Goal: Task Accomplishment & Management: Manage account settings

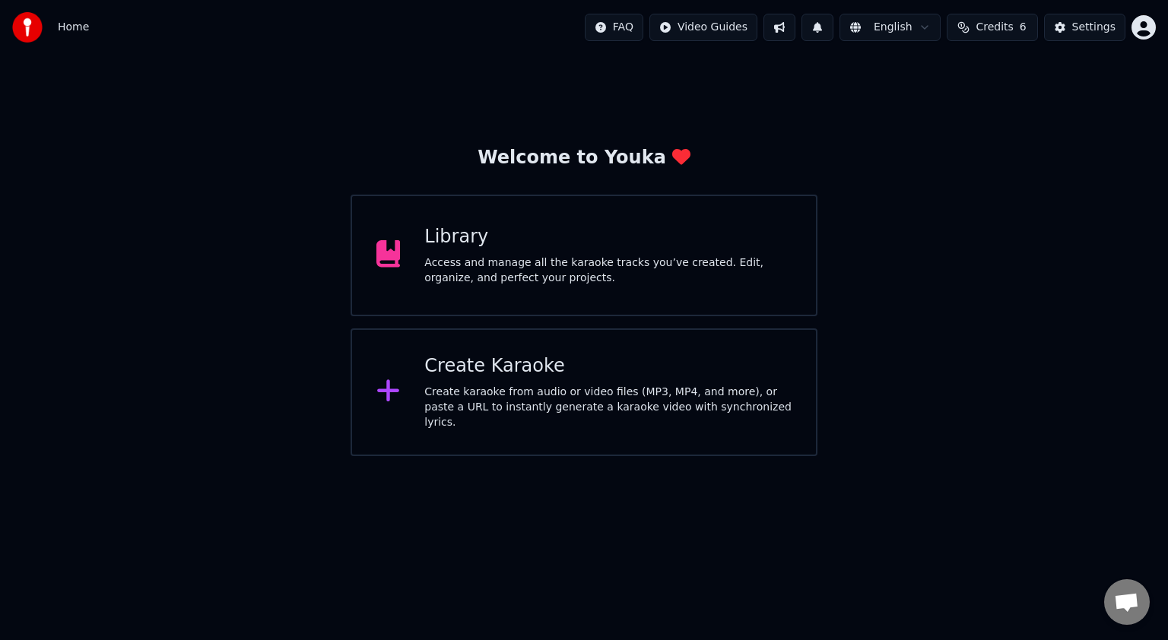
click at [612, 393] on div "Create karaoke from audio or video files (MP3, MP4, and more), or paste a URL t…" at bounding box center [607, 408] width 367 height 46
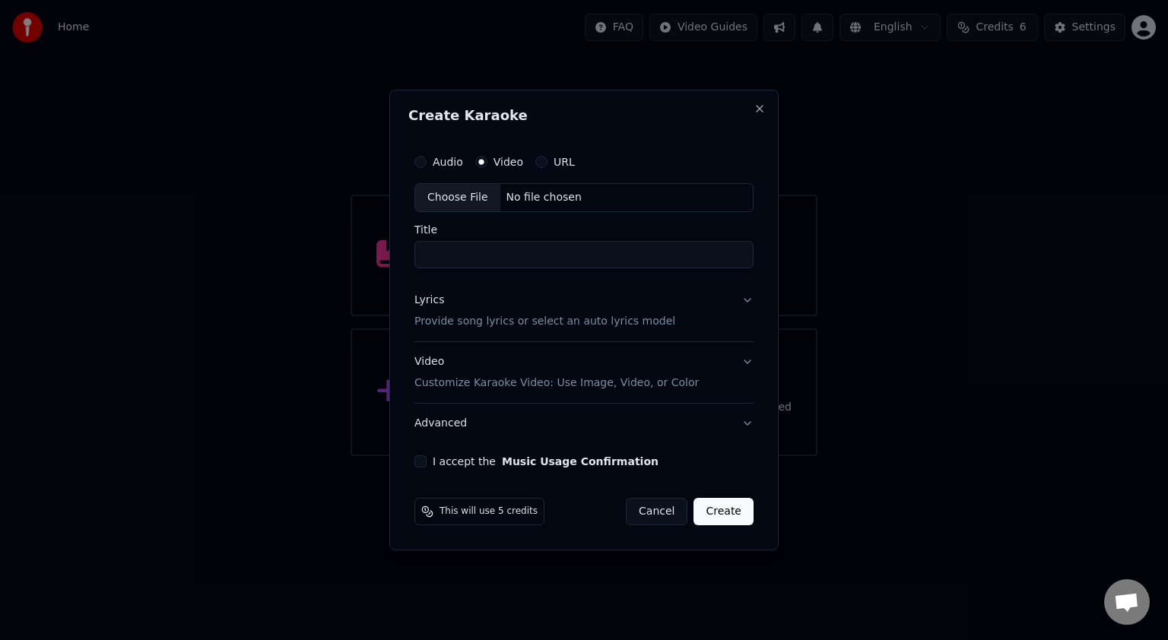
click at [496, 164] on label "Video" at bounding box center [509, 162] width 30 height 11
click at [488, 164] on button "Video" at bounding box center [481, 162] width 12 height 12
click at [481, 164] on circle "button" at bounding box center [480, 162] width 5 height 5
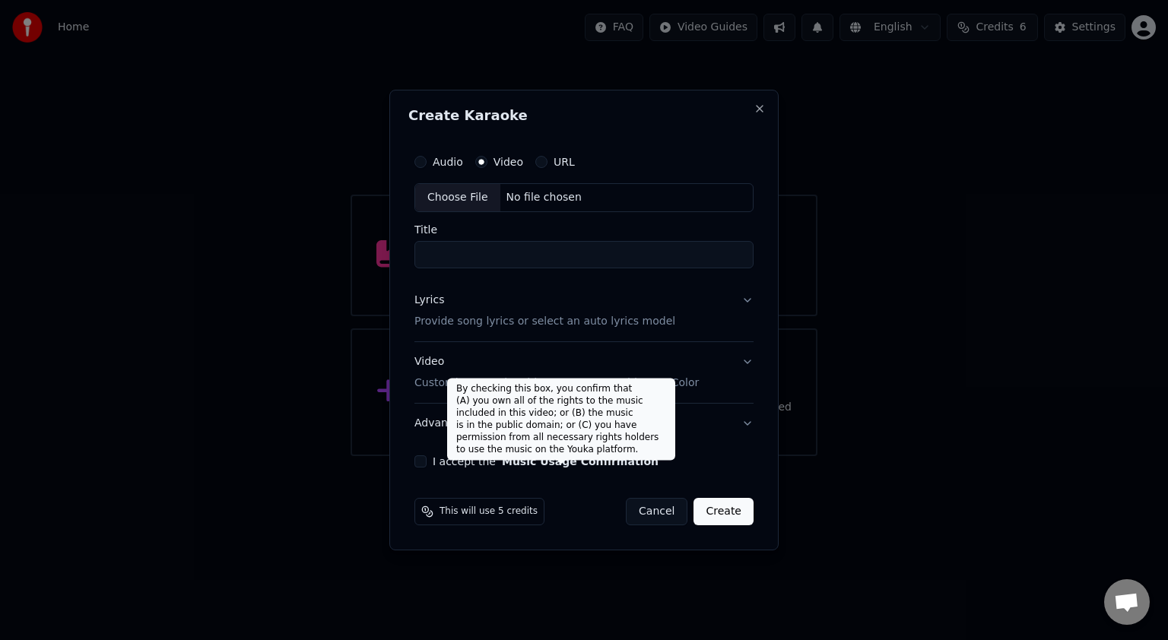
click at [548, 466] on button "Music Usage Confirmation" at bounding box center [580, 461] width 157 height 11
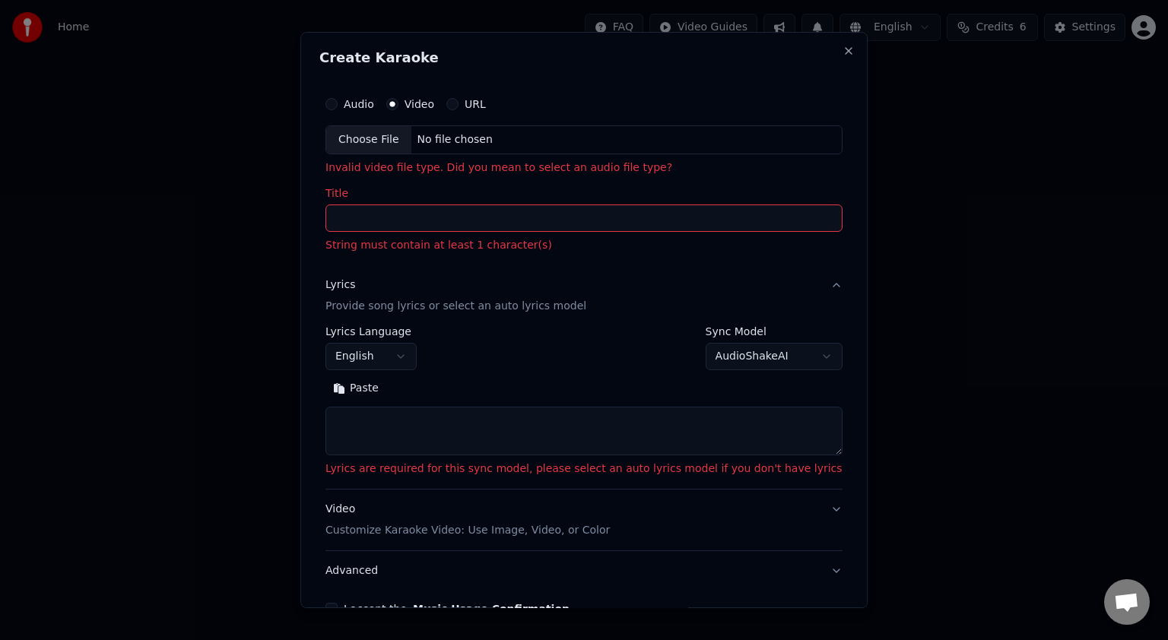
click at [417, 354] on button "English" at bounding box center [371, 356] width 91 height 27
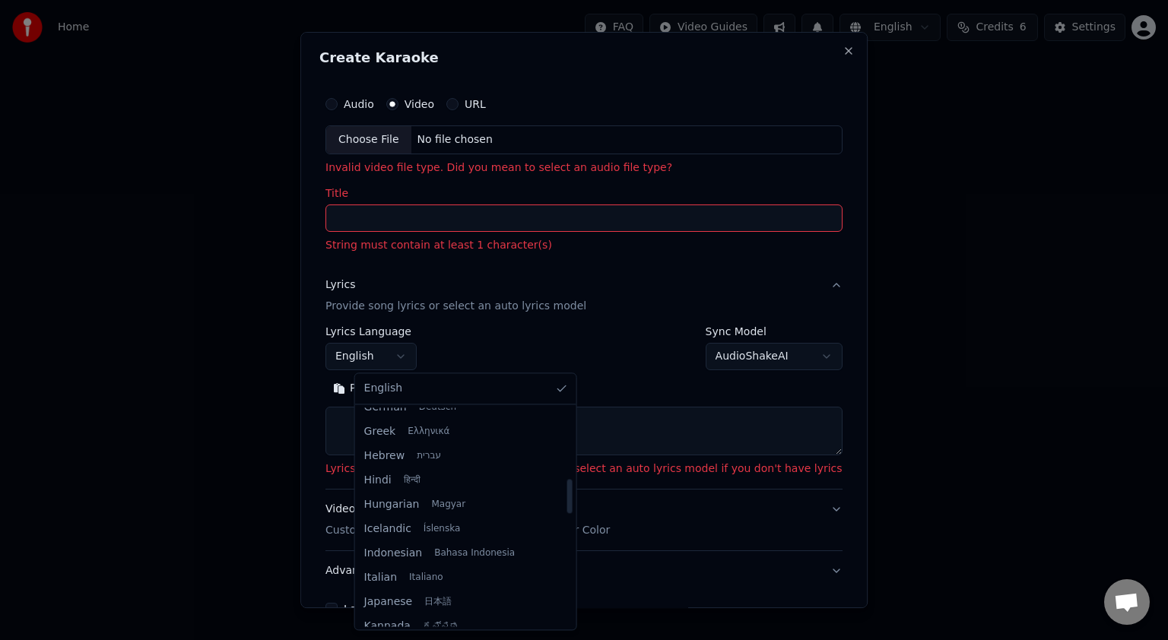
scroll to position [456, 0]
select select "**"
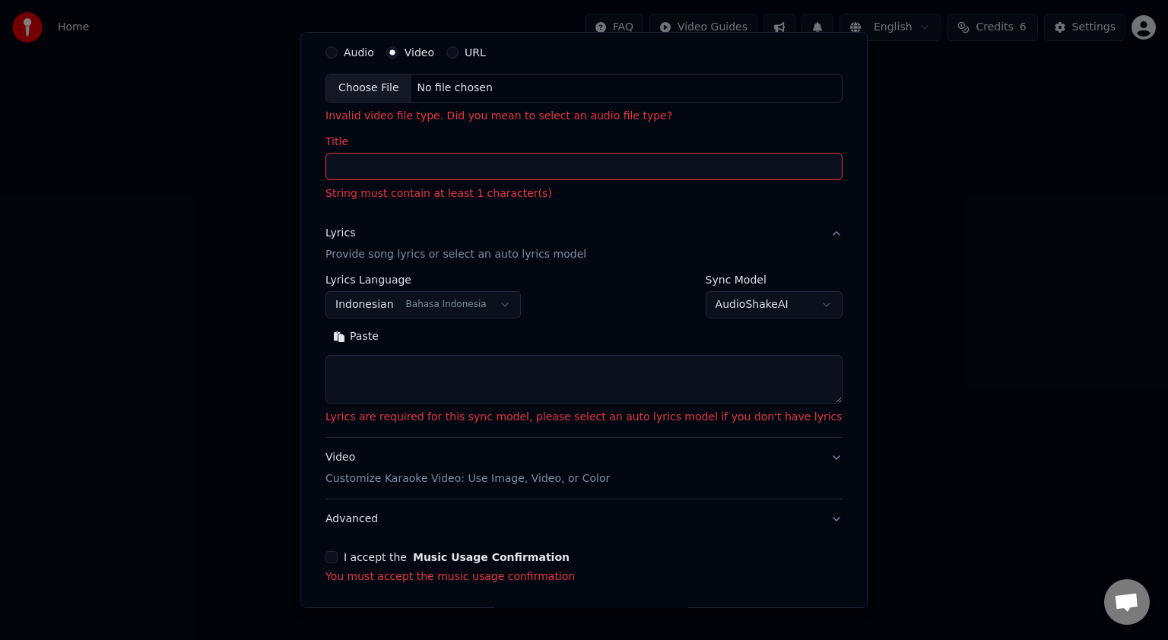
scroll to position [110, 0]
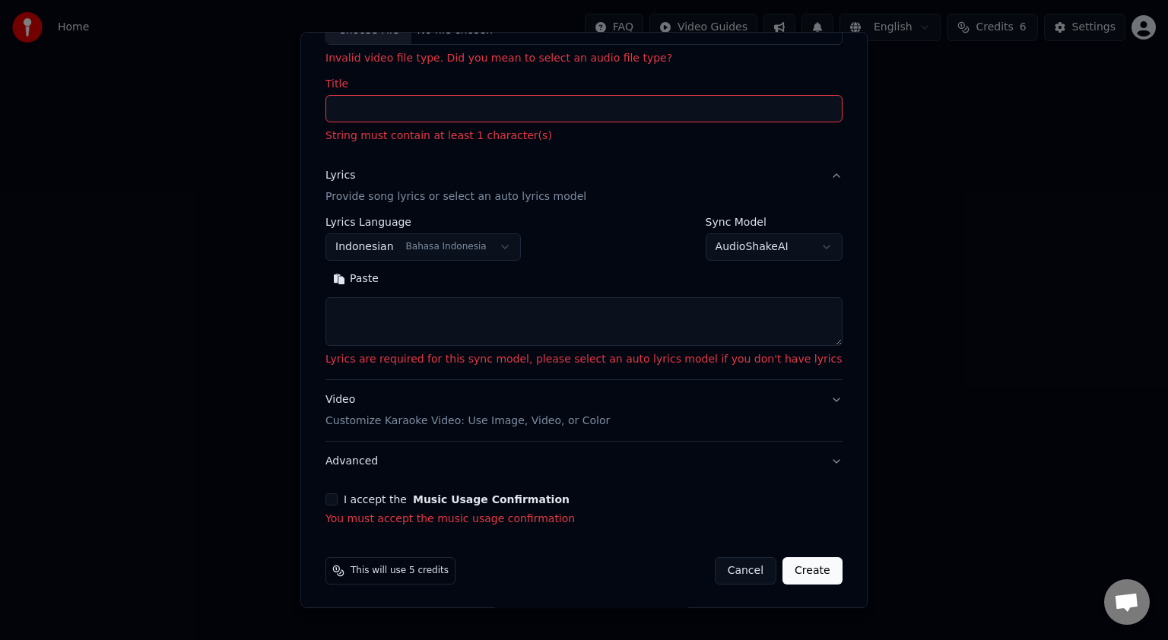
click at [715, 565] on button "Cancel" at bounding box center [746, 571] width 62 height 27
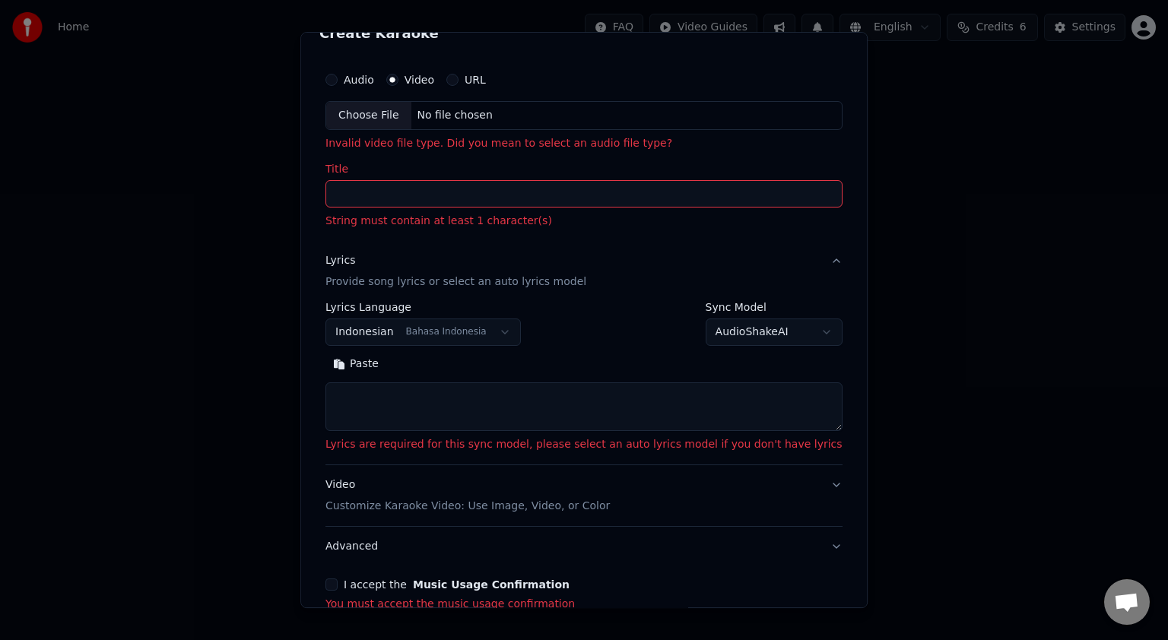
select select
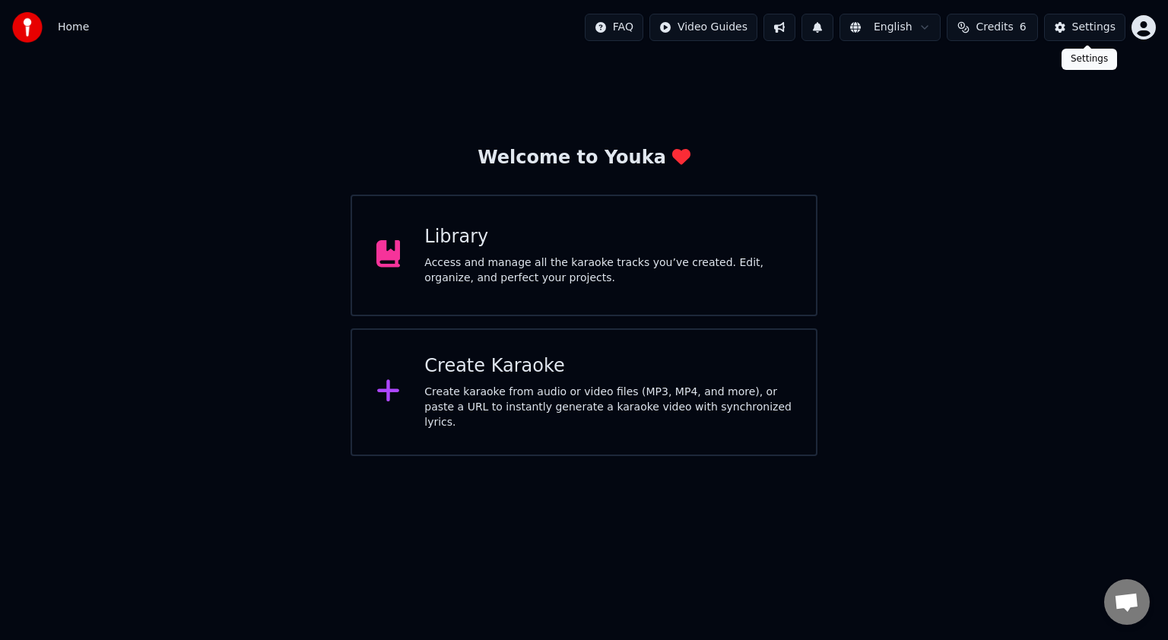
click at [1076, 37] on button "Settings" at bounding box center [1084, 27] width 81 height 27
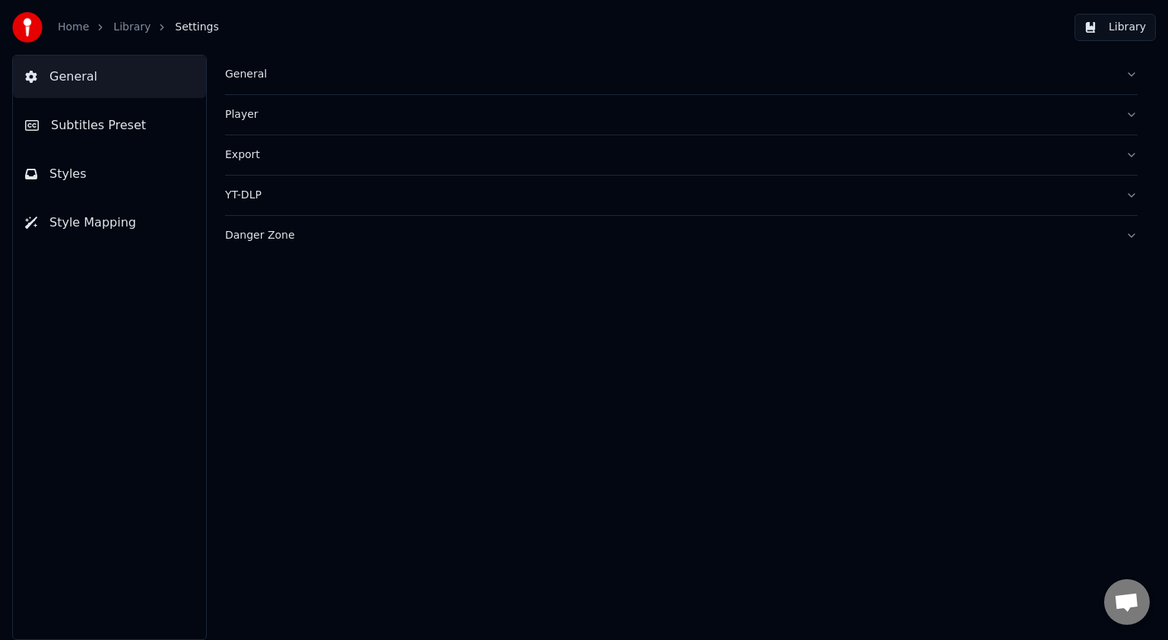
click at [91, 131] on span "Subtitles Preset" at bounding box center [98, 125] width 95 height 18
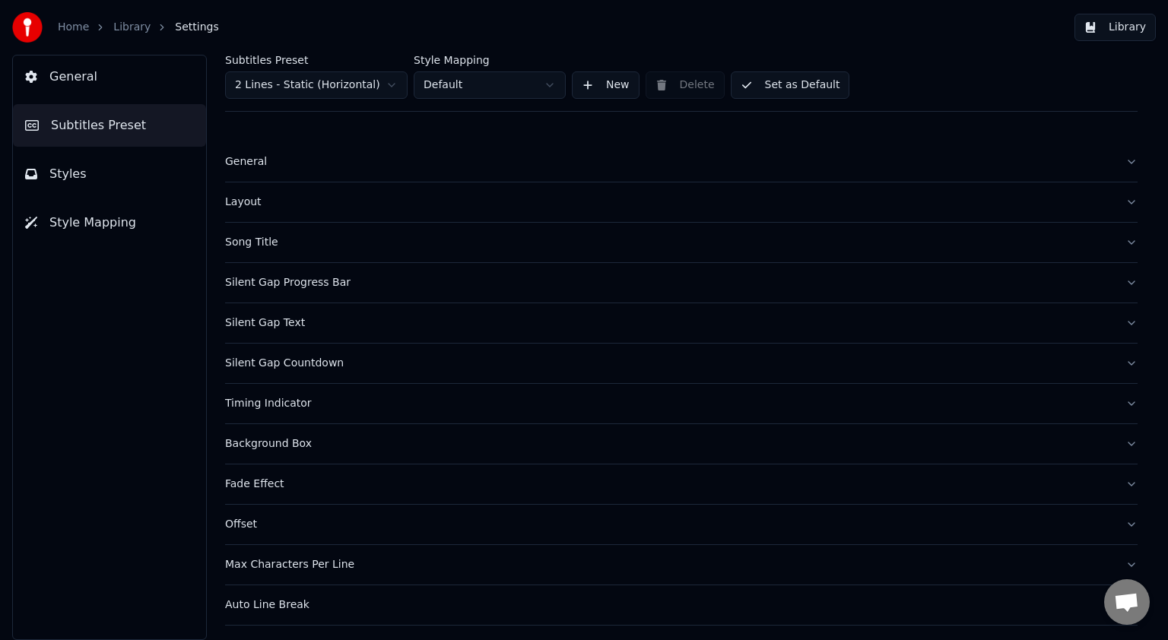
scroll to position [35, 0]
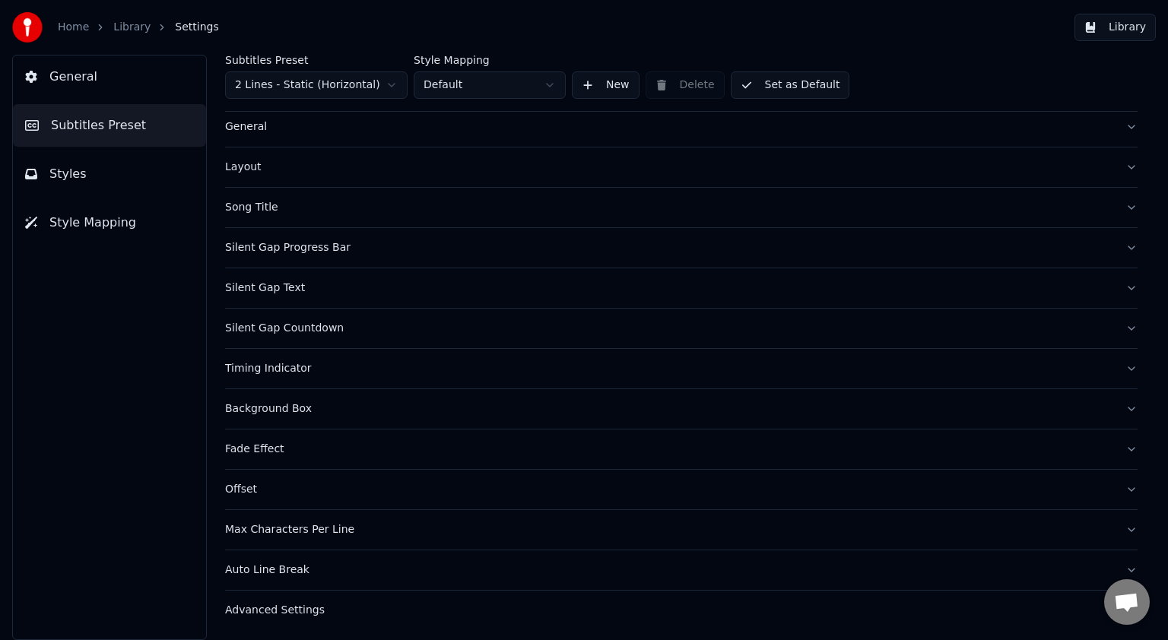
click at [310, 605] on div "Advanced Settings" at bounding box center [669, 610] width 888 height 15
click at [298, 207] on div "Song Title" at bounding box center [669, 207] width 888 height 15
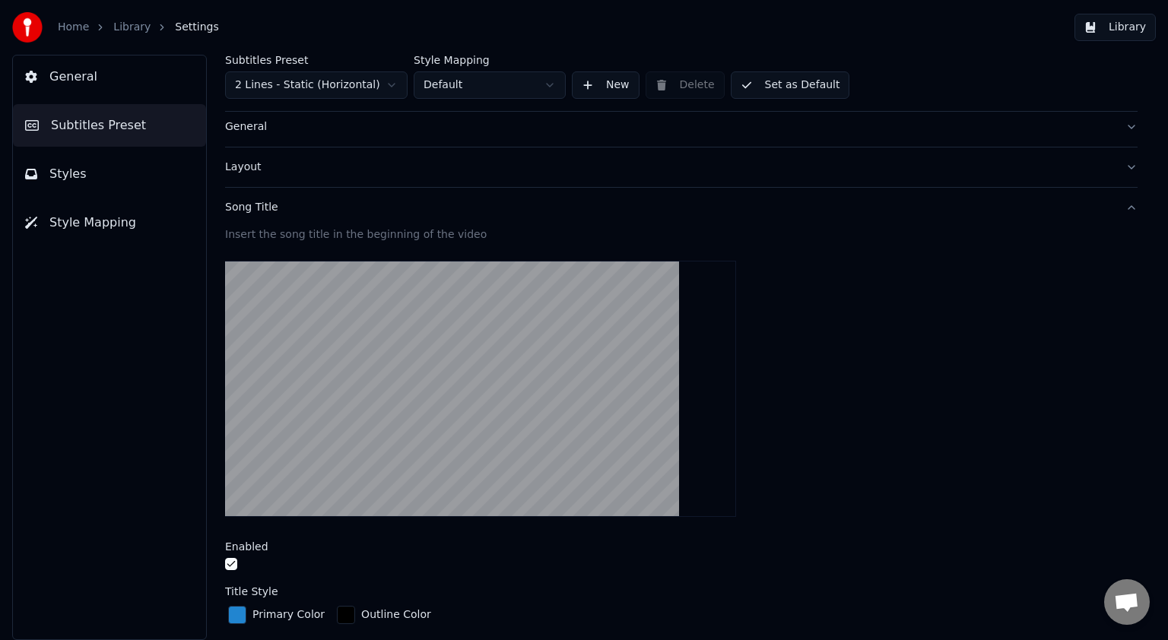
click at [318, 169] on div "Layout" at bounding box center [669, 167] width 888 height 15
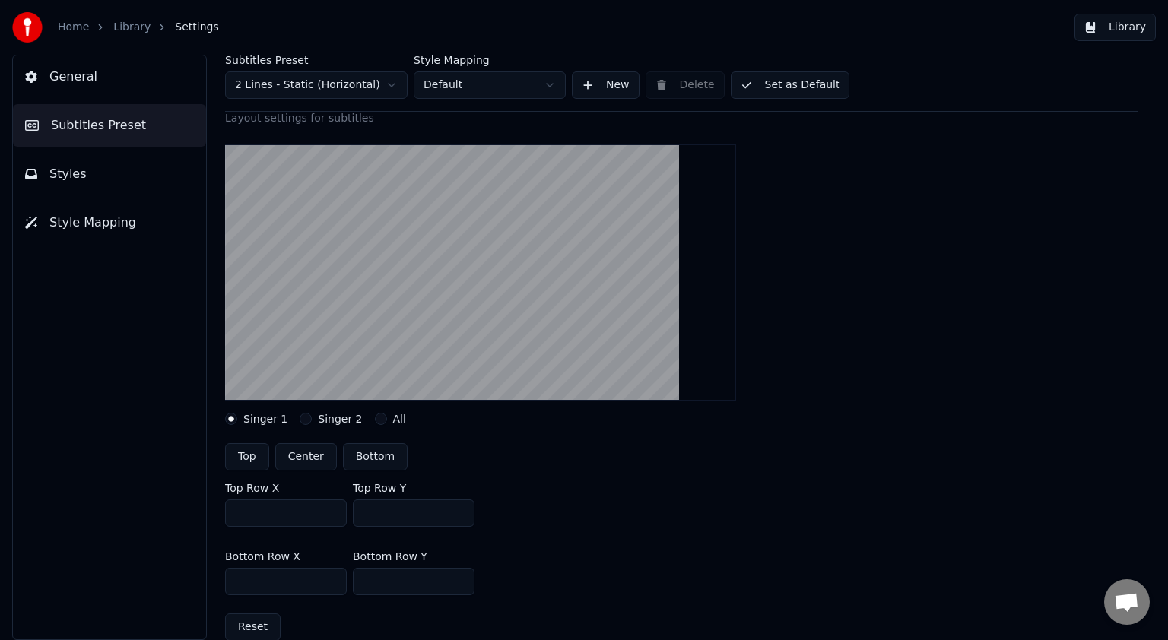
scroll to position [187, 0]
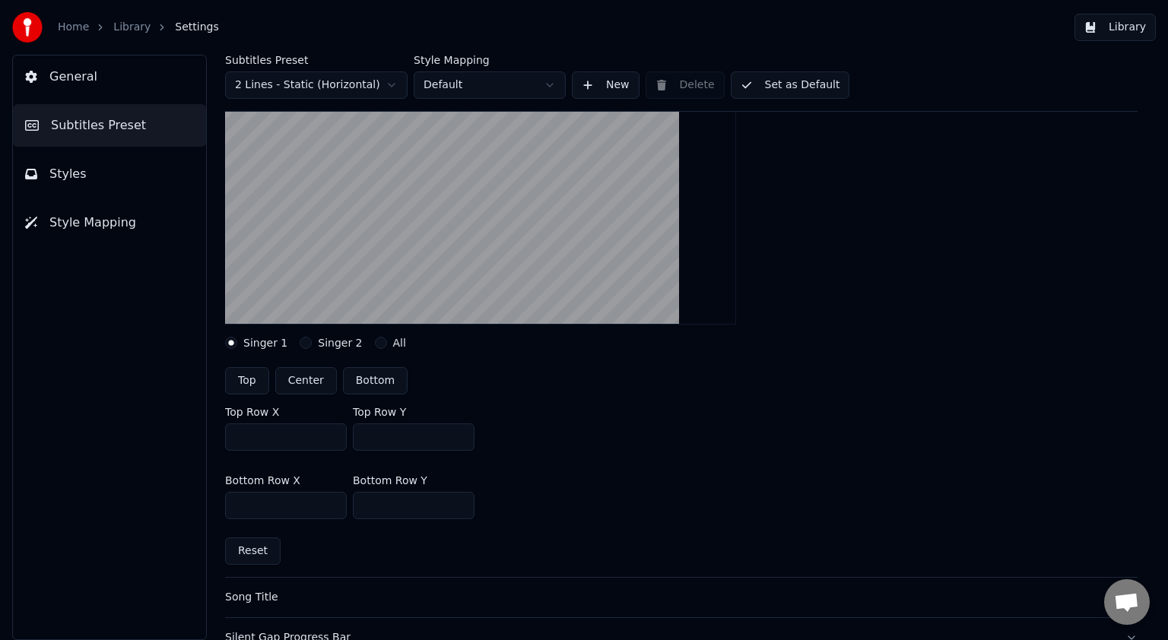
click at [84, 27] on link "Home" at bounding box center [73, 27] width 31 height 15
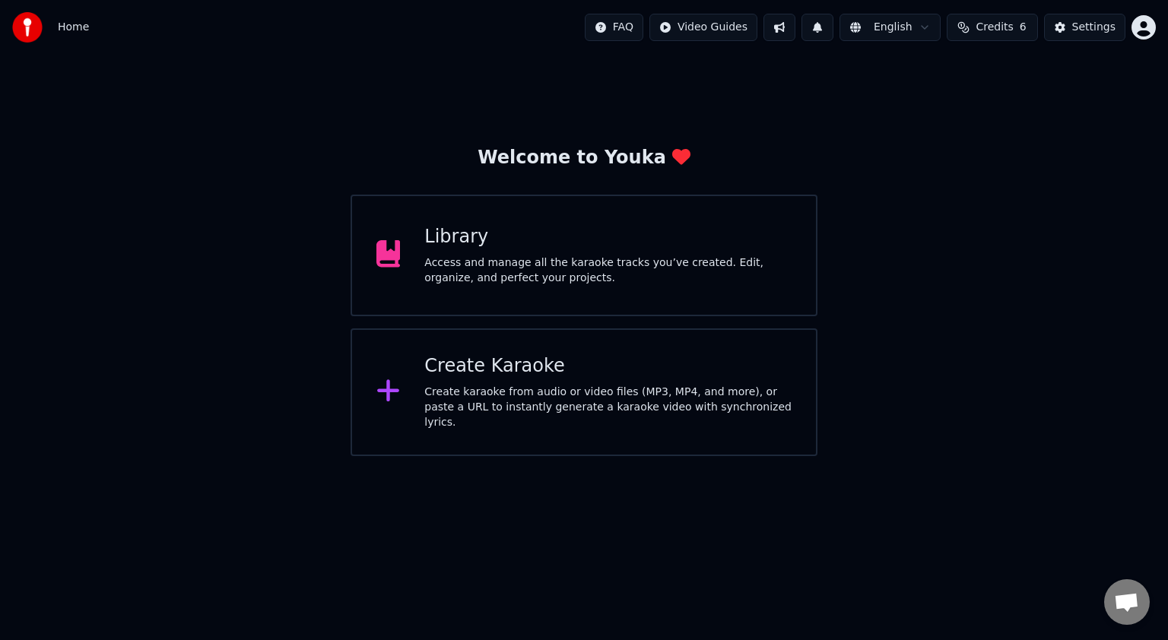
click at [925, 33] on html "Home FAQ Video Guides English Credits 6 Settings Welcome to Youka Library Acces…" at bounding box center [584, 228] width 1168 height 456
click at [874, 377] on html "Home FAQ Video Guides English Credits 6 Settings Welcome to Youka Library Acces…" at bounding box center [584, 228] width 1168 height 456
click at [425, 292] on div "Library Access and manage all the karaoke tracks you’ve created. Edit, organize…" at bounding box center [584, 256] width 467 height 122
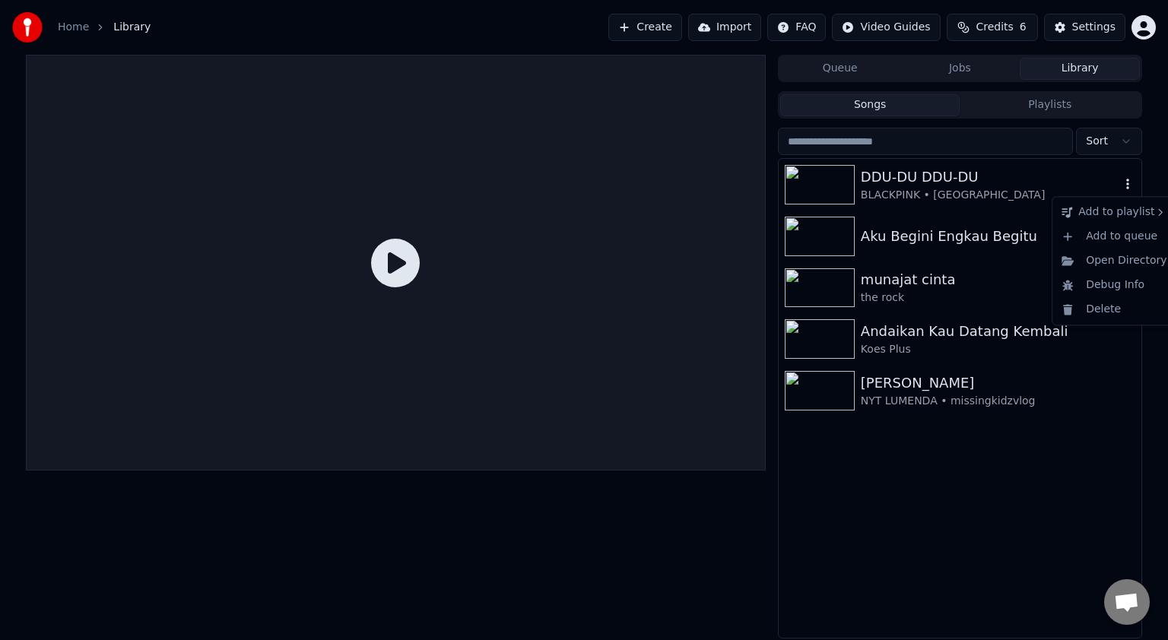
click at [1128, 183] on icon "button" at bounding box center [1127, 184] width 15 height 12
click at [1113, 314] on div "Delete" at bounding box center [1114, 309] width 117 height 24
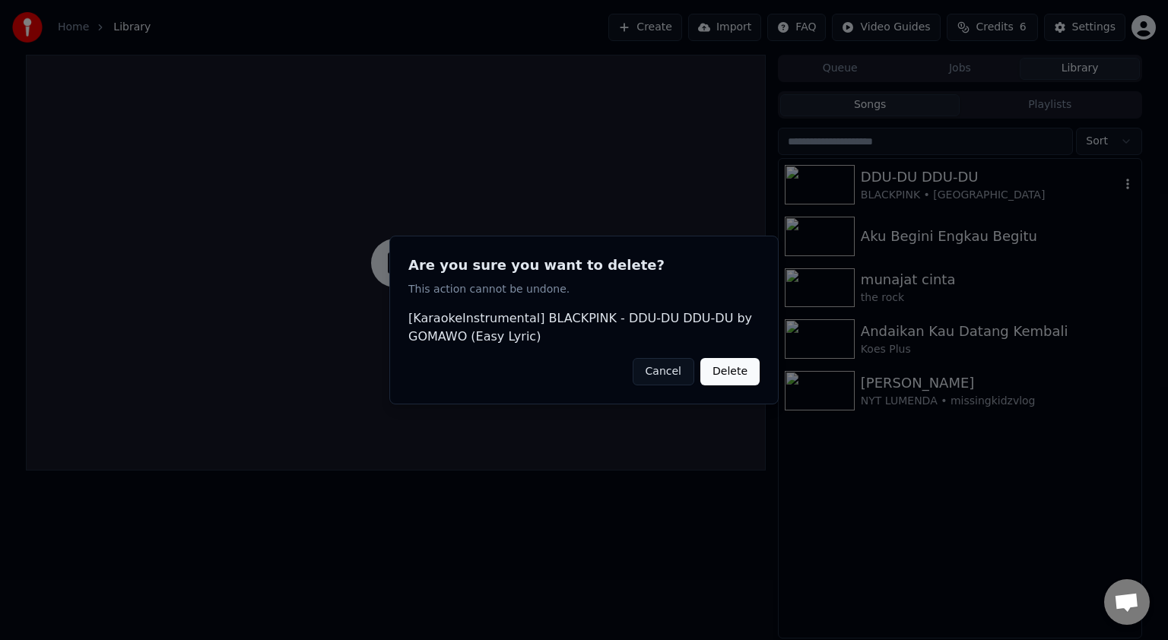
click at [726, 381] on button "Delete" at bounding box center [730, 371] width 59 height 27
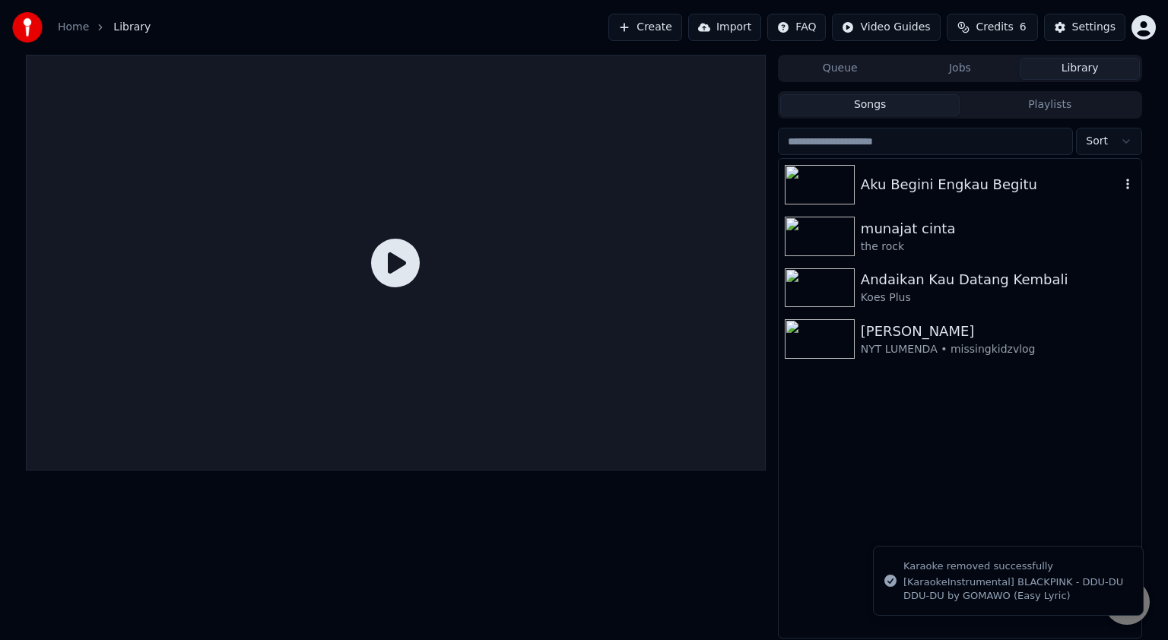
click at [1120, 188] on div "Aku Begini Engkau Begitu" at bounding box center [990, 184] width 259 height 21
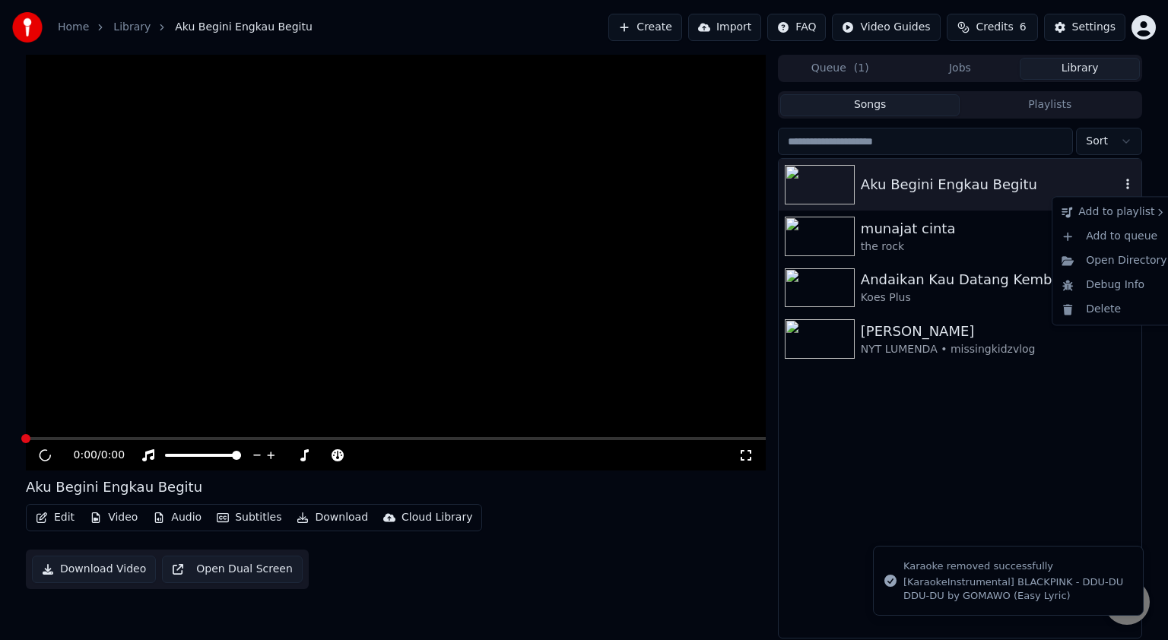
click at [1130, 189] on icon "button" at bounding box center [1127, 184] width 15 height 12
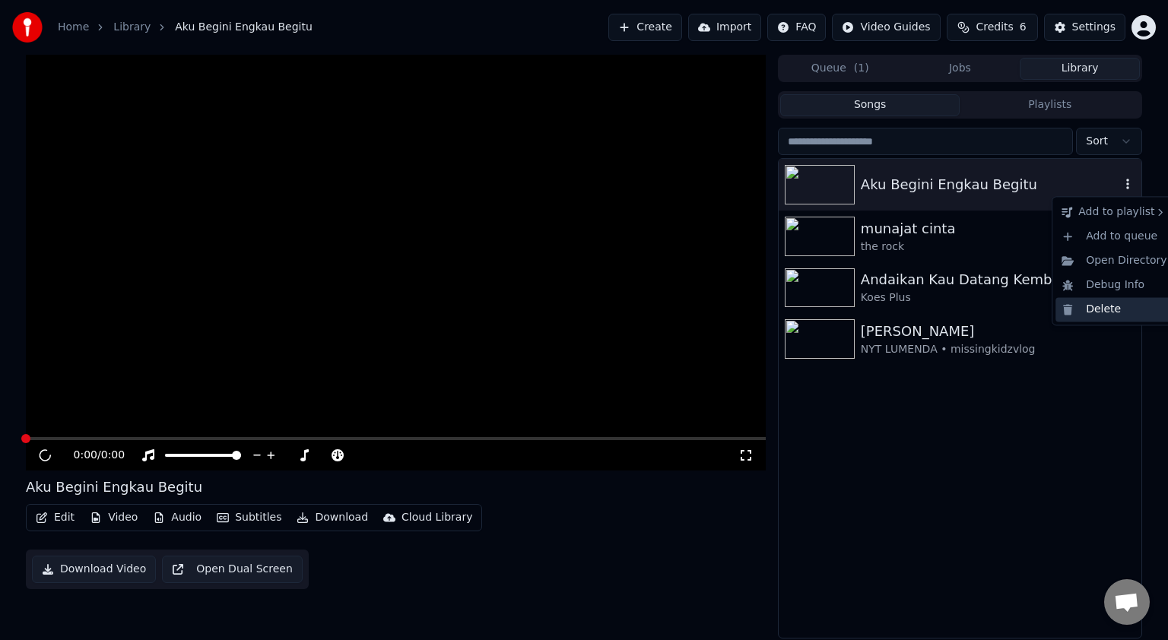
click at [1117, 304] on div "Delete" at bounding box center [1114, 309] width 117 height 24
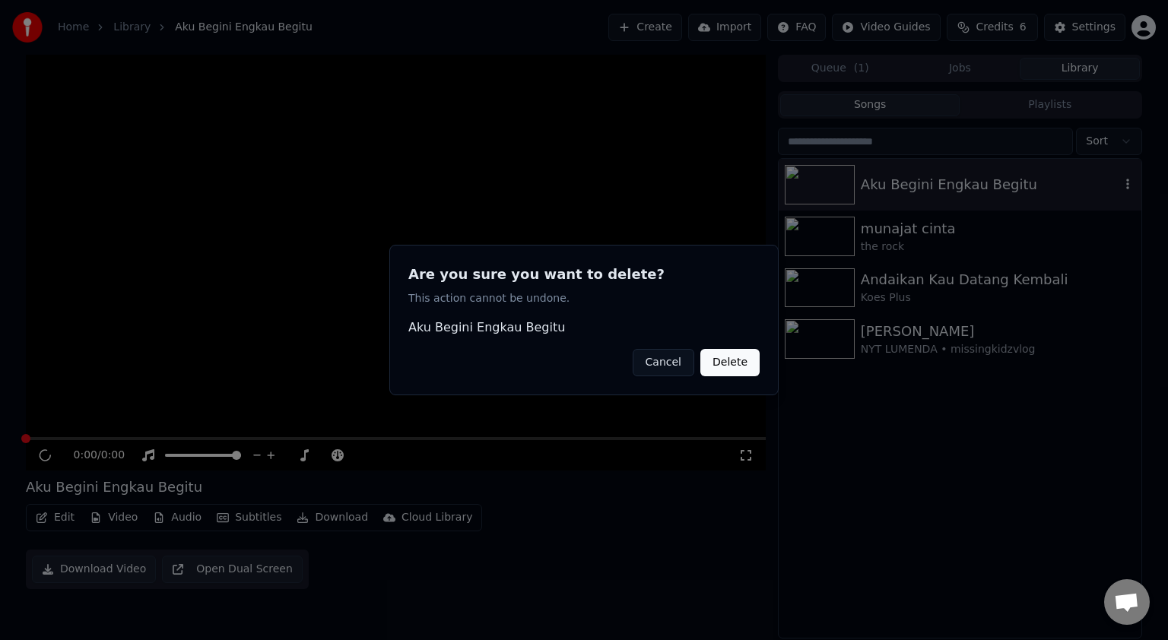
click at [733, 371] on button "Delete" at bounding box center [730, 362] width 59 height 27
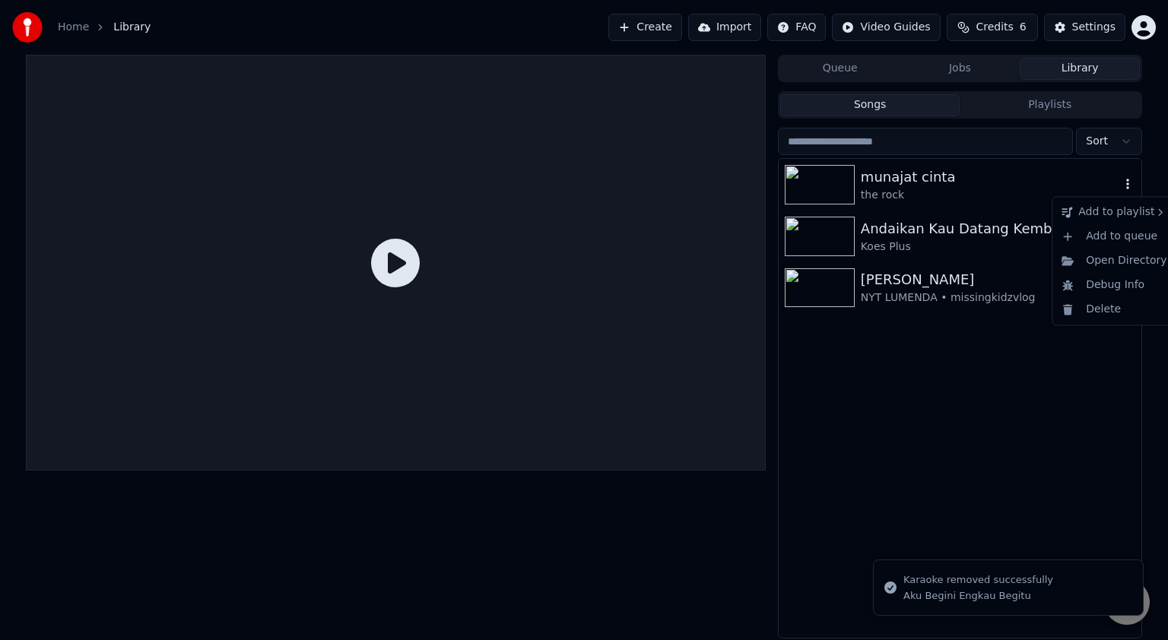
click at [1130, 185] on icon "button" at bounding box center [1127, 184] width 15 height 12
click at [1114, 307] on div "Delete" at bounding box center [1114, 309] width 117 height 24
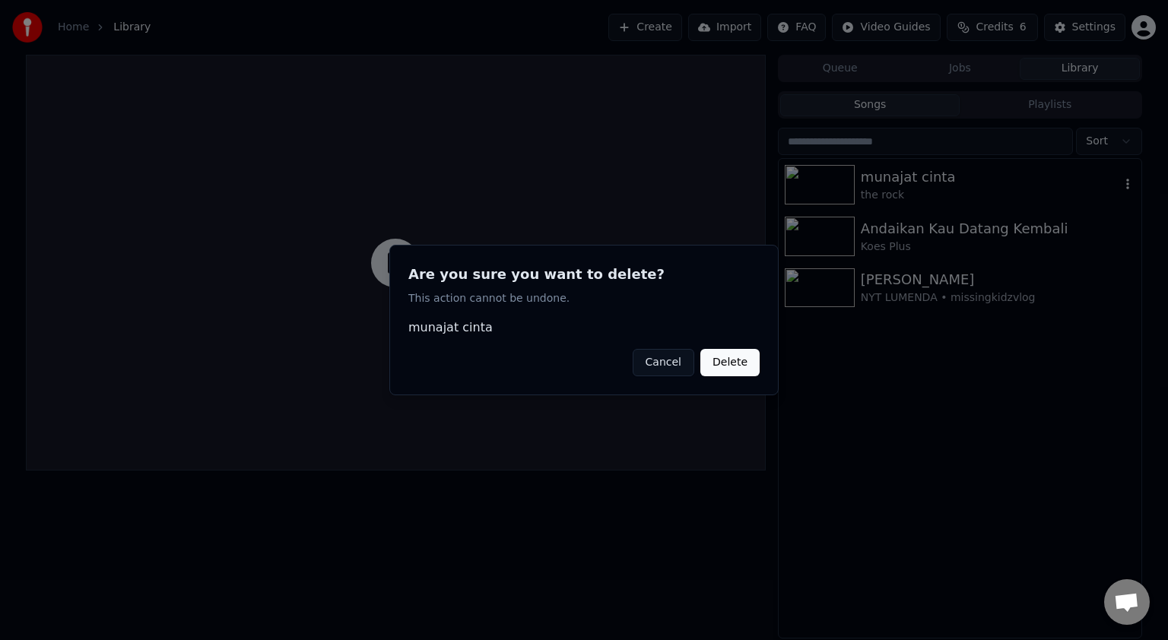
click at [731, 368] on button "Delete" at bounding box center [730, 362] width 59 height 27
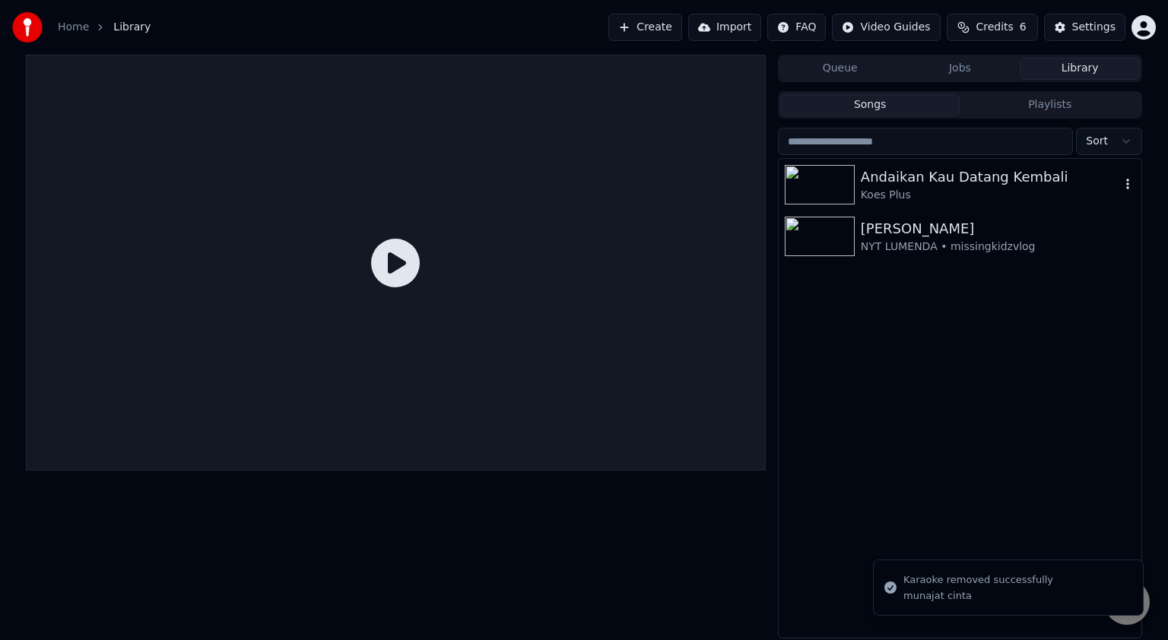
click at [1125, 186] on icon "button" at bounding box center [1127, 184] width 15 height 12
click at [1111, 306] on div "Delete" at bounding box center [1114, 309] width 117 height 24
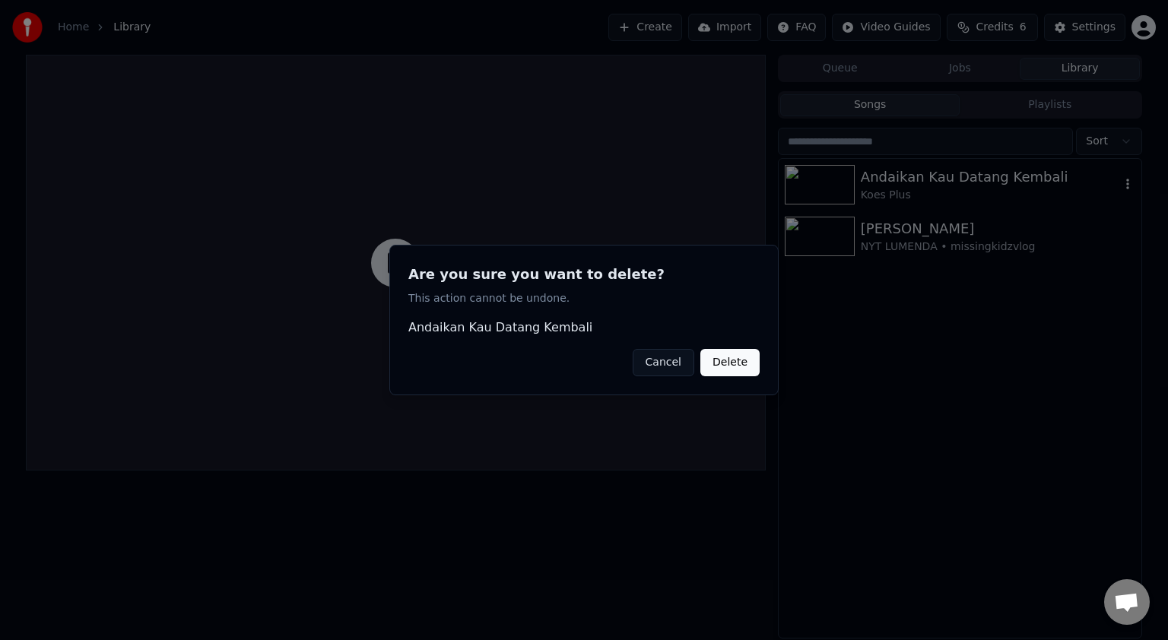
click at [754, 366] on button "Delete" at bounding box center [730, 362] width 59 height 27
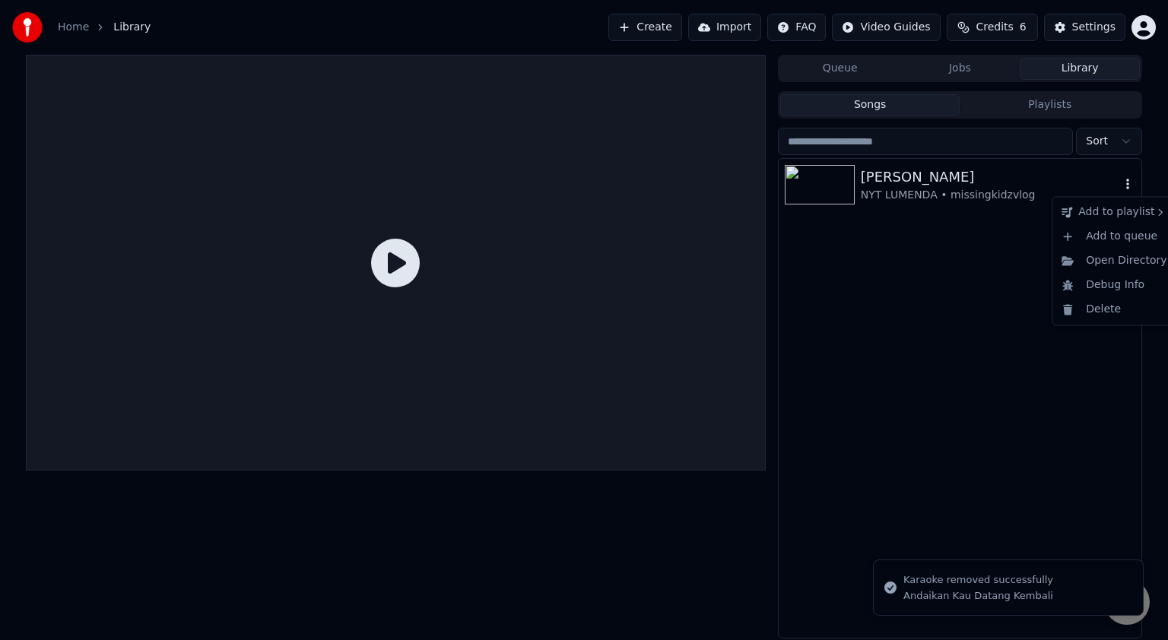
click at [1123, 178] on icon "button" at bounding box center [1127, 184] width 15 height 12
click at [1111, 310] on div "Delete" at bounding box center [1114, 309] width 117 height 24
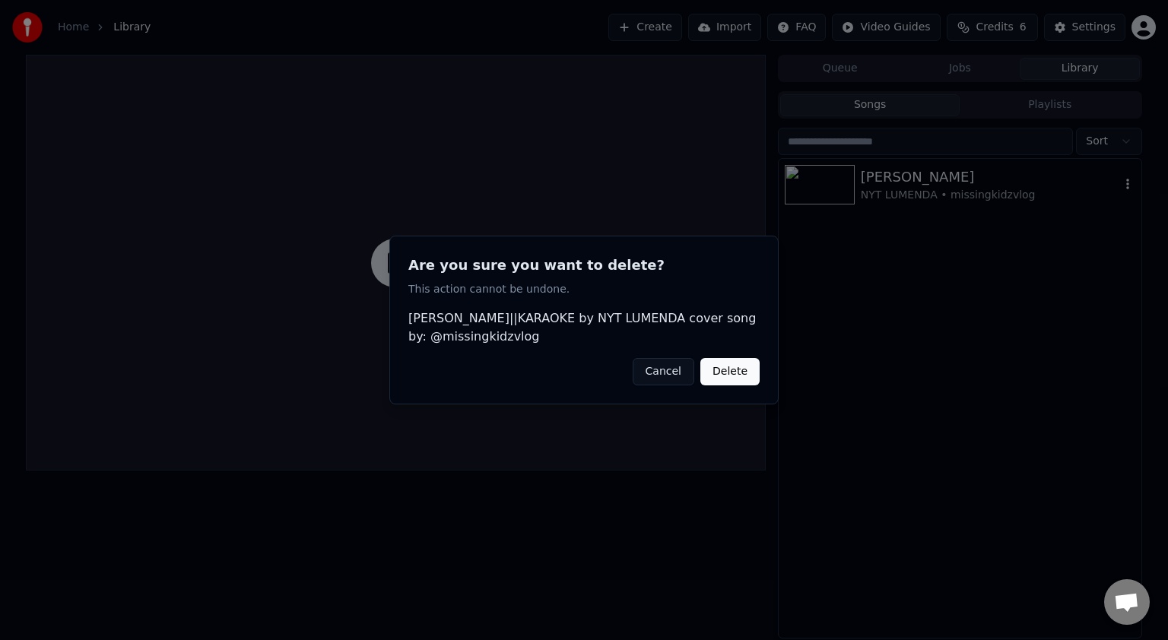
click at [742, 380] on button "Delete" at bounding box center [730, 371] width 59 height 27
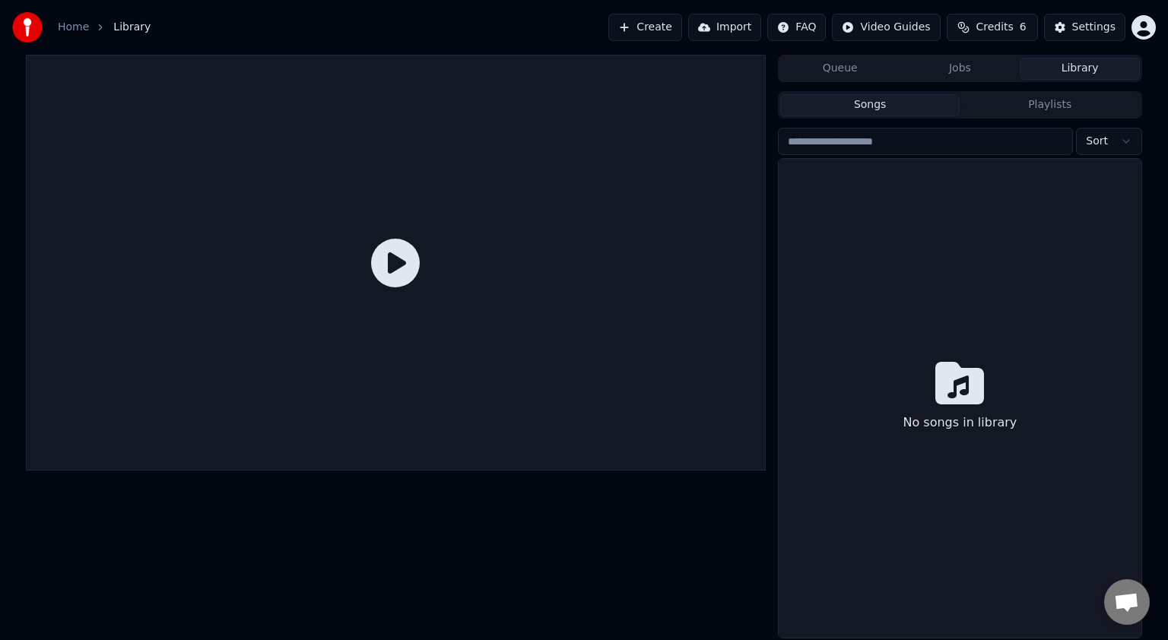
click at [1028, 99] on button "Playlists" at bounding box center [1050, 105] width 180 height 22
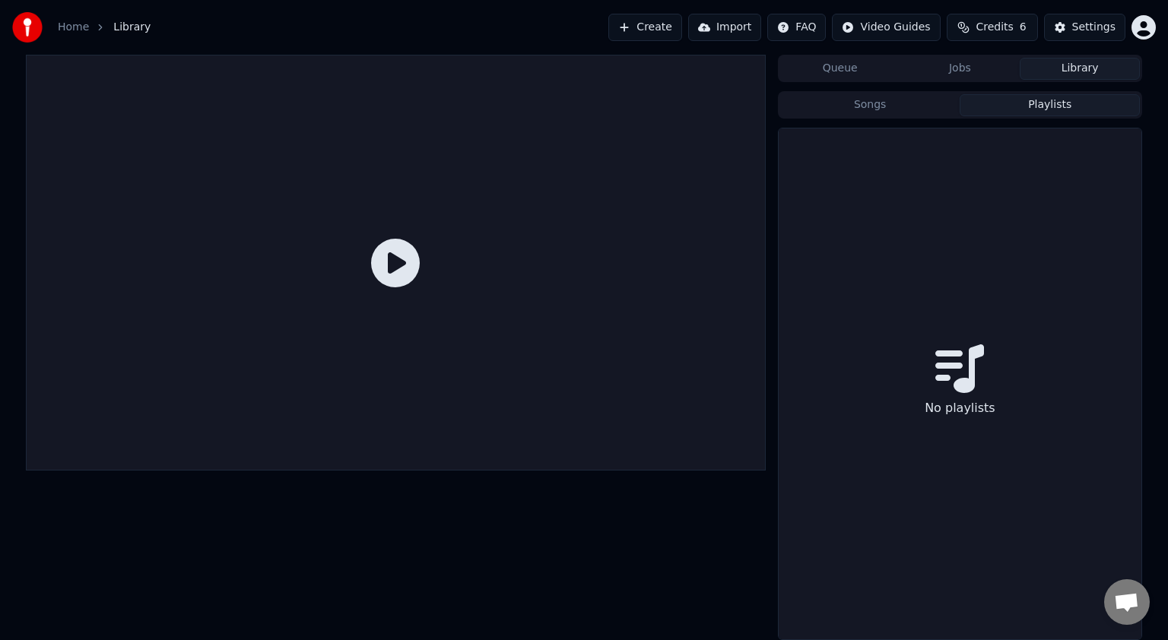
click at [856, 71] on button "Queue" at bounding box center [840, 69] width 120 height 22
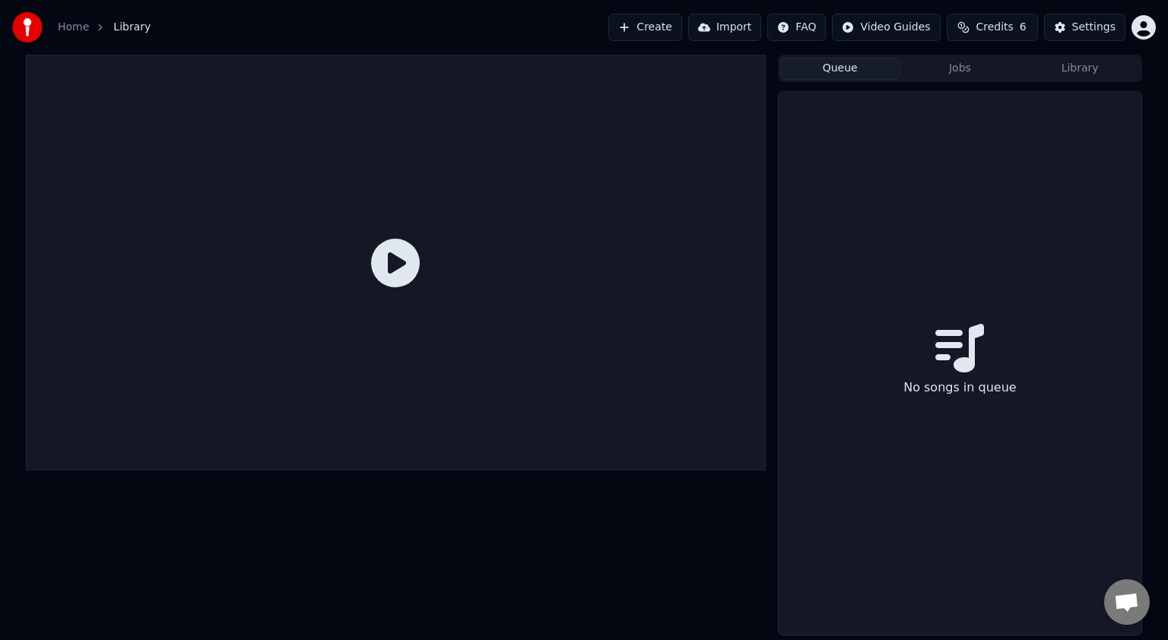
click at [1120, 67] on button "Library" at bounding box center [1080, 69] width 120 height 22
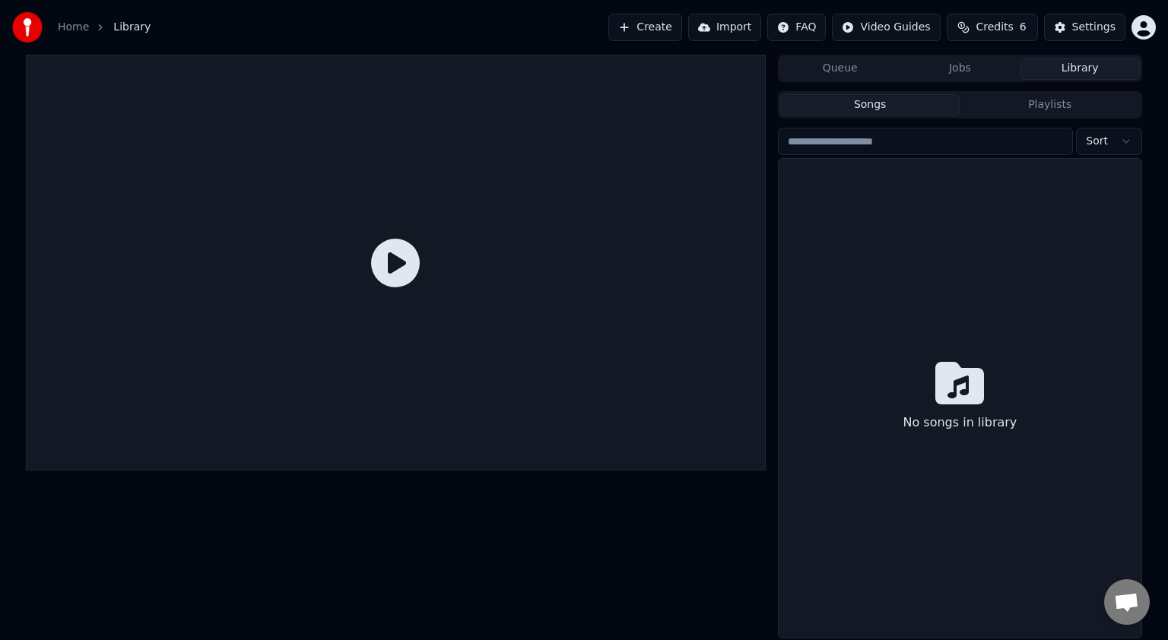
click at [752, 27] on button "Import" at bounding box center [724, 27] width 73 height 27
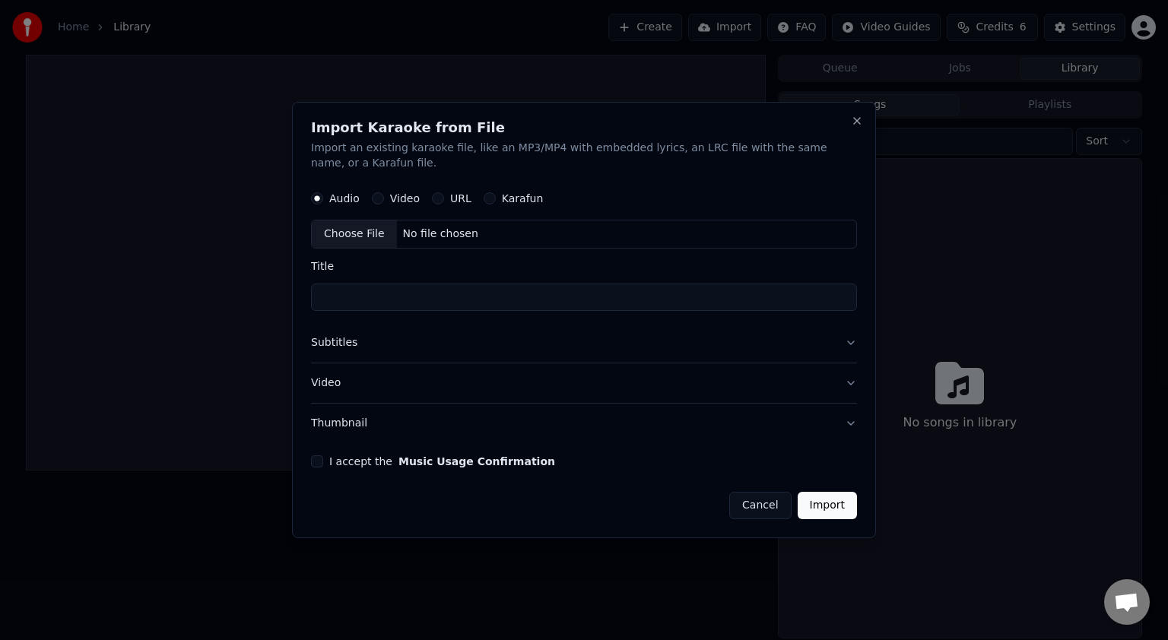
click at [408, 195] on label "Video" at bounding box center [405, 198] width 30 height 11
click at [384, 195] on button "Video" at bounding box center [378, 198] width 12 height 12
click at [339, 238] on div "Choose File" at bounding box center [354, 234] width 85 height 27
type input "**********"
click at [472, 340] on button "Subtitles" at bounding box center [584, 343] width 546 height 40
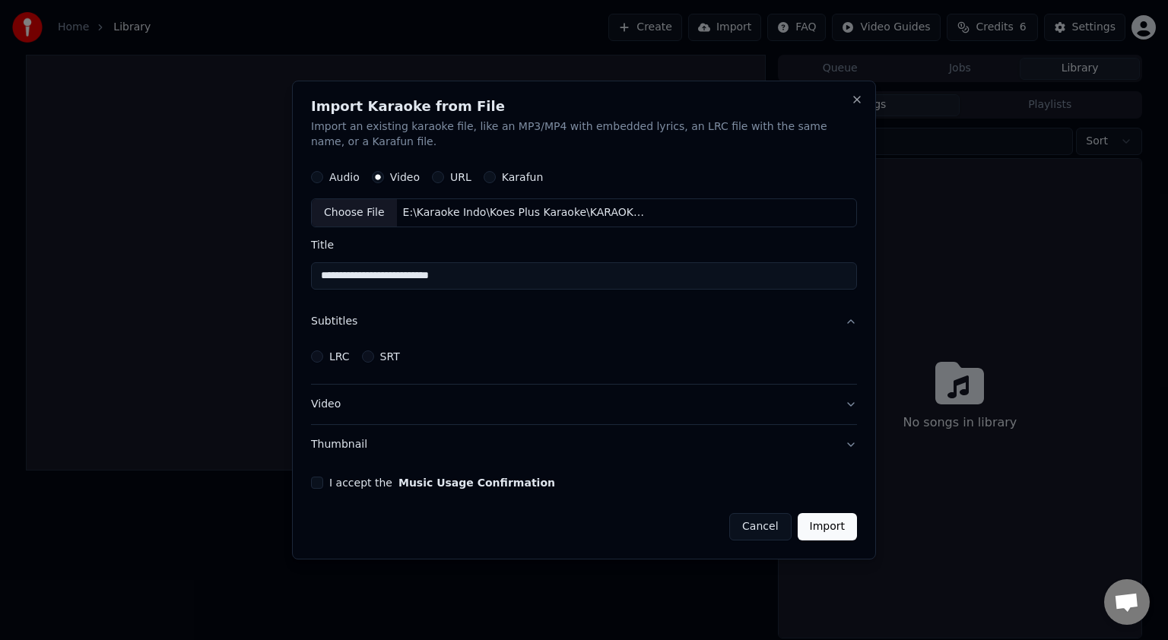
click at [324, 355] on div "LRC" at bounding box center [330, 357] width 39 height 12
click at [323, 354] on div "LRC" at bounding box center [330, 357] width 39 height 12
click at [319, 357] on button "LRC" at bounding box center [317, 357] width 12 height 12
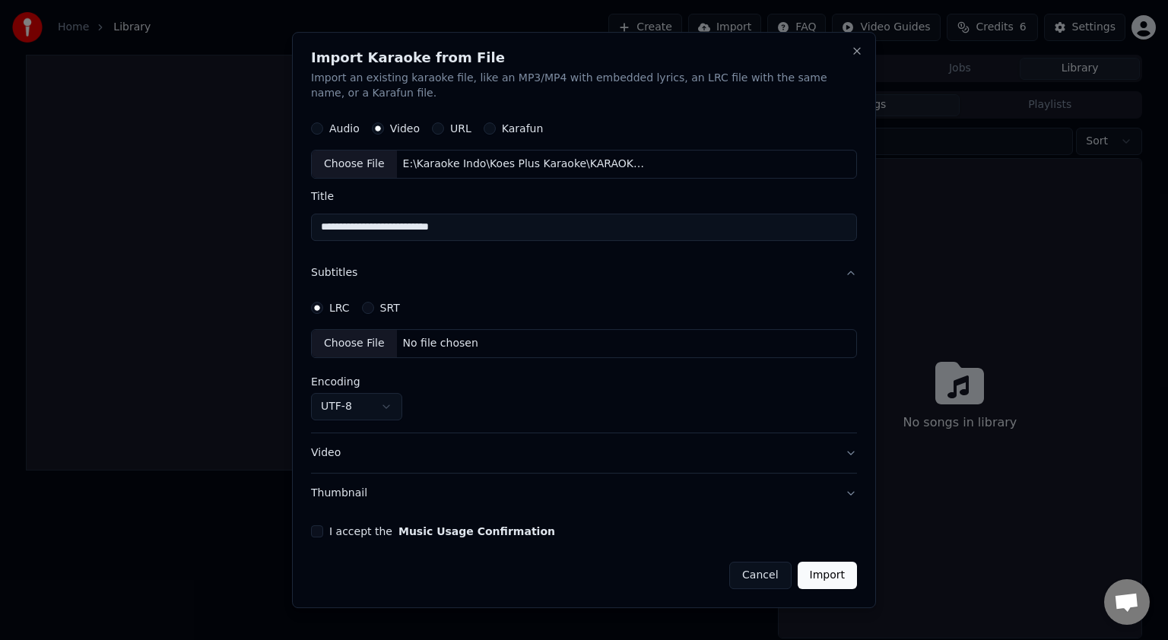
click at [367, 313] on button "SRT" at bounding box center [368, 308] width 12 height 12
click at [316, 308] on button "LRC" at bounding box center [317, 308] width 12 height 12
click at [861, 273] on div "**********" at bounding box center [584, 320] width 584 height 577
click at [855, 273] on button "Subtitles" at bounding box center [584, 273] width 546 height 40
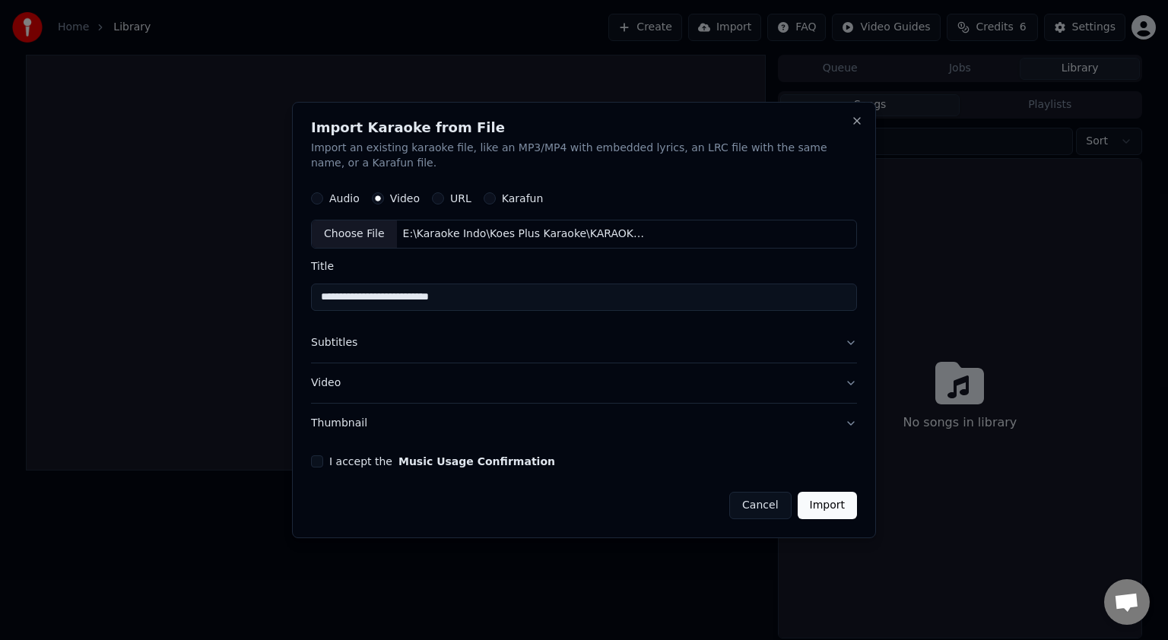
click at [852, 380] on button "Video" at bounding box center [584, 384] width 546 height 40
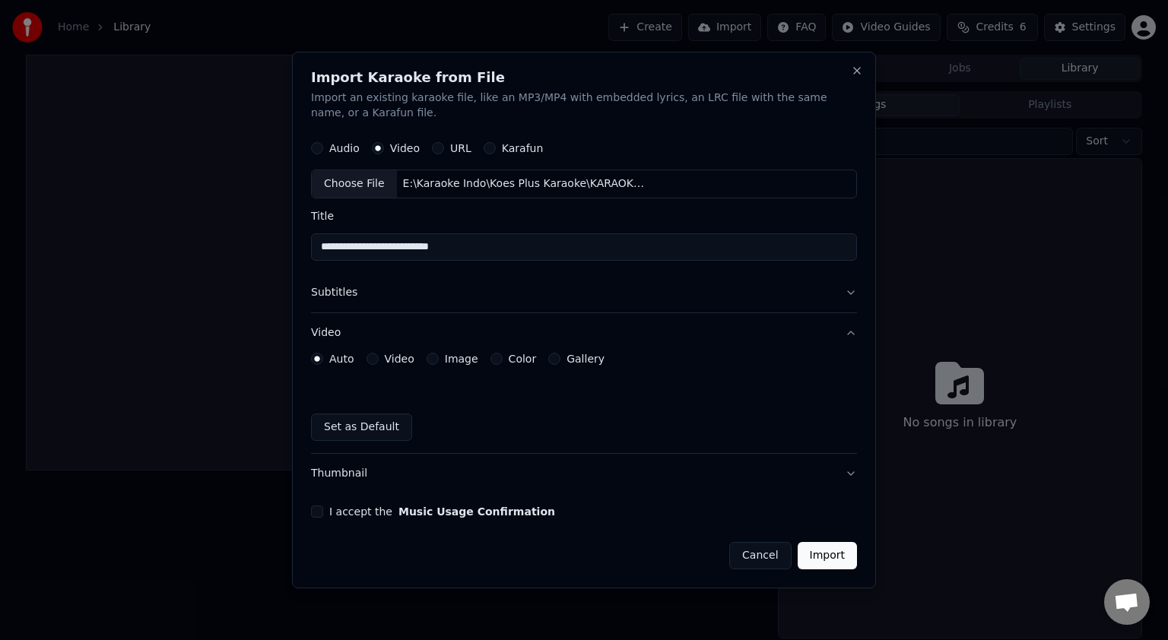
click at [370, 360] on button "Video" at bounding box center [373, 359] width 12 height 12
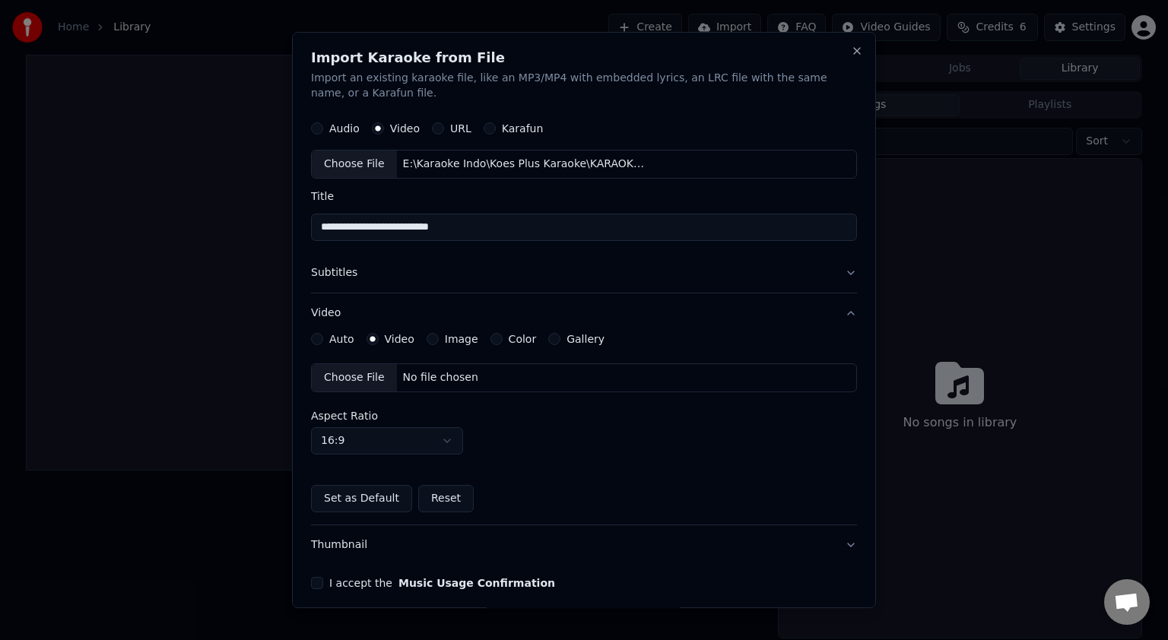
click at [548, 340] on button "Gallery" at bounding box center [554, 339] width 12 height 12
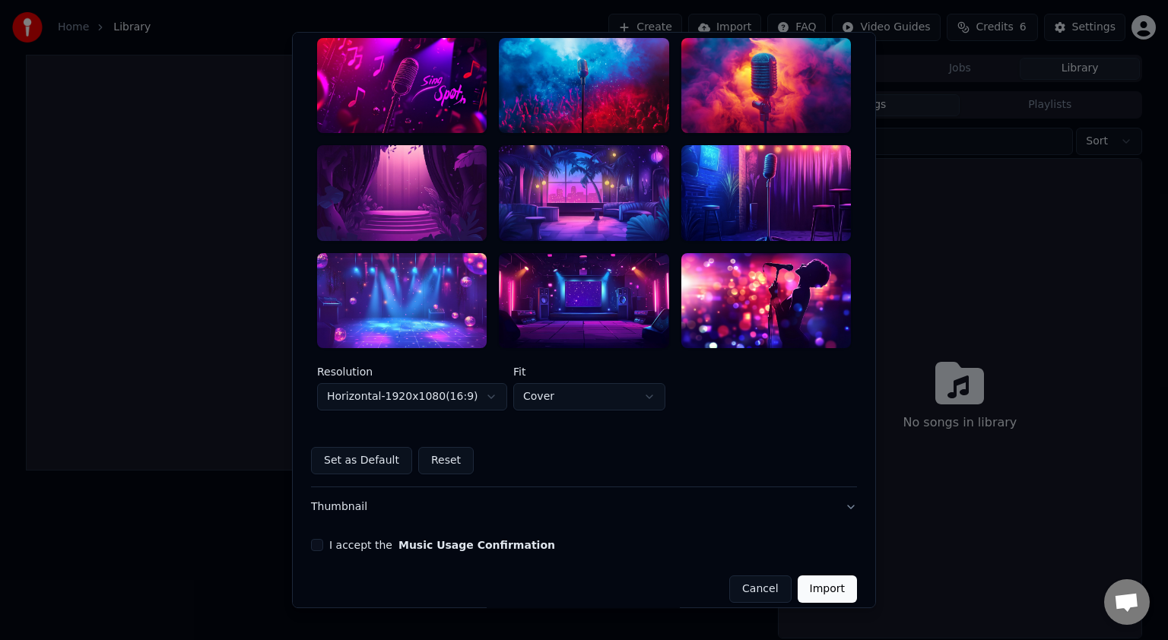
scroll to position [443, 0]
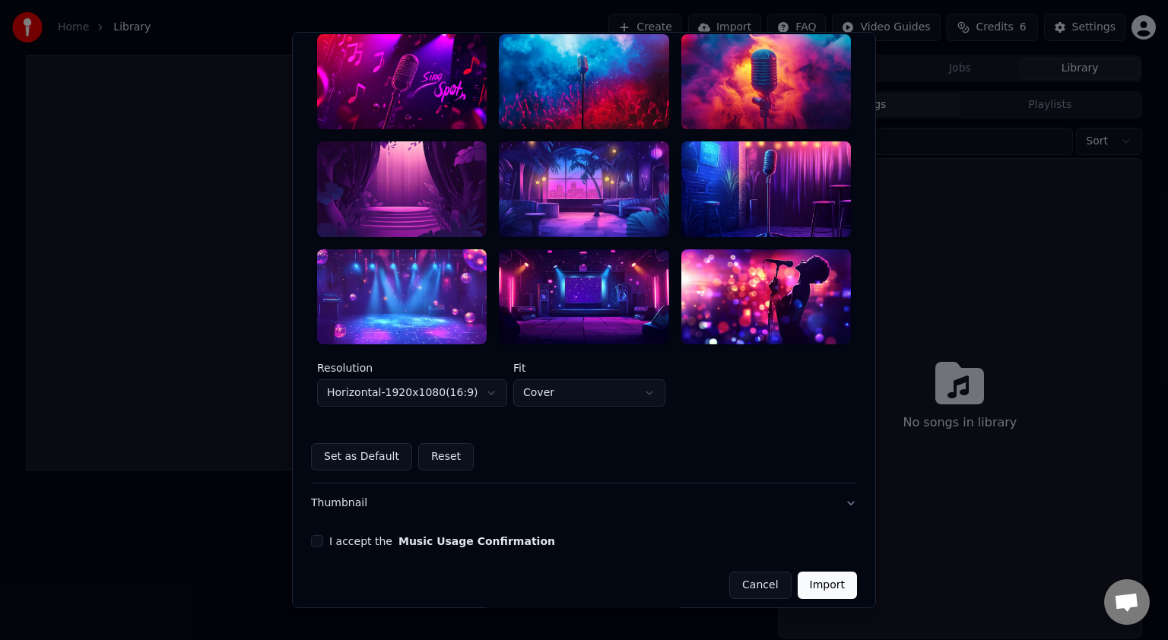
click at [831, 579] on button "Import" at bounding box center [827, 585] width 59 height 27
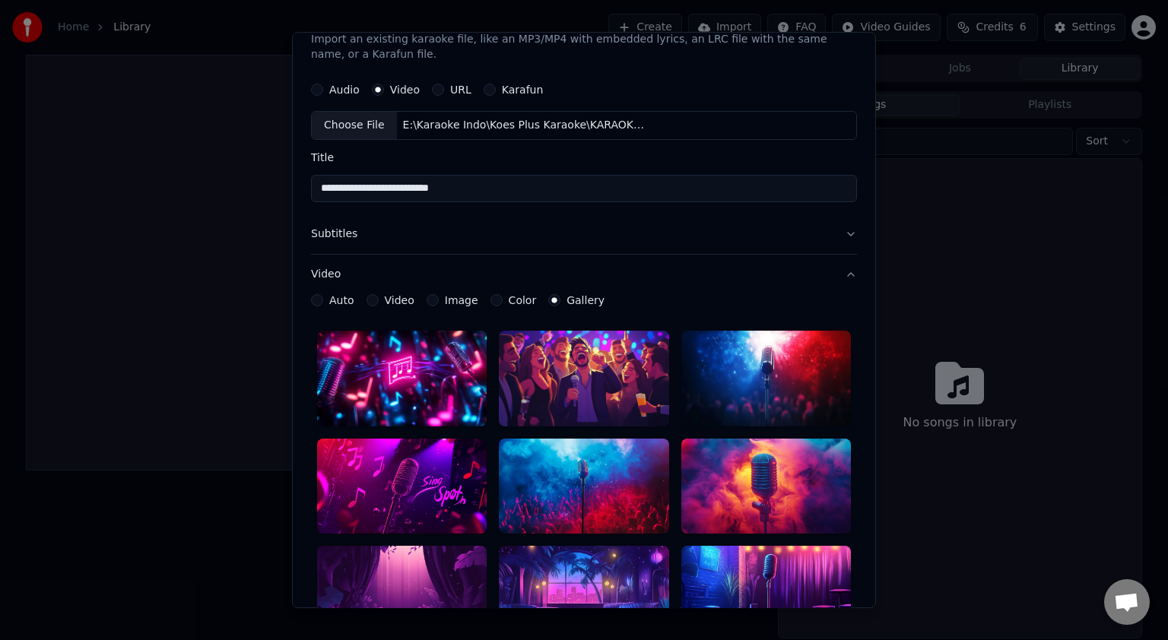
scroll to position [0, 0]
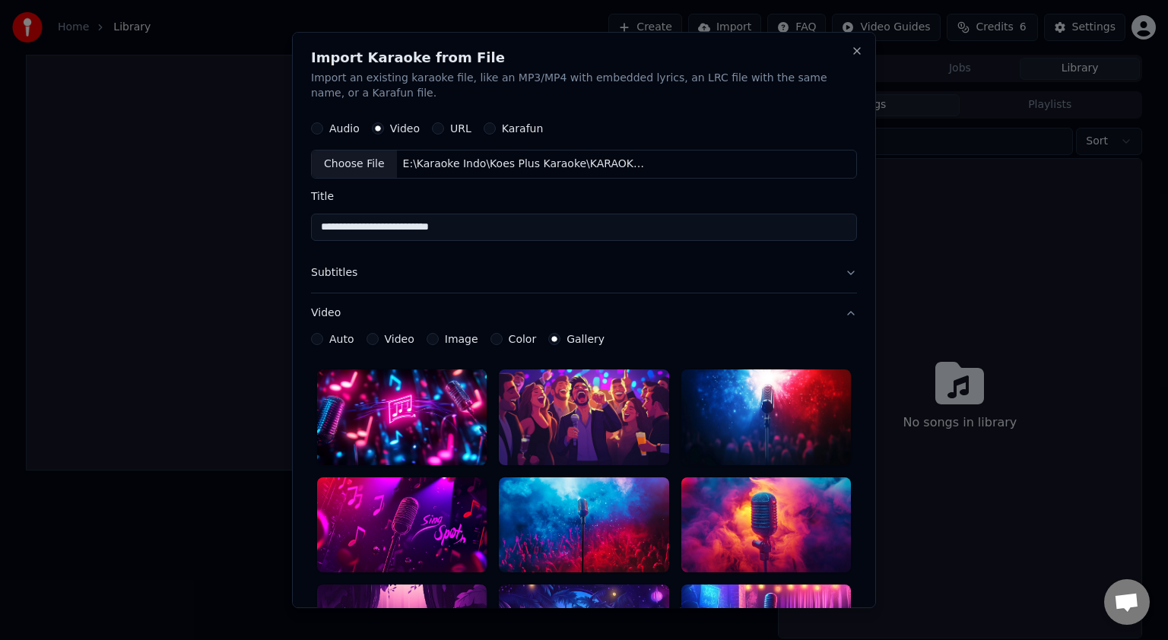
click at [368, 341] on button "Video" at bounding box center [373, 339] width 12 height 12
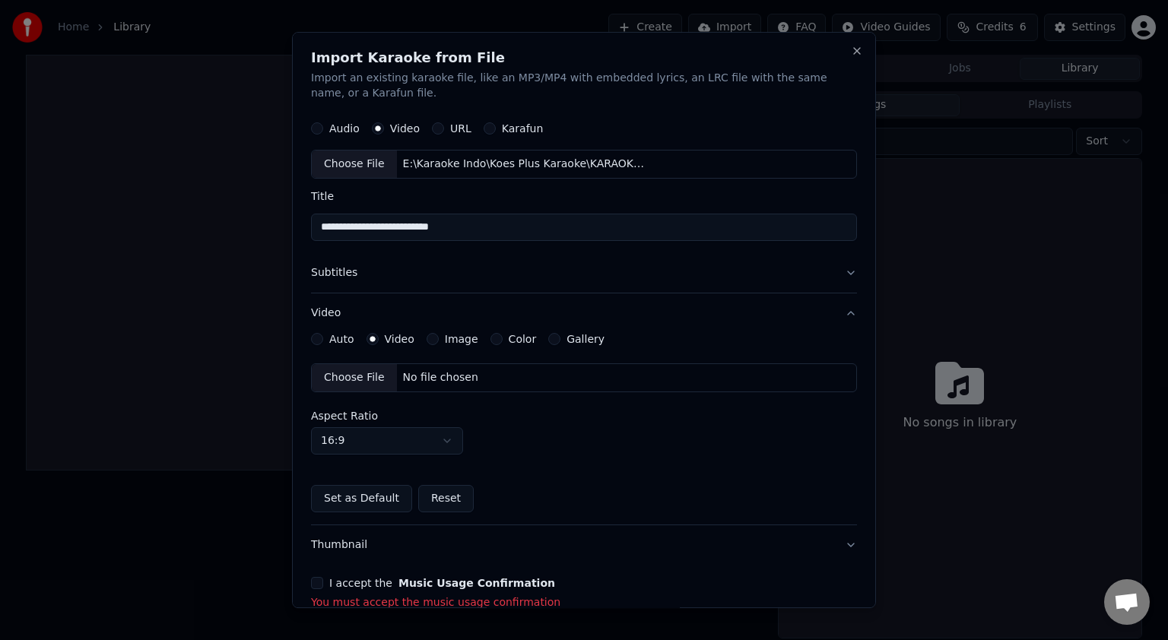
scroll to position [72, 0]
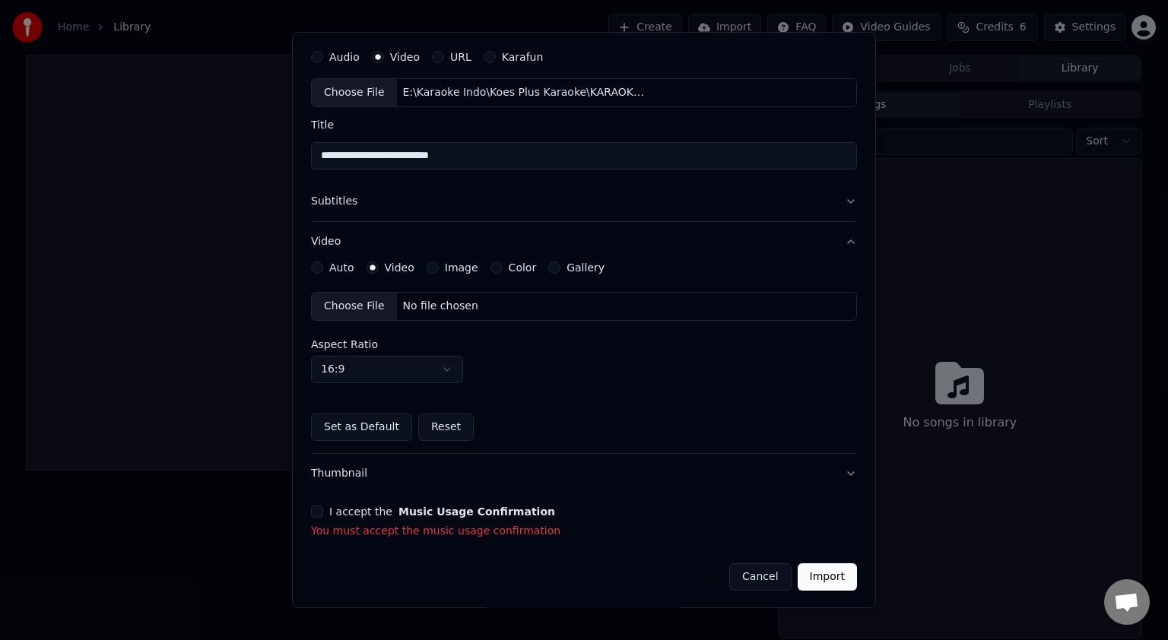
click at [315, 513] on button "I accept the Music Usage Confirmation" at bounding box center [317, 512] width 12 height 12
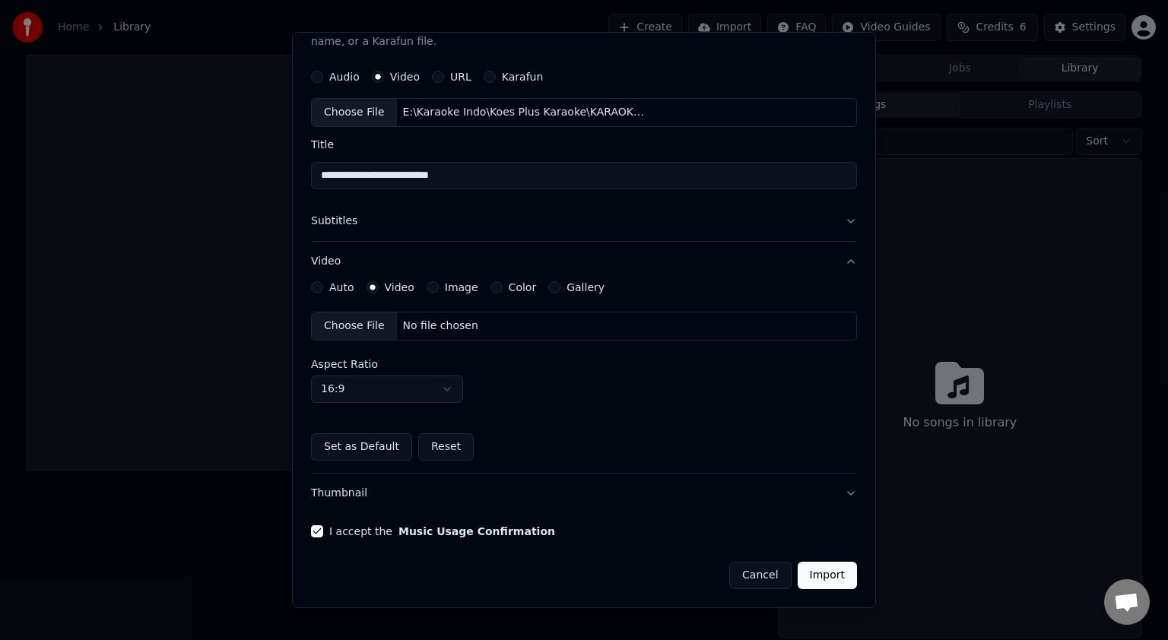
scroll to position [50, 0]
click at [574, 281] on button "Video" at bounding box center [584, 263] width 546 height 40
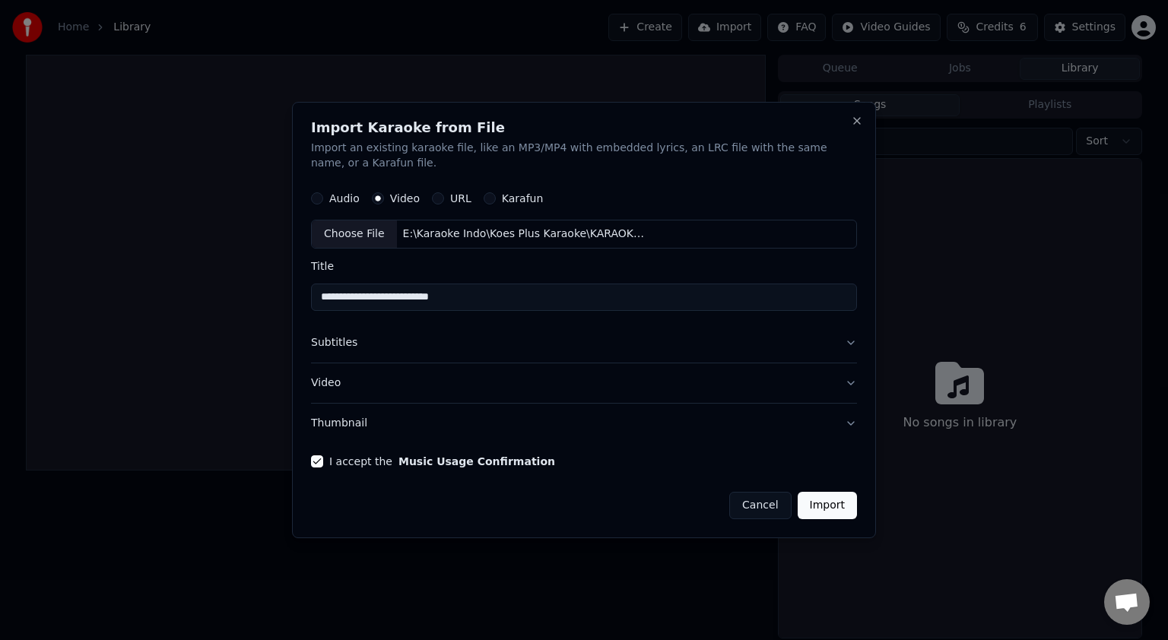
click at [849, 389] on button "Video" at bounding box center [584, 384] width 546 height 40
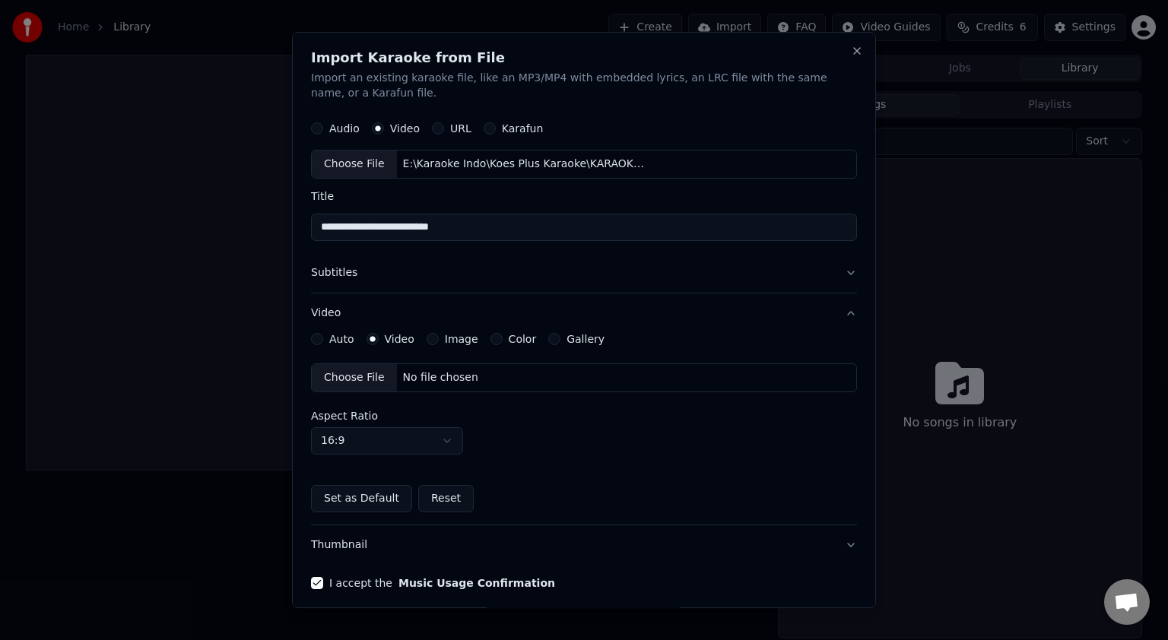
click at [549, 339] on button "Gallery" at bounding box center [554, 339] width 12 height 12
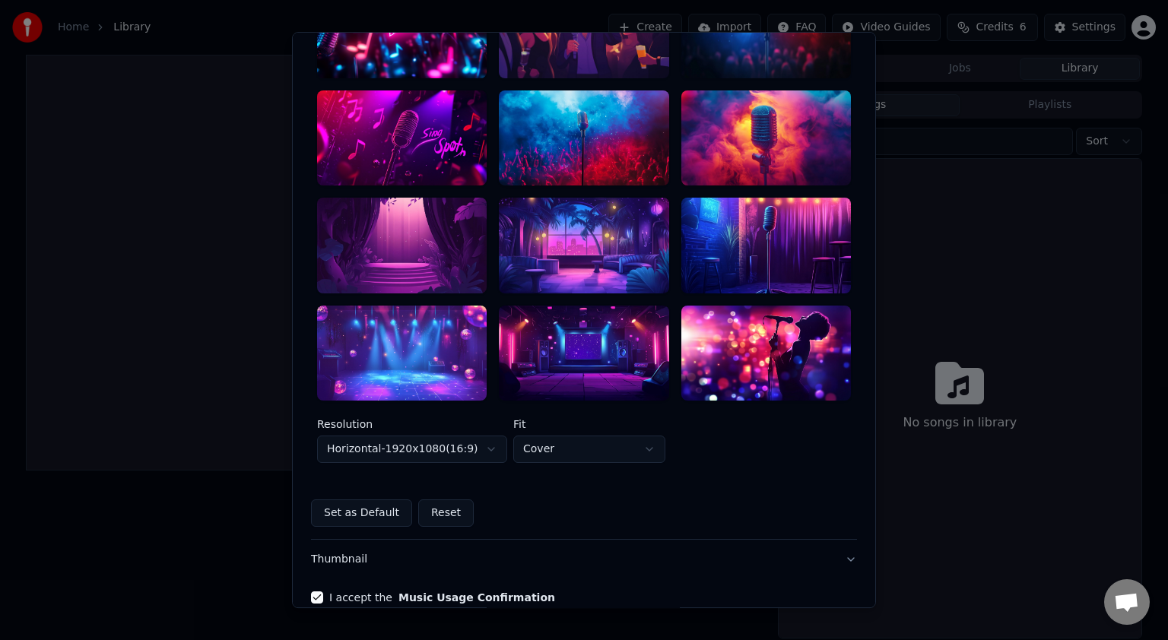
scroll to position [443, 0]
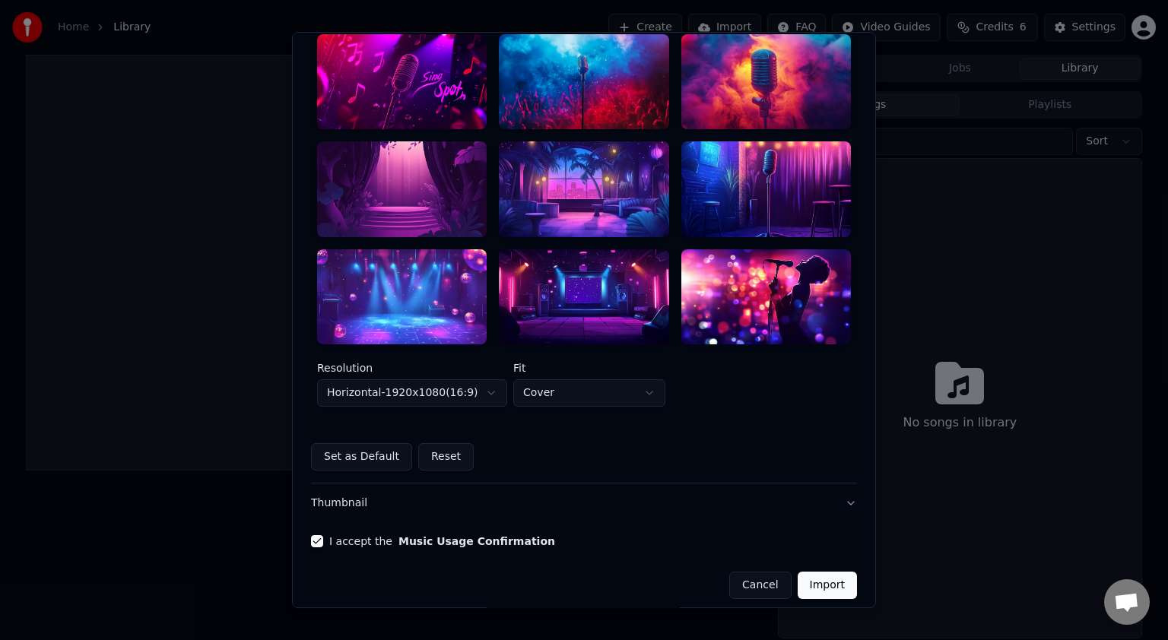
click at [831, 574] on button "Import" at bounding box center [827, 585] width 59 height 27
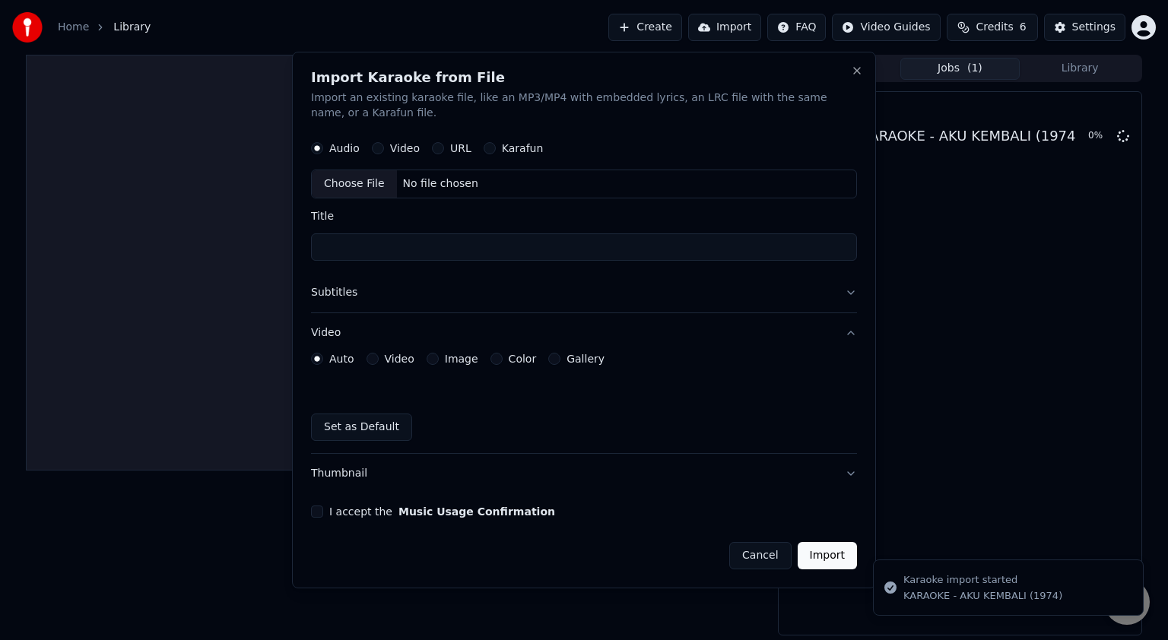
scroll to position [0, 0]
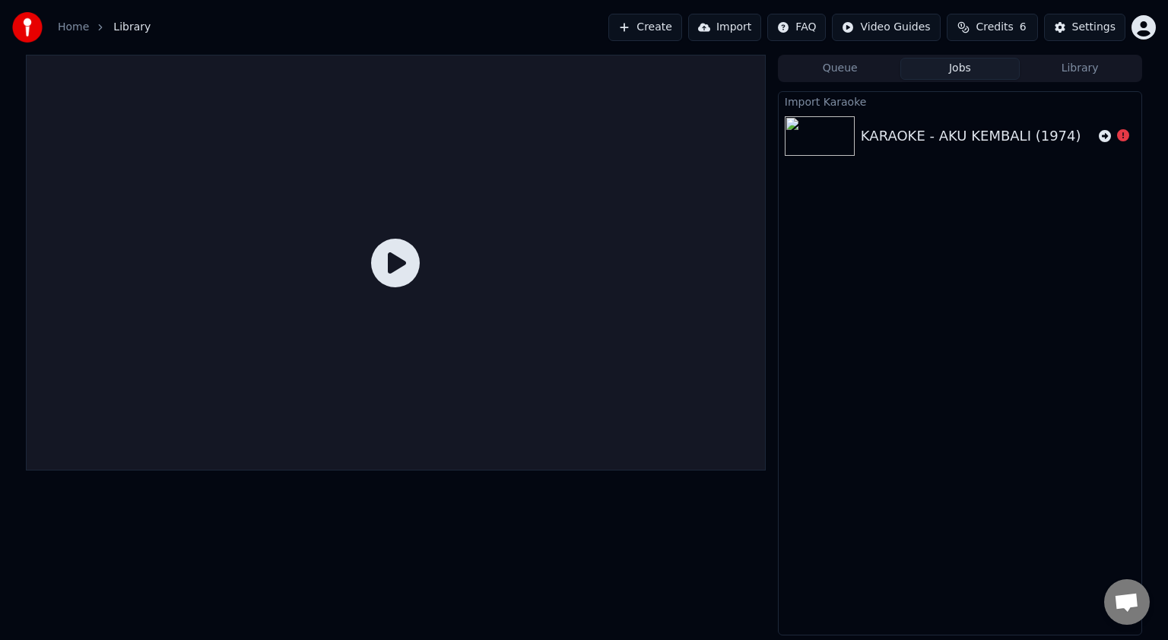
click at [894, 130] on div "KARAOKE - AKU KEMBALI (1974)" at bounding box center [971, 136] width 221 height 21
click at [405, 259] on icon at bounding box center [395, 263] width 49 height 49
click at [892, 134] on div "KARAOKE - AKU KEMBALI (1974)" at bounding box center [971, 136] width 221 height 21
click at [1107, 137] on icon at bounding box center [1105, 136] width 12 height 12
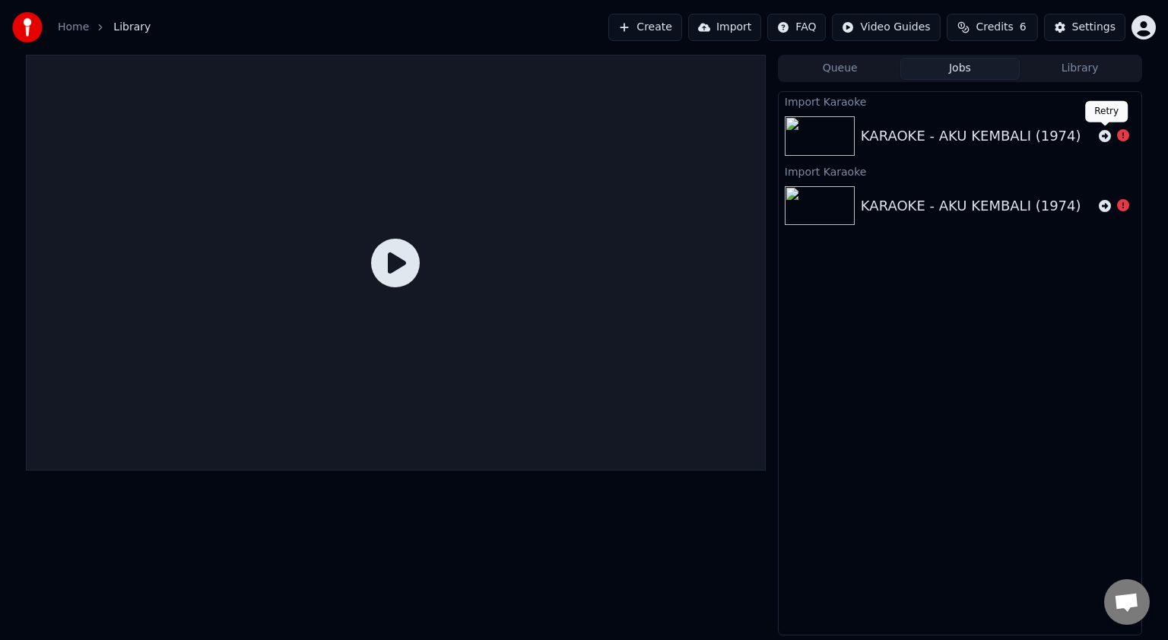
click at [1100, 134] on icon at bounding box center [1105, 136] width 12 height 12
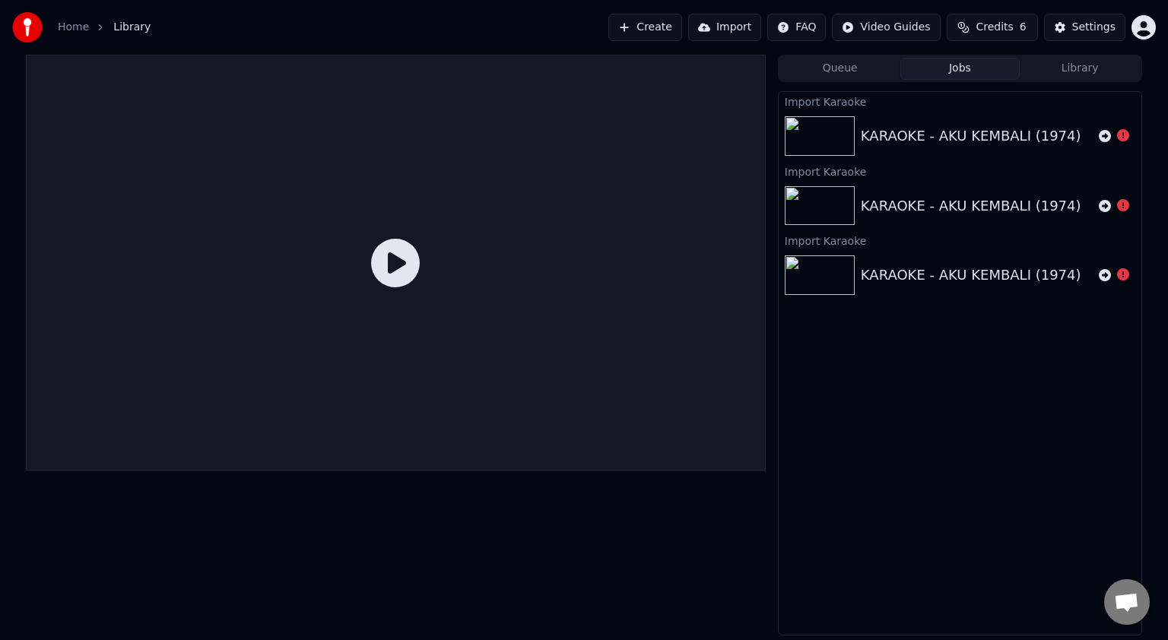
click at [405, 268] on icon at bounding box center [395, 263] width 49 height 49
click at [737, 20] on button "Import" at bounding box center [724, 27] width 73 height 27
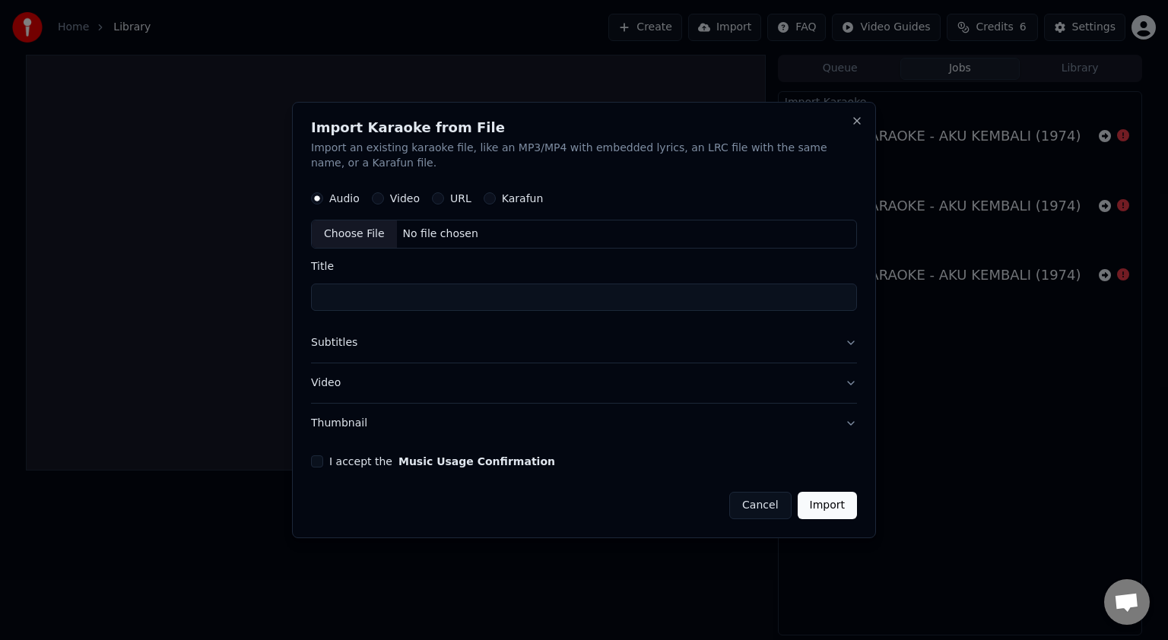
click at [851, 386] on button "Video" at bounding box center [584, 384] width 546 height 40
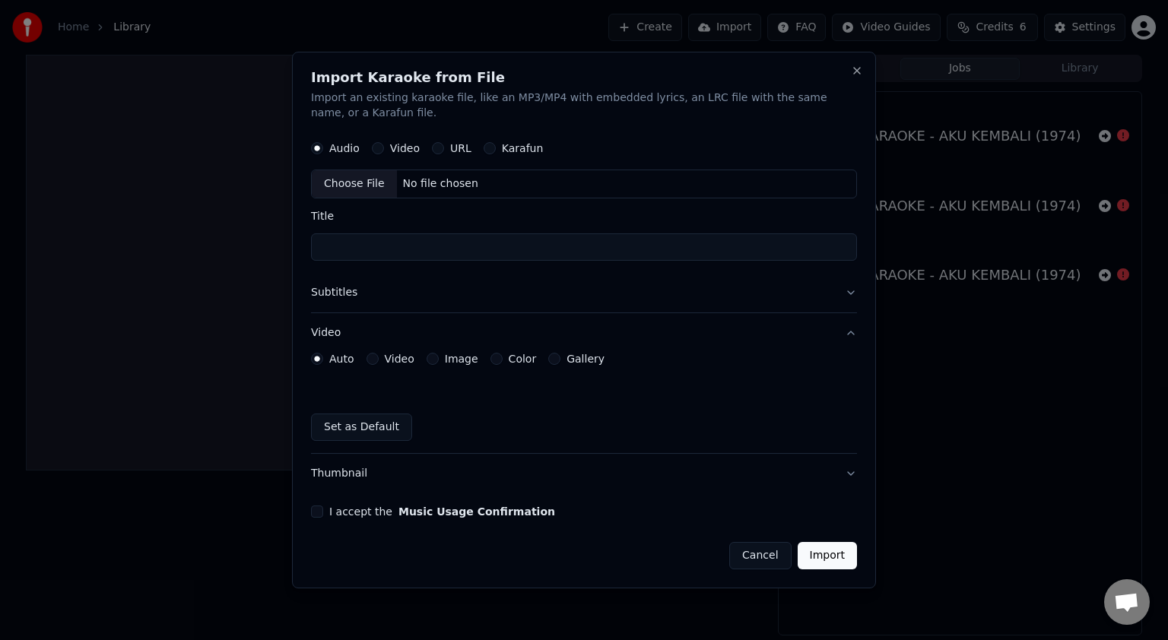
click at [377, 360] on div "Video" at bounding box center [391, 359] width 48 height 12
click at [373, 362] on button "Video" at bounding box center [373, 359] width 12 height 12
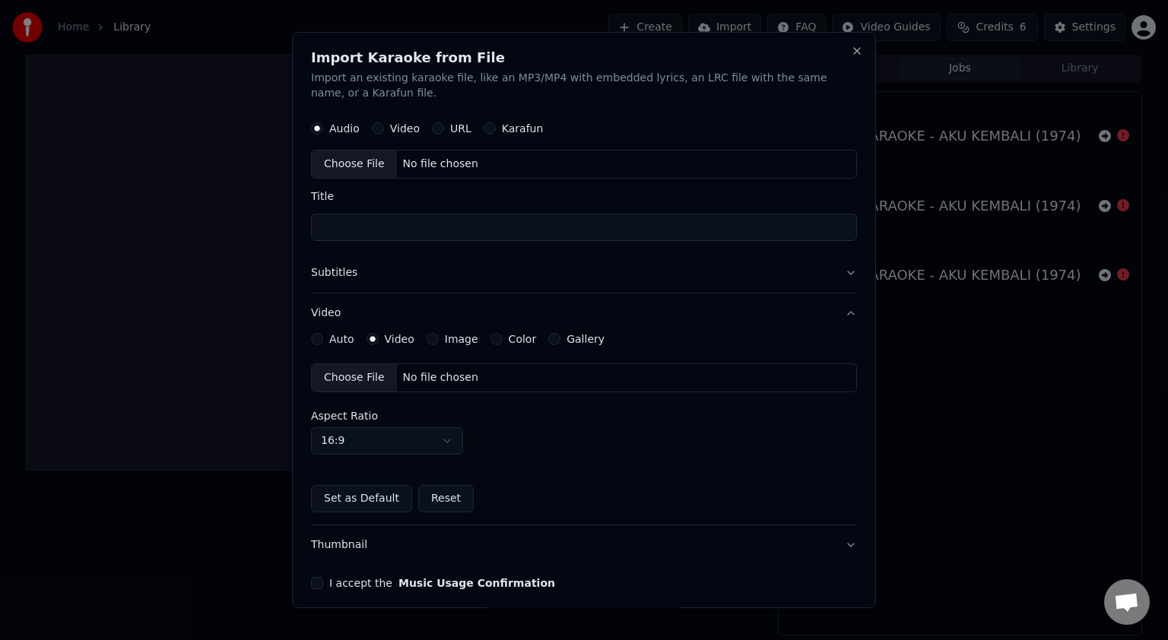
click at [377, 132] on button "Video" at bounding box center [378, 128] width 12 height 12
click at [313, 581] on button "I accept the Music Usage Confirmation" at bounding box center [317, 583] width 12 height 12
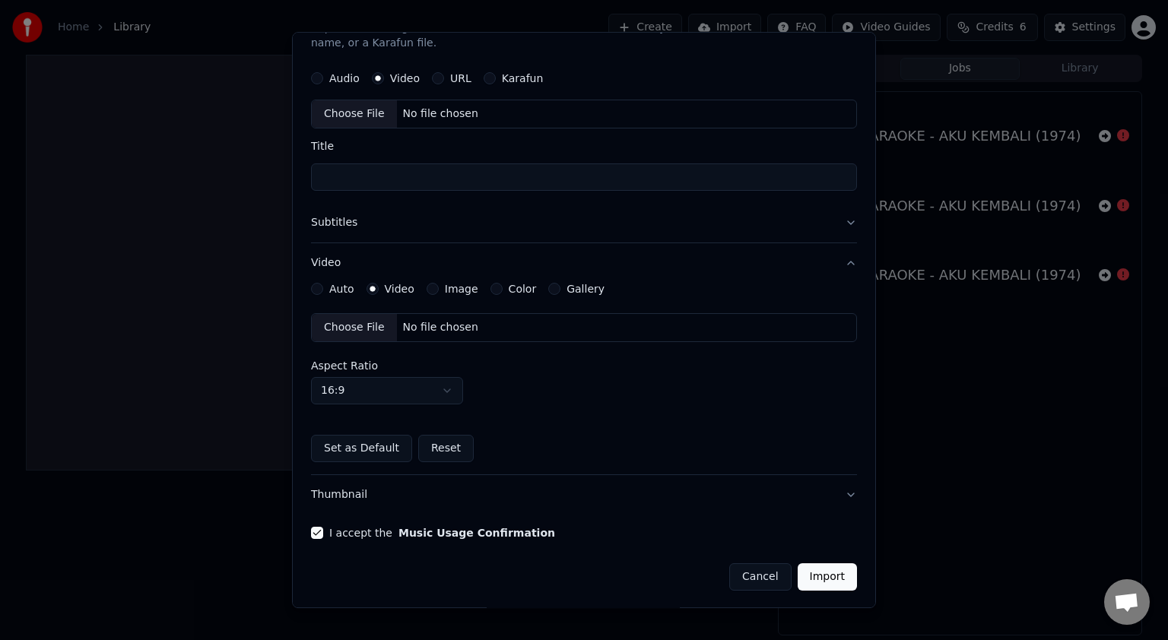
click at [813, 564] on button "Import" at bounding box center [827, 577] width 59 height 27
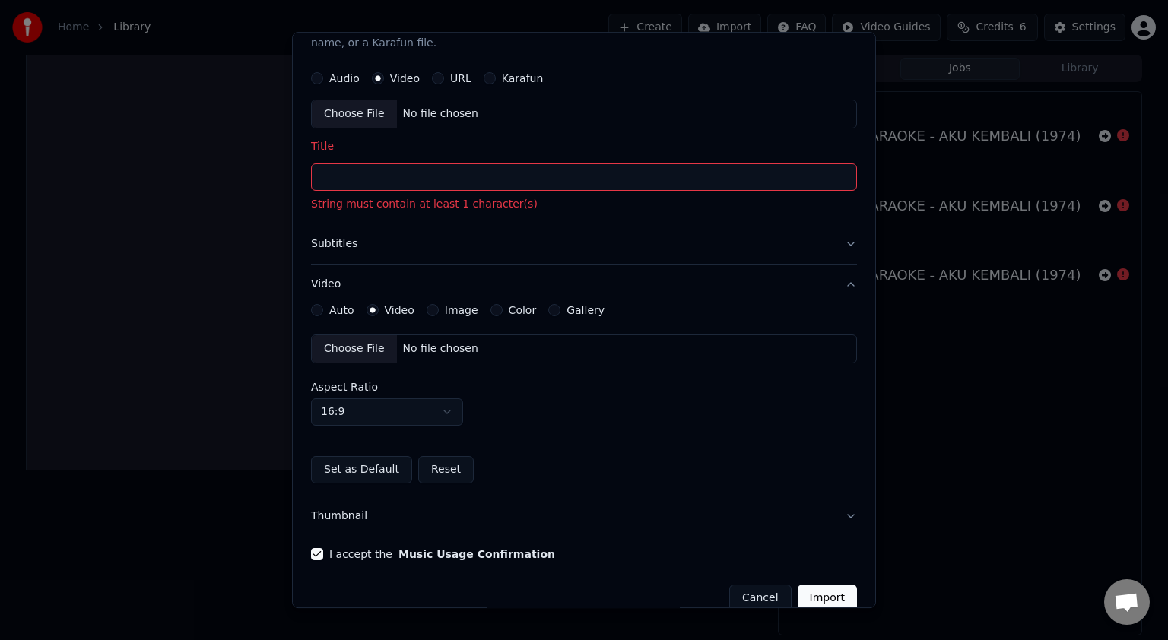
click at [350, 105] on div "Choose File" at bounding box center [354, 113] width 85 height 27
click at [478, 182] on input "**********" at bounding box center [584, 177] width 546 height 27
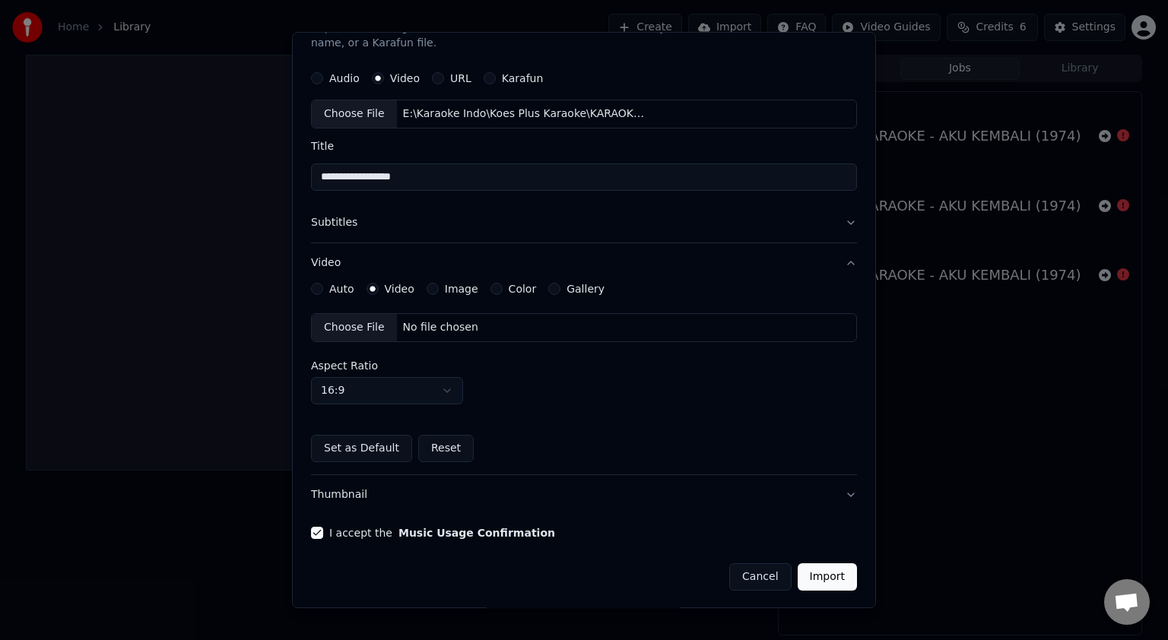
type input "**********"
click at [833, 571] on button "Import" at bounding box center [827, 577] width 59 height 27
click at [822, 577] on button "Import" at bounding box center [827, 577] width 59 height 27
click at [814, 571] on button "Import" at bounding box center [827, 577] width 59 height 27
click at [798, 564] on button "Import" at bounding box center [827, 577] width 59 height 27
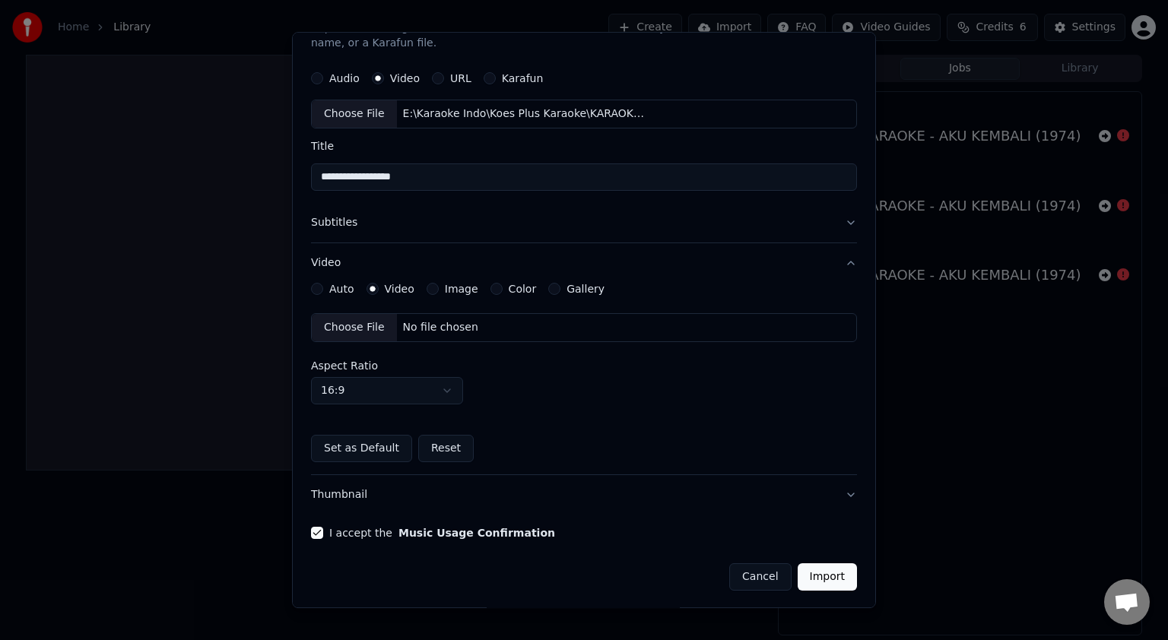
click at [353, 447] on button "Set as Default" at bounding box center [361, 448] width 101 height 27
click at [447, 450] on button "Reset" at bounding box center [446, 448] width 56 height 27
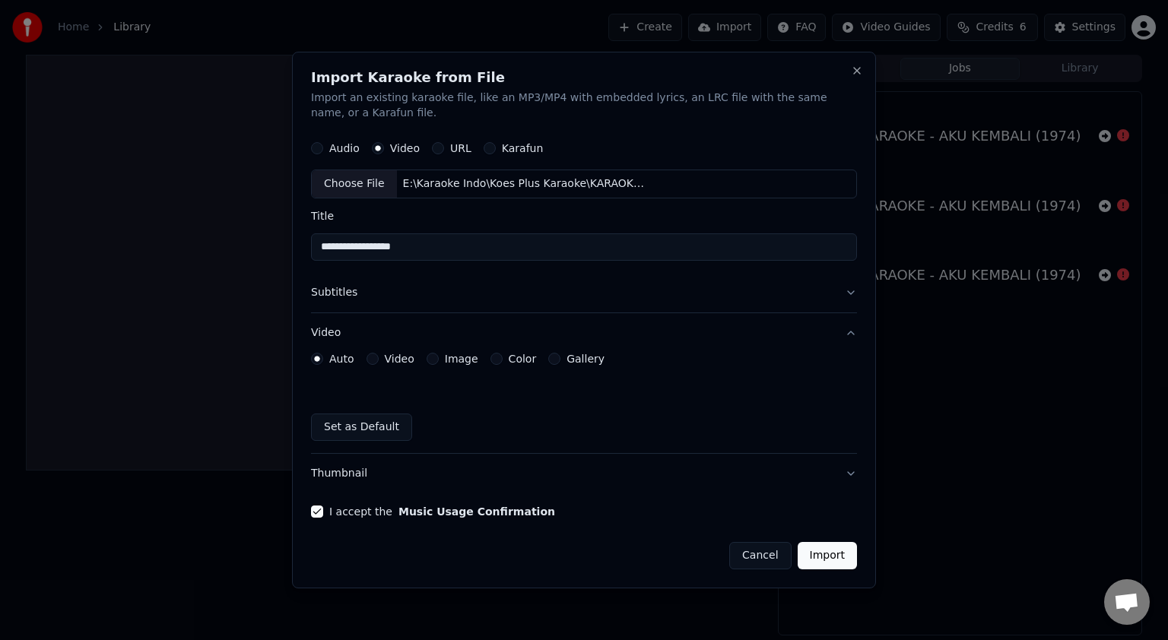
click at [370, 430] on button "Set as Default" at bounding box center [361, 427] width 101 height 27
click at [822, 549] on button "Import" at bounding box center [827, 555] width 59 height 27
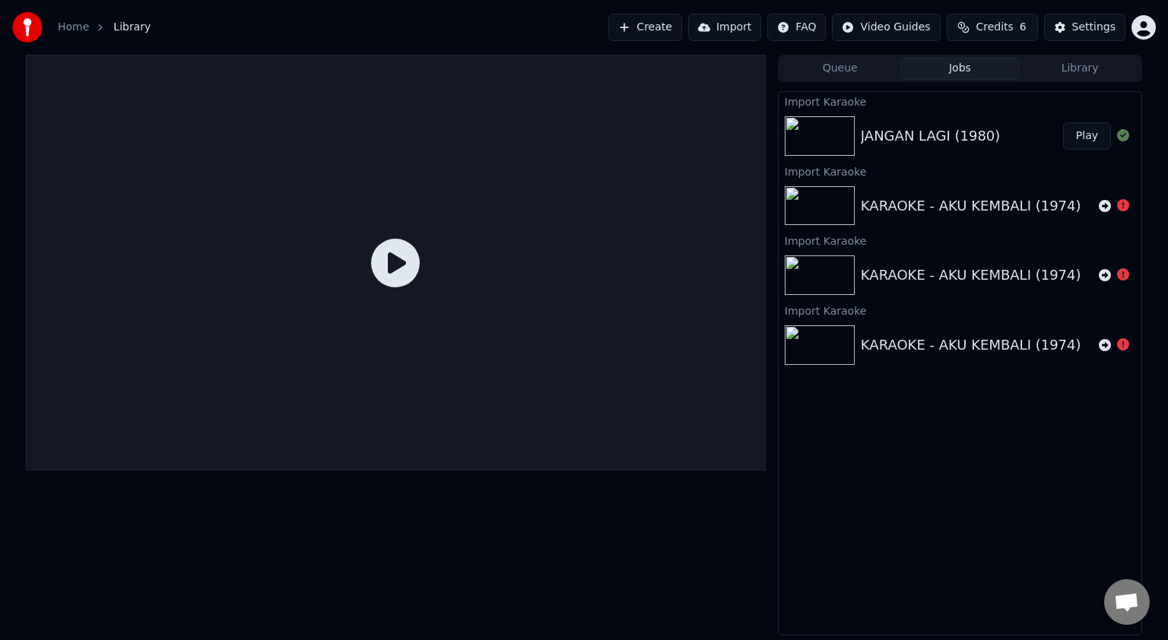
click at [1084, 24] on div "Settings" at bounding box center [1094, 27] width 43 height 15
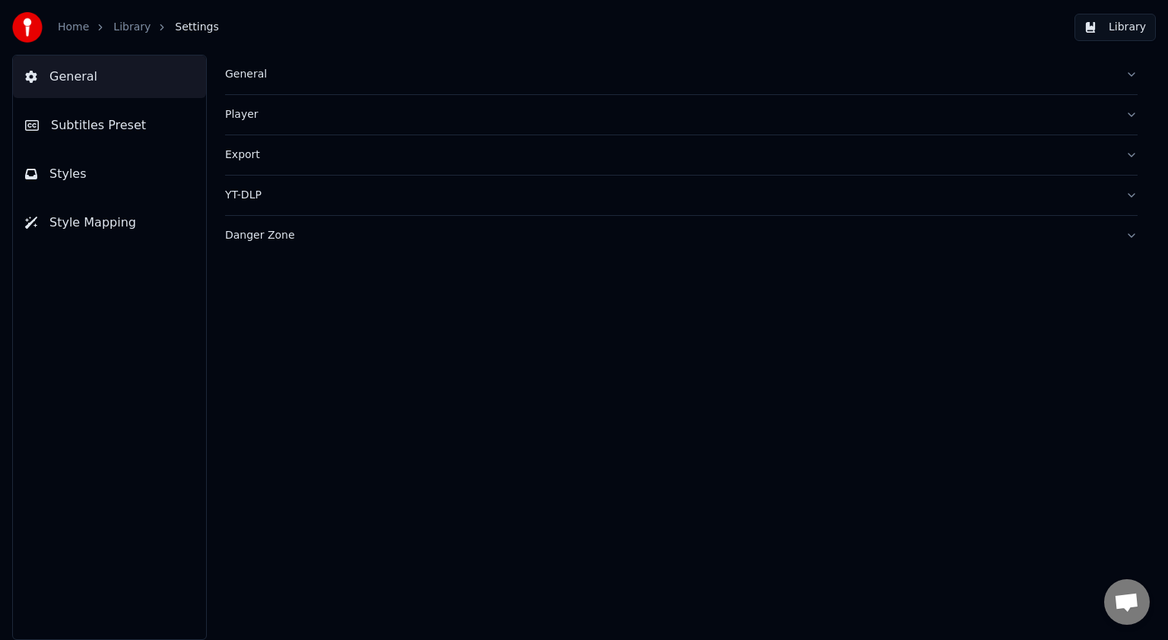
click at [119, 119] on span "Subtitles Preset" at bounding box center [98, 125] width 95 height 18
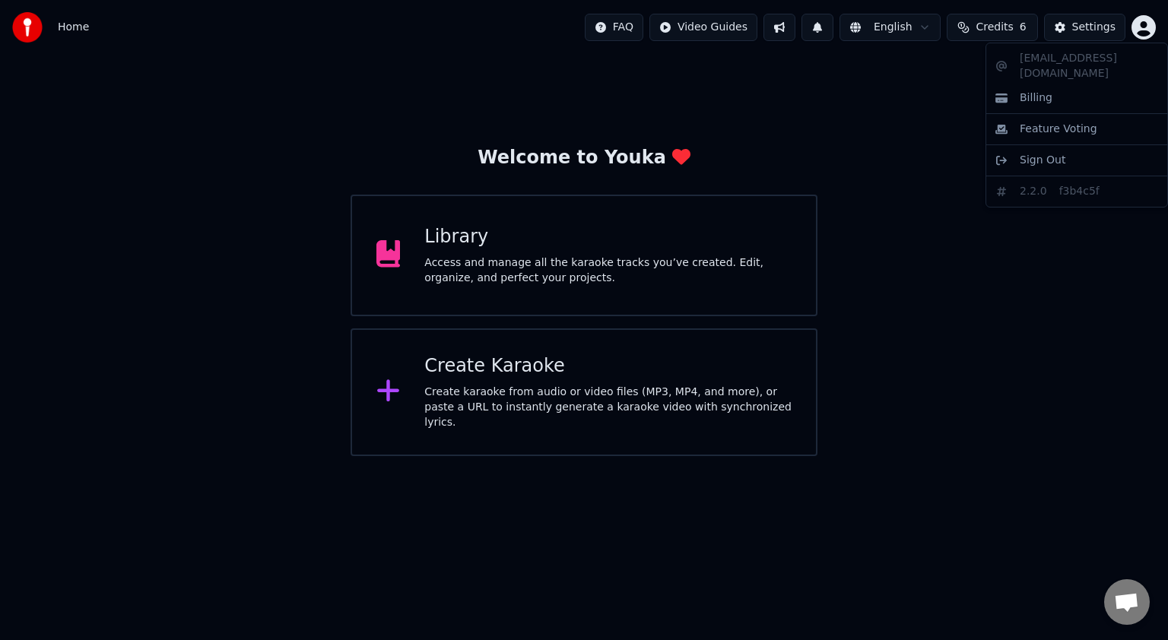
click at [1145, 27] on html "Home FAQ Video Guides English Credits 6 Settings Welcome to Youka Library Acces…" at bounding box center [584, 228] width 1168 height 456
click at [606, 248] on html "Home FAQ Video Guides English Credits 6 Settings Welcome to Youka Library Acces…" at bounding box center [584, 228] width 1168 height 456
click at [485, 268] on div "Access and manage all the karaoke tracks you’ve created. Edit, organize, and pe…" at bounding box center [607, 271] width 367 height 30
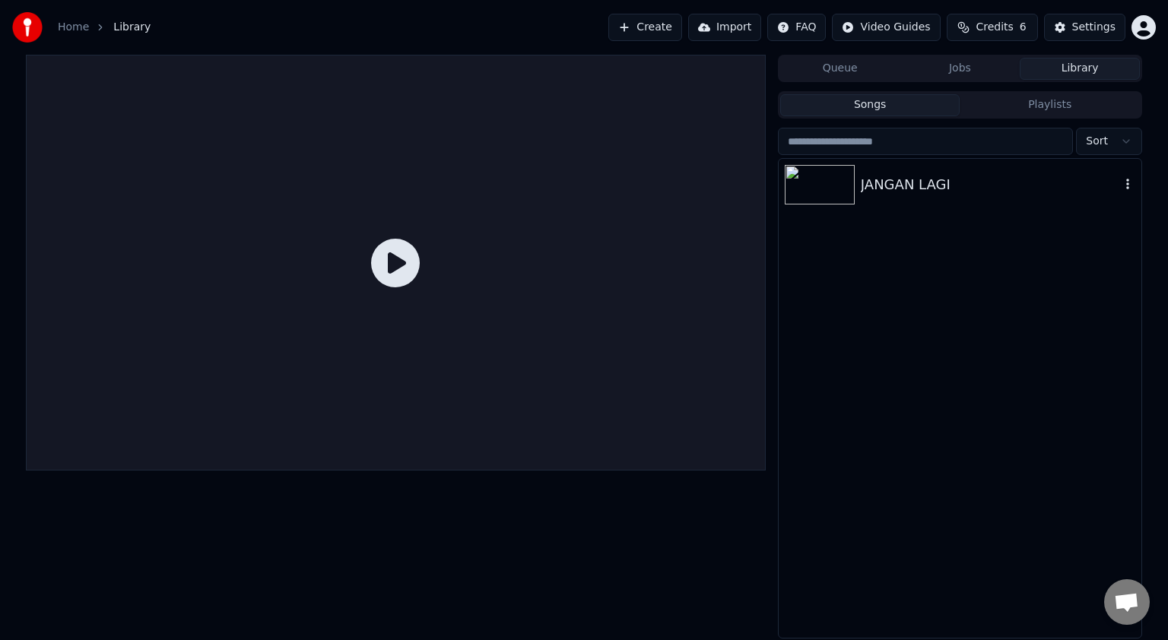
click at [882, 189] on div "JANGAN LAGI" at bounding box center [990, 184] width 259 height 21
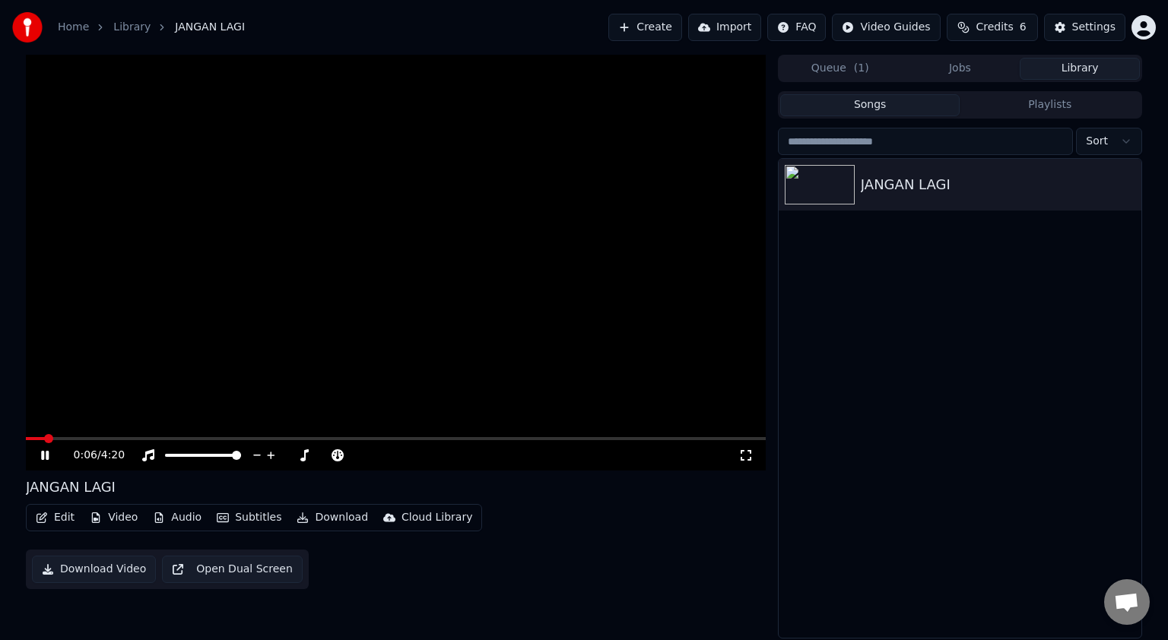
click at [303, 556] on button "Open Dual Screen" at bounding box center [232, 569] width 141 height 27
click at [749, 453] on icon at bounding box center [746, 456] width 15 height 12
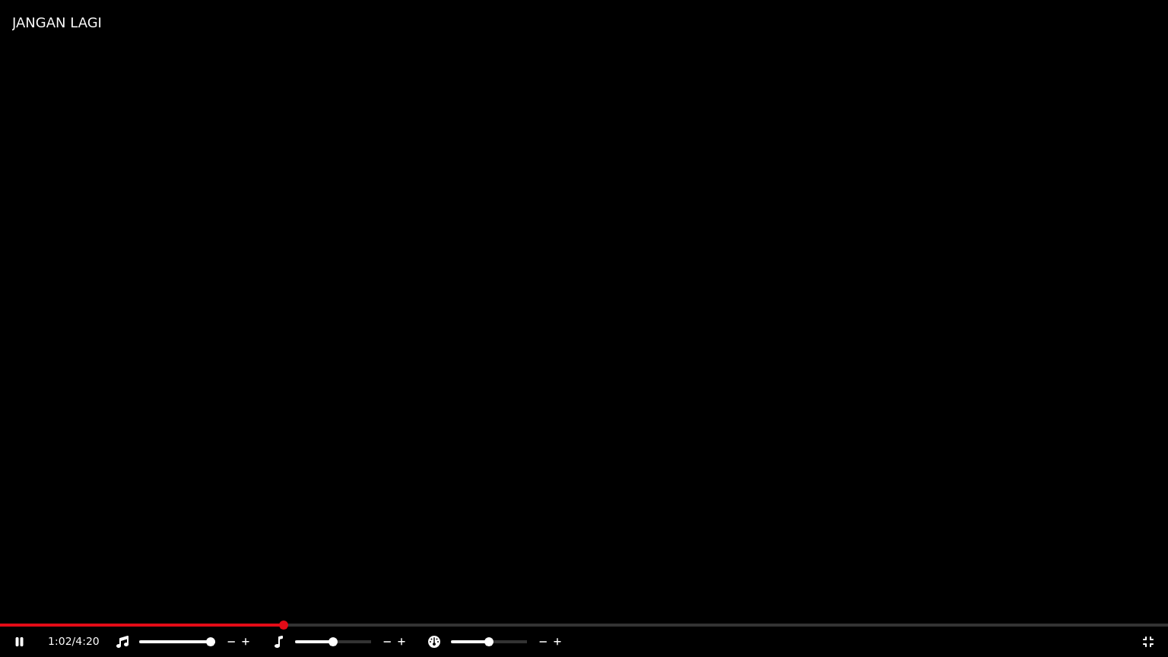
click at [215, 640] on span at bounding box center [210, 641] width 9 height 9
click at [1149, 640] on icon at bounding box center [1148, 642] width 15 height 12
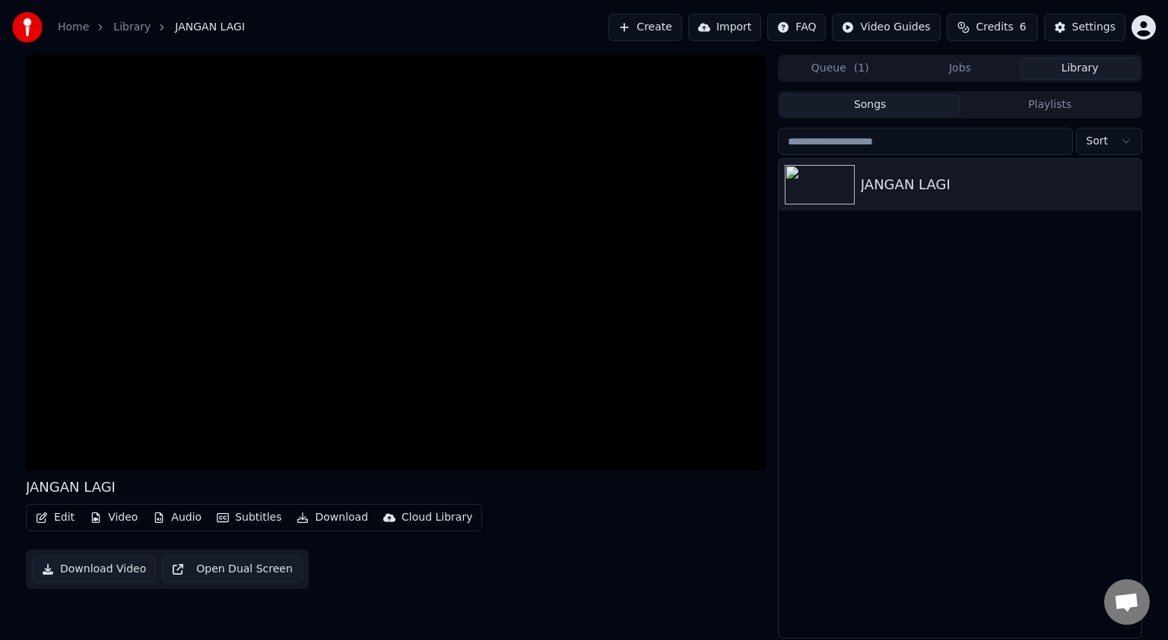
click at [860, 65] on span "( 1 )" at bounding box center [861, 68] width 15 height 15
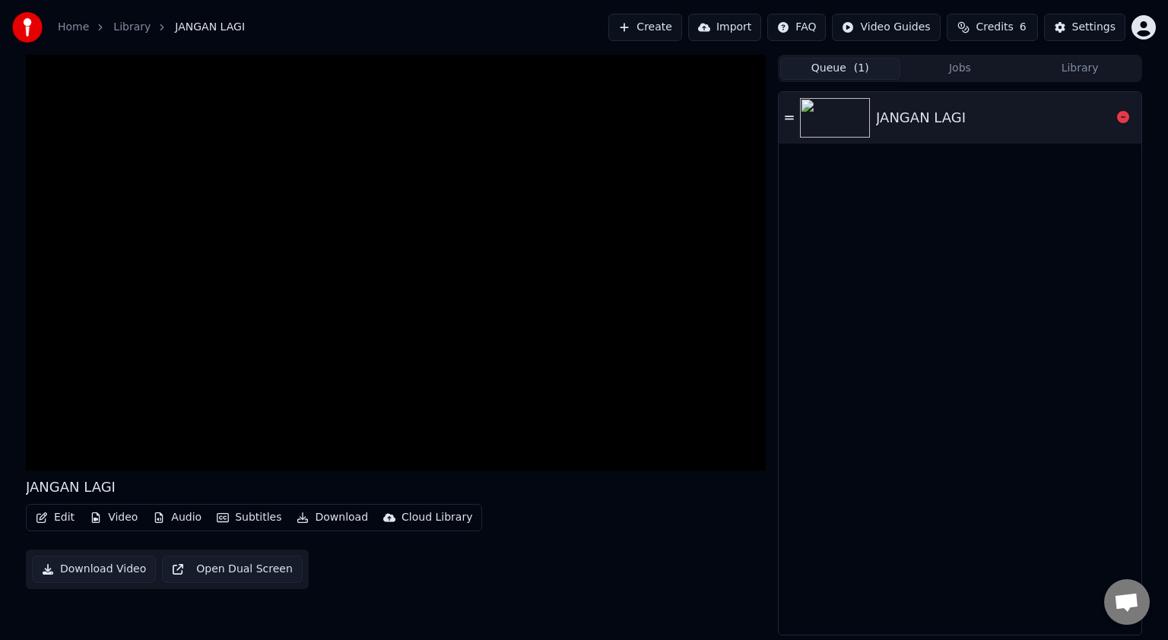
click at [788, 122] on icon at bounding box center [789, 118] width 9 height 11
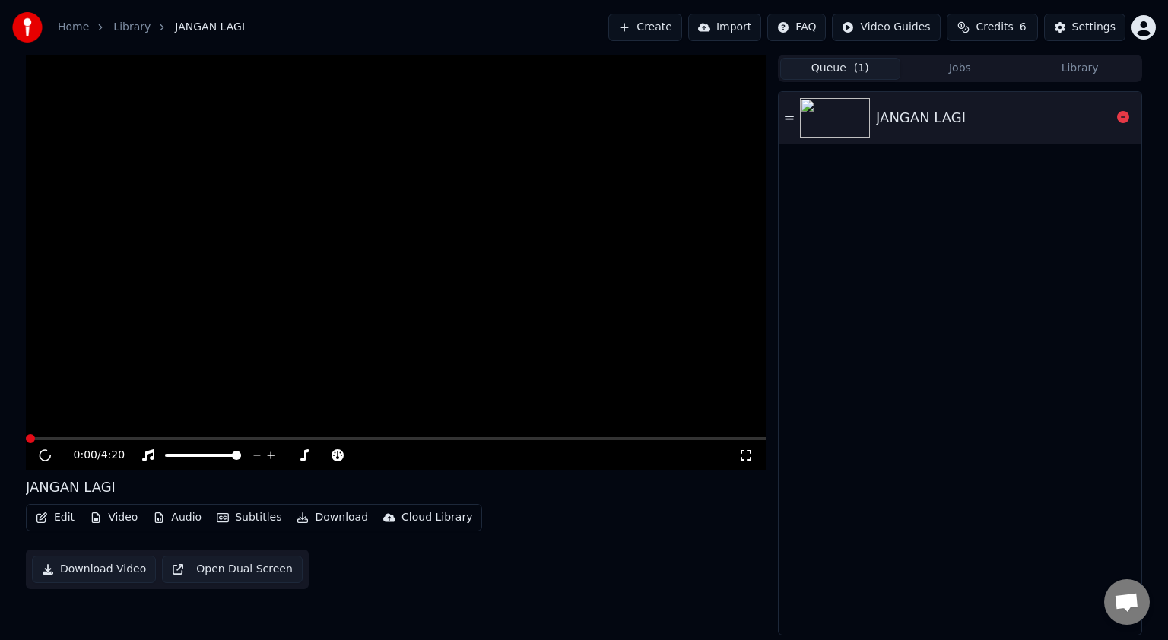
click at [788, 122] on icon at bounding box center [789, 118] width 9 height 11
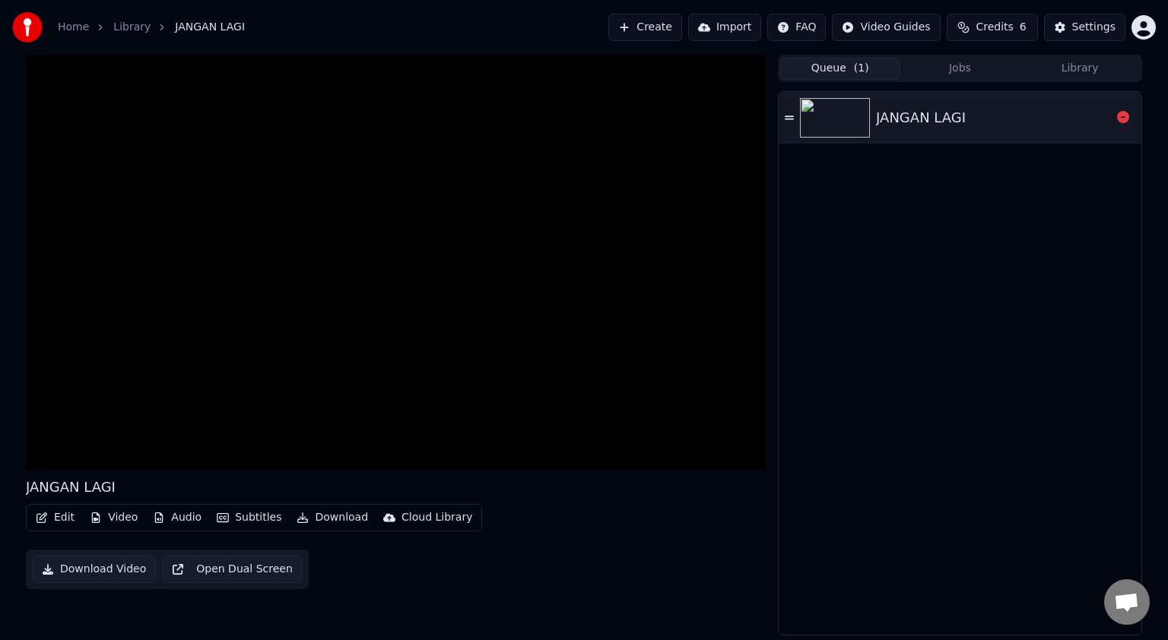
click at [788, 122] on icon at bounding box center [789, 118] width 9 height 11
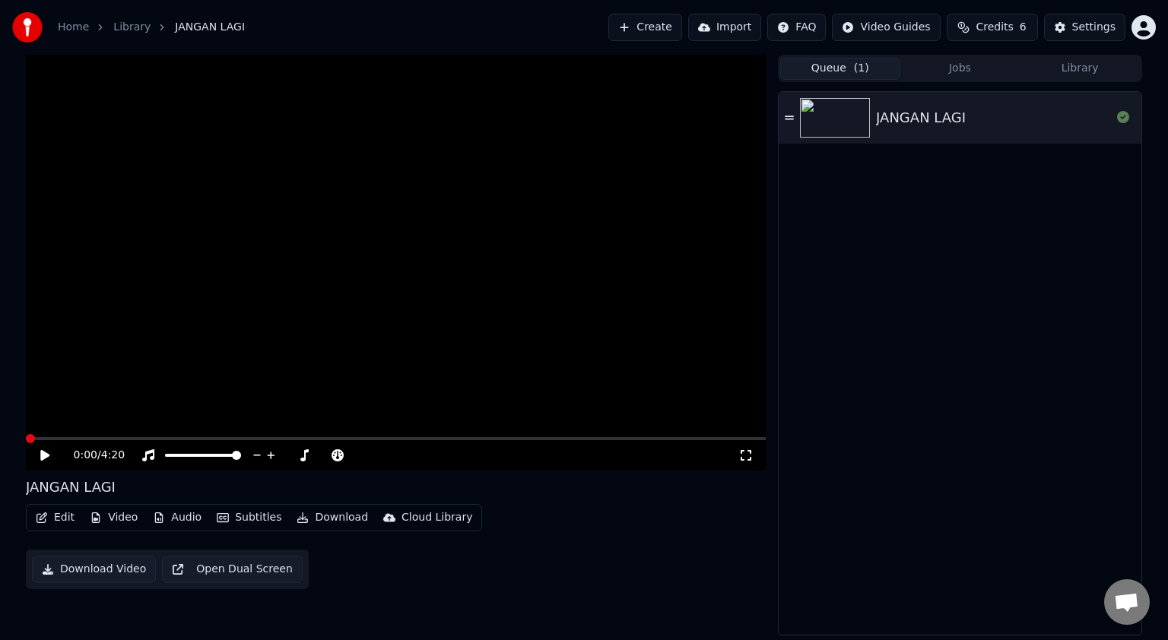
click at [953, 65] on button "Jobs" at bounding box center [961, 69] width 120 height 22
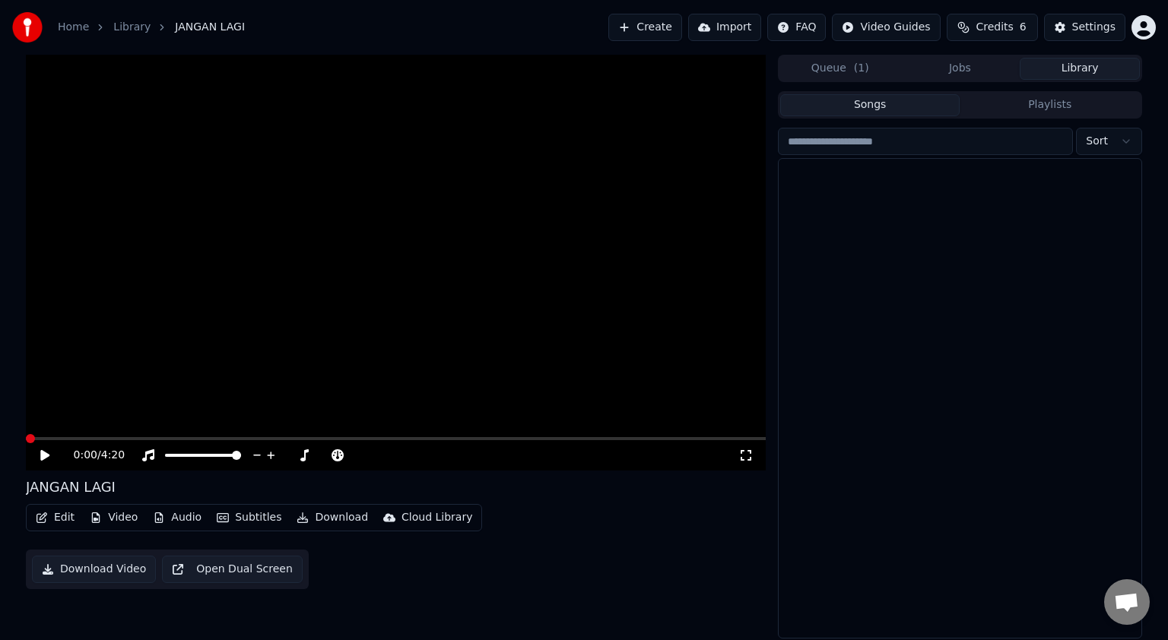
click at [1092, 68] on button "Library" at bounding box center [1080, 69] width 120 height 22
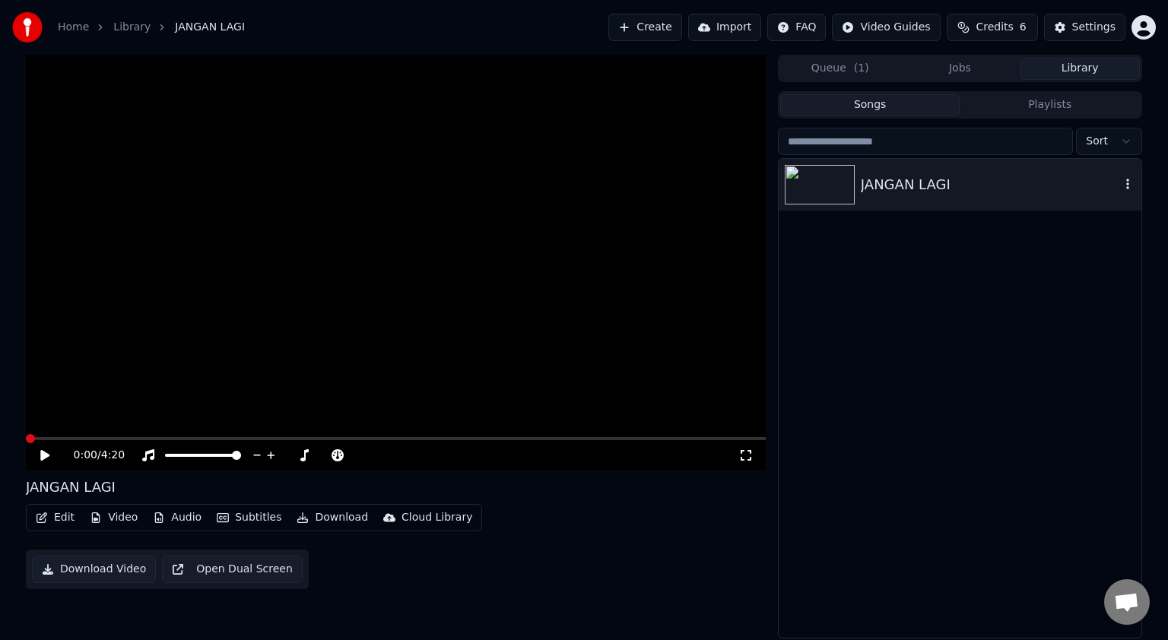
click at [1126, 187] on icon "button" at bounding box center [1127, 184] width 15 height 12
click at [1127, 262] on div "Open Directory" at bounding box center [1114, 261] width 117 height 24
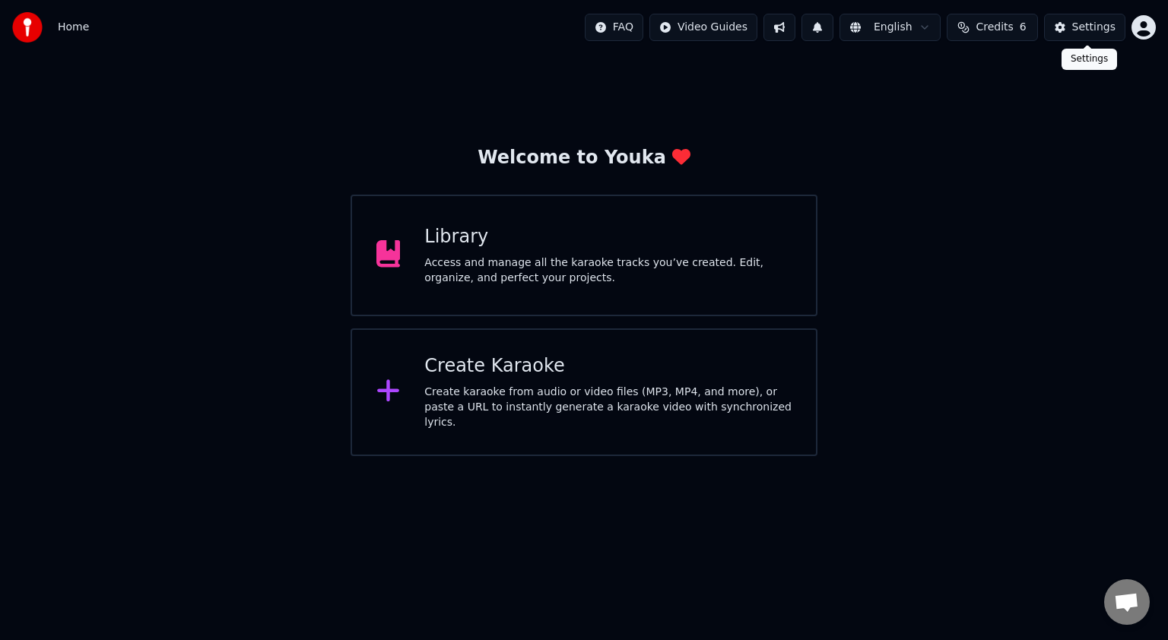
click at [1066, 32] on button "Settings" at bounding box center [1084, 27] width 81 height 27
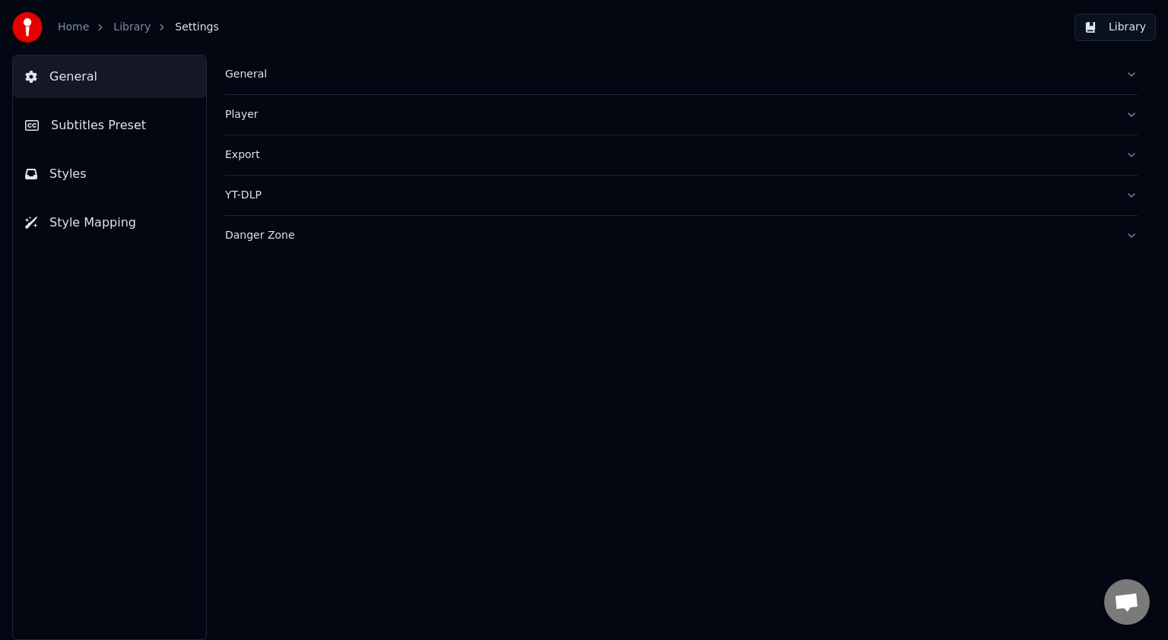
click at [97, 130] on span "Subtitles Preset" at bounding box center [98, 125] width 95 height 18
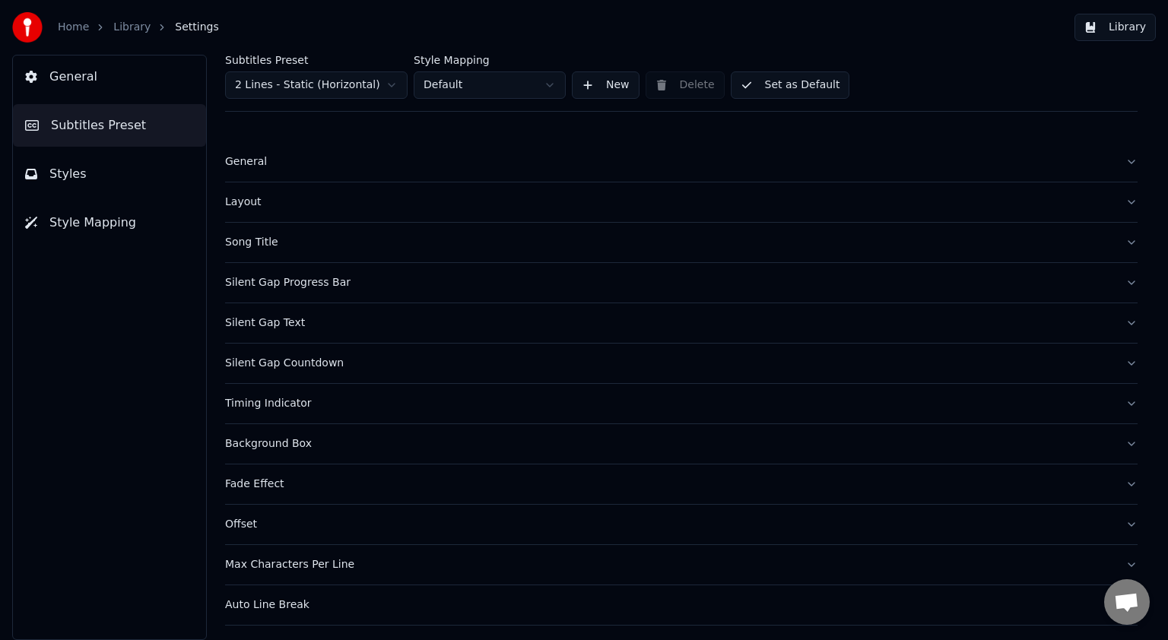
scroll to position [35, 0]
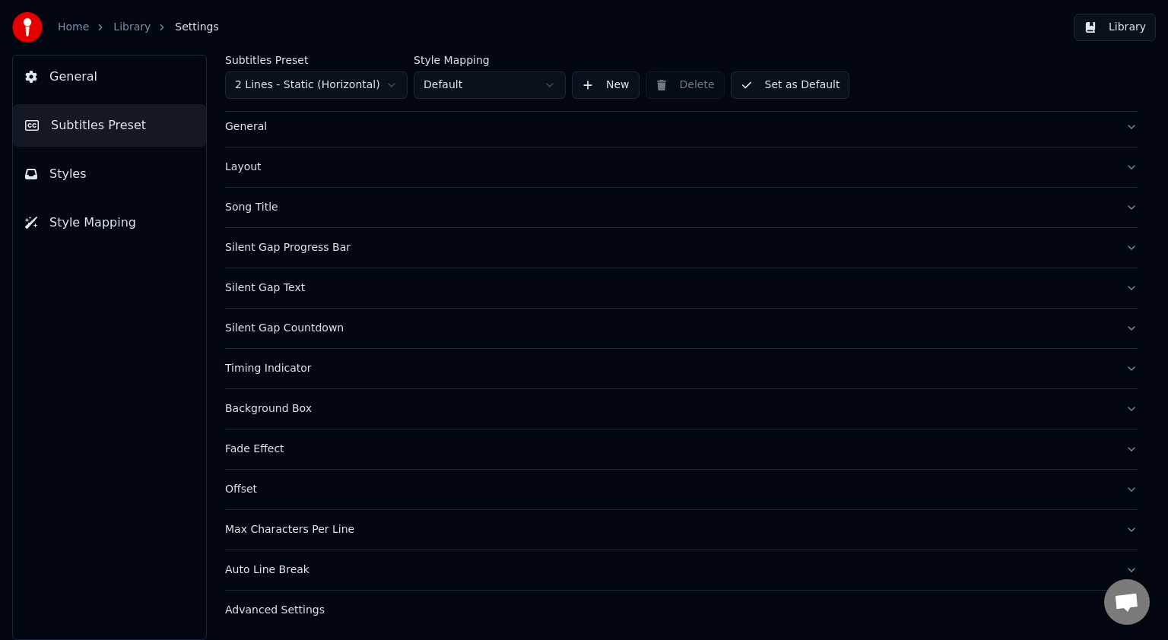
click at [622, 446] on div "Fade Effect" at bounding box center [669, 449] width 888 height 15
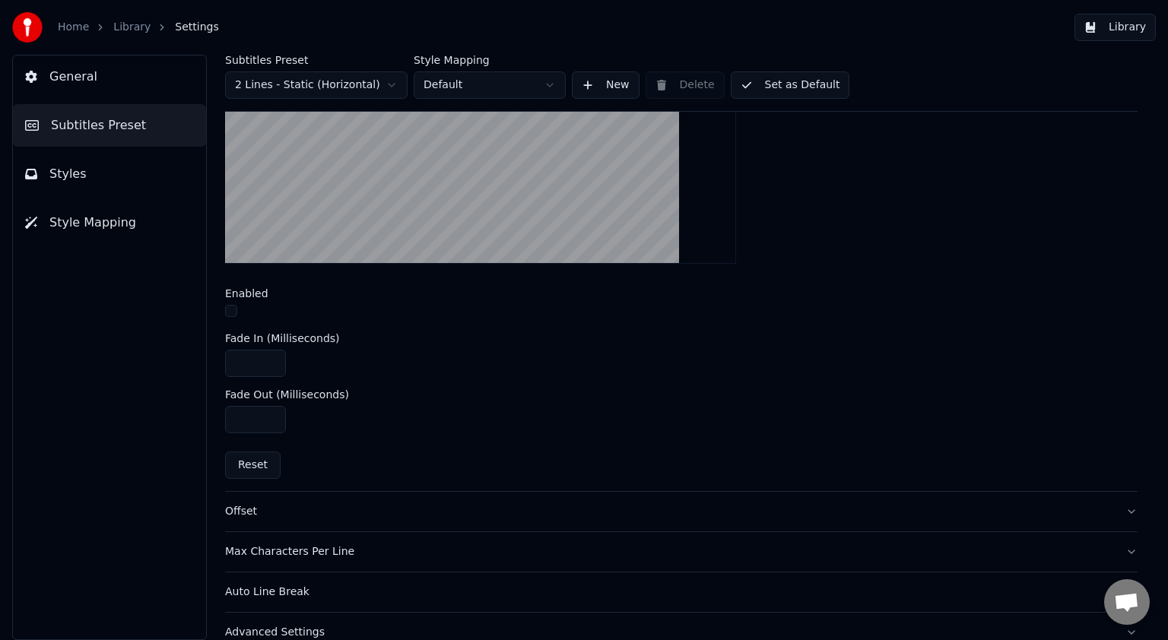
scroll to position [551, 0]
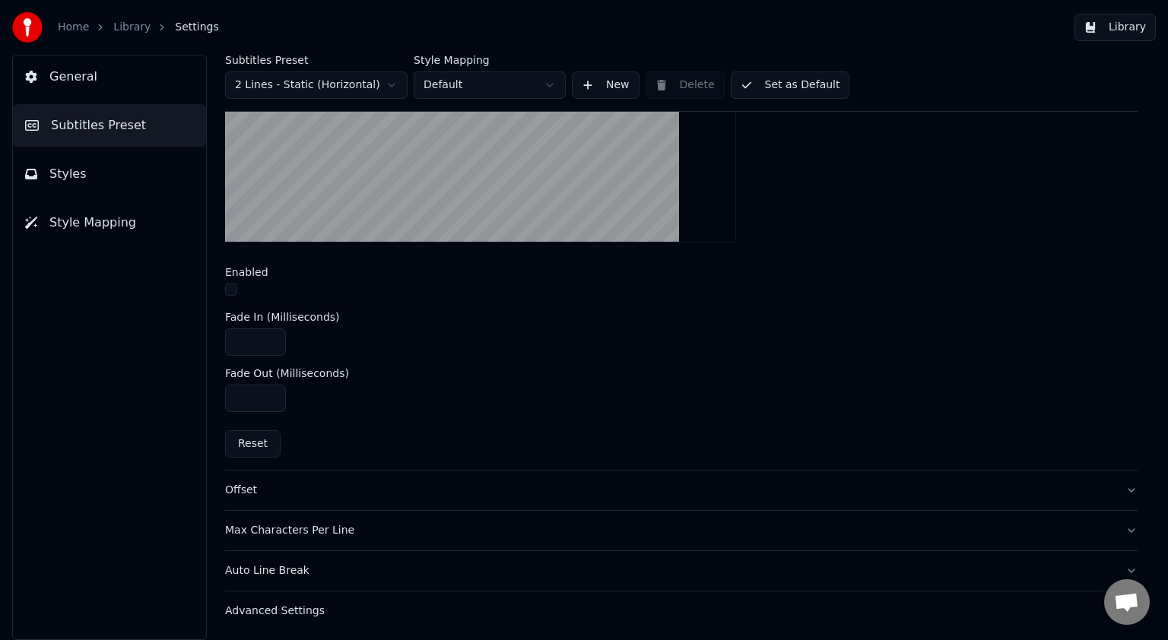
click at [294, 608] on div "Advanced Settings" at bounding box center [669, 611] width 888 height 15
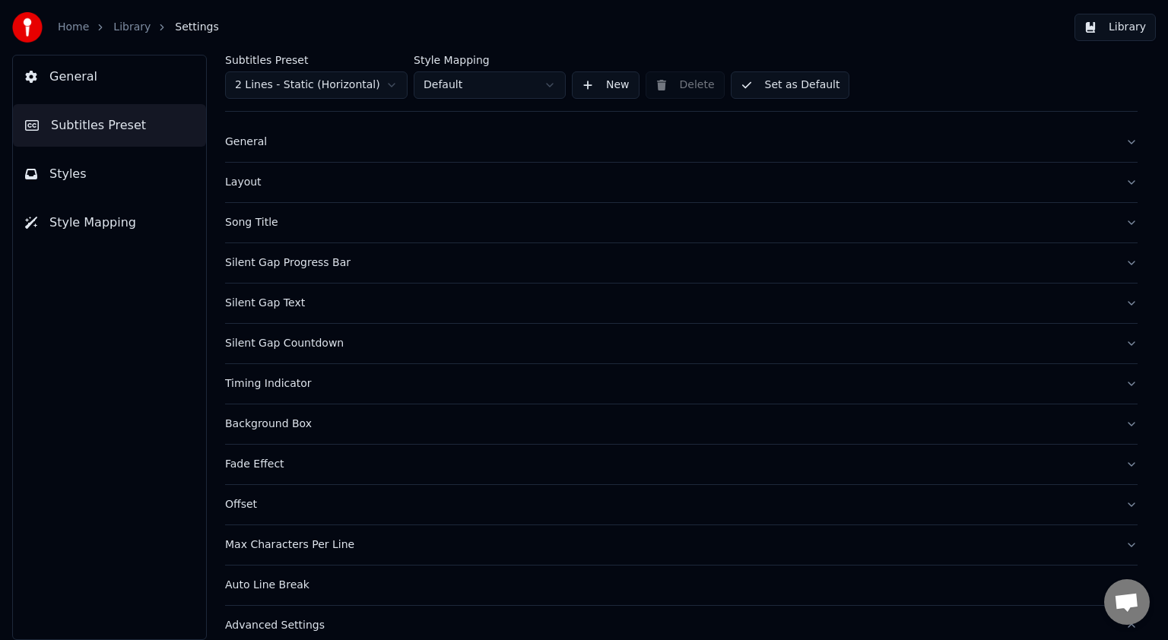
scroll to position [0, 0]
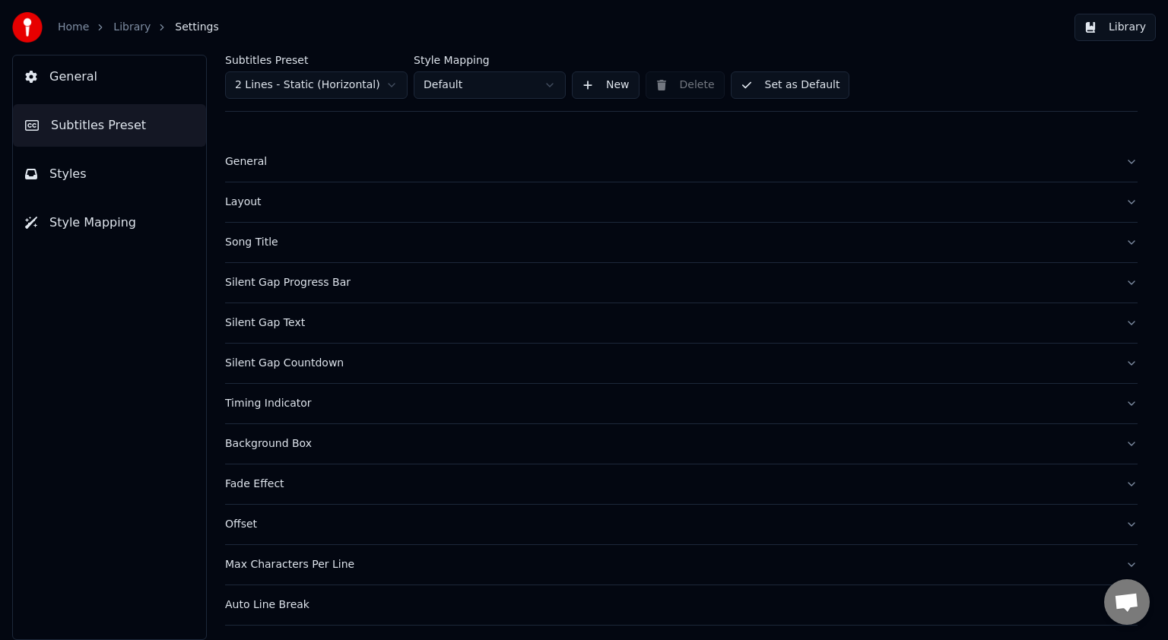
click at [32, 173] on icon at bounding box center [31, 174] width 12 height 12
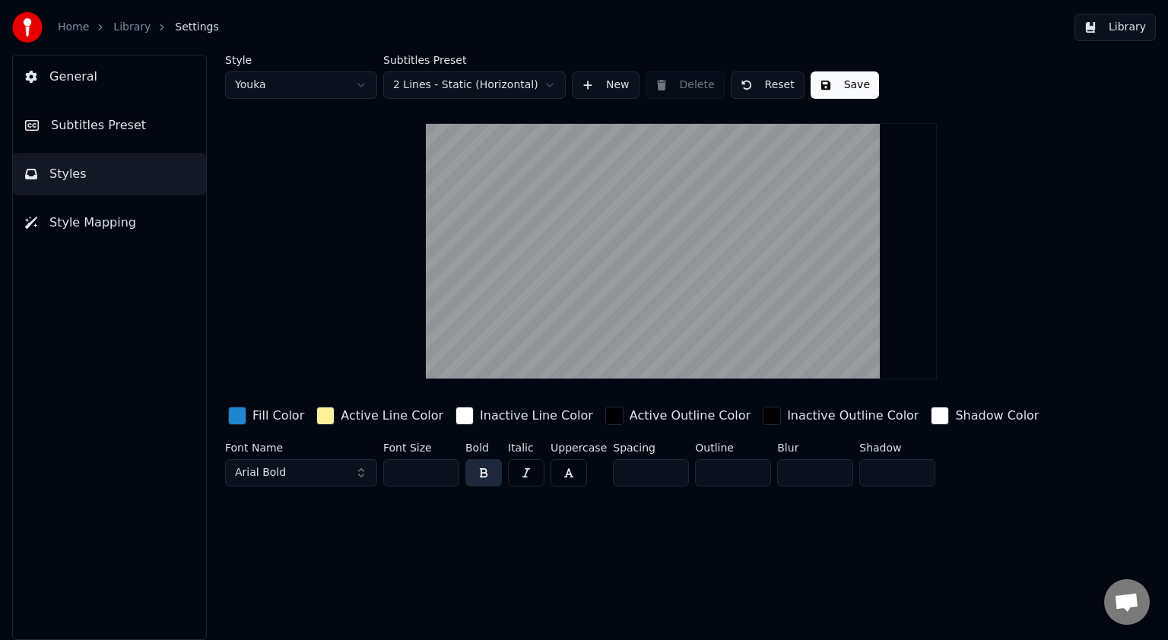
click at [100, 132] on span "Subtitles Preset" at bounding box center [98, 125] width 95 height 18
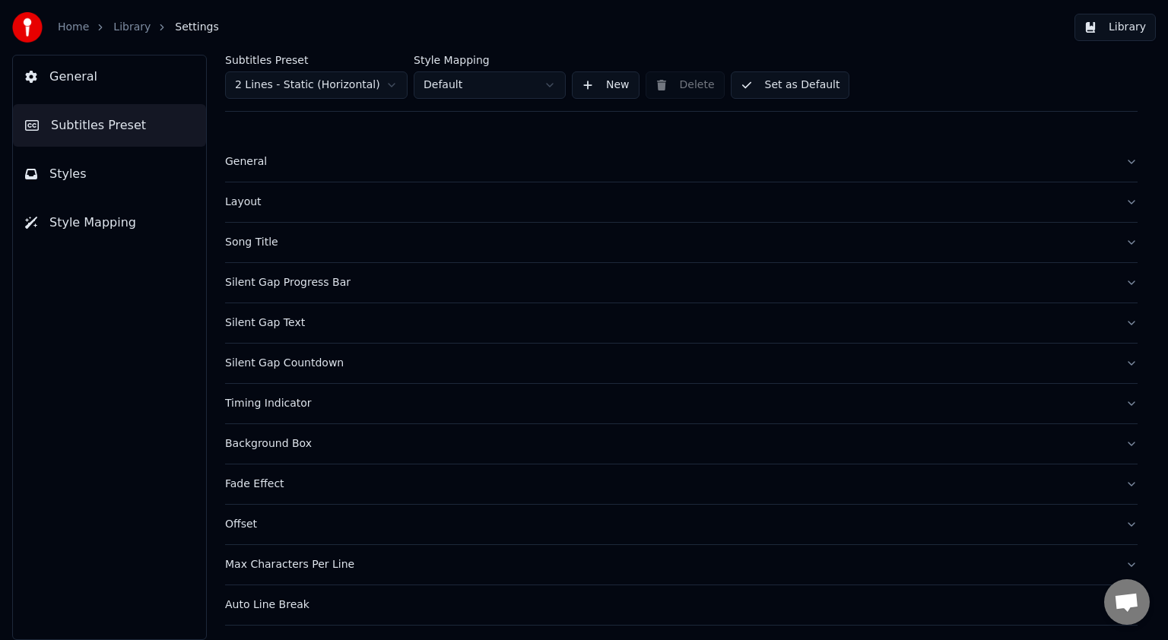
click at [391, 91] on html "Home Library Settings Library General Subtitles Preset Styles Style Mapping Sub…" at bounding box center [584, 320] width 1168 height 640
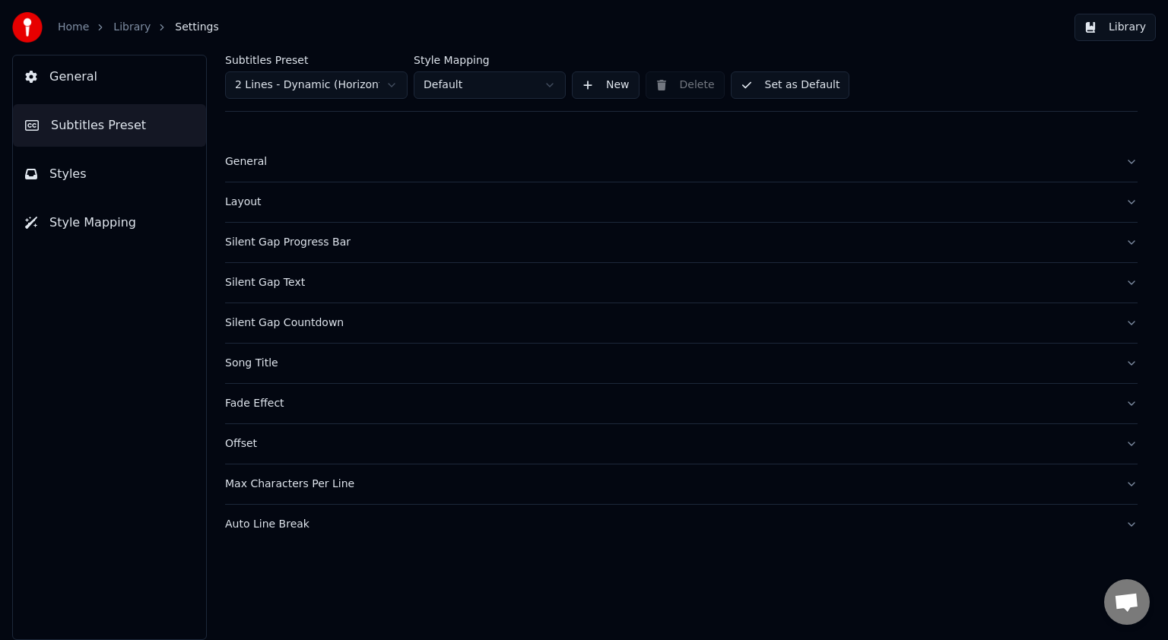
click at [1119, 30] on button "Library" at bounding box center [1115, 27] width 81 height 27
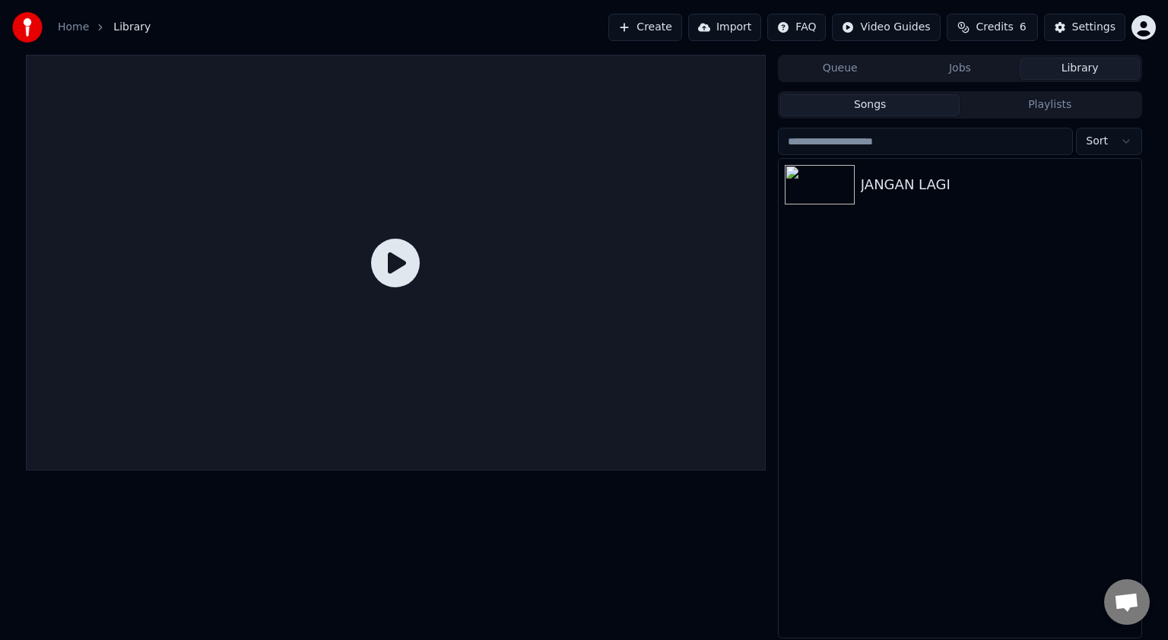
click at [1102, 73] on button "Library" at bounding box center [1080, 69] width 120 height 22
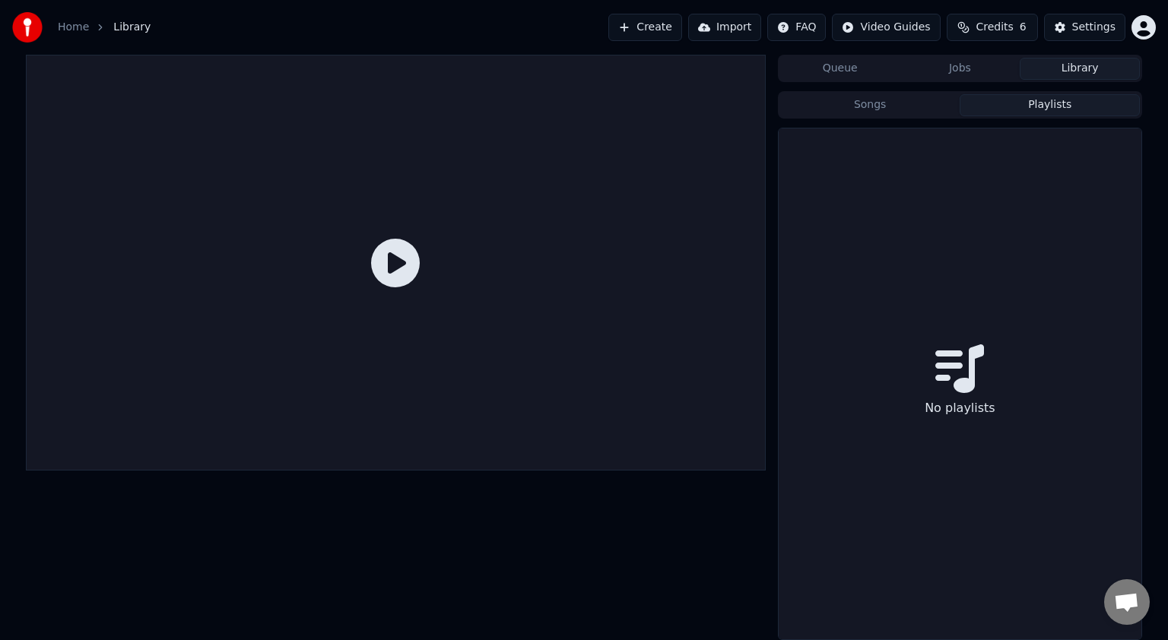
click at [1077, 103] on button "Playlists" at bounding box center [1050, 105] width 180 height 22
click at [1082, 26] on div "Settings" at bounding box center [1094, 27] width 43 height 15
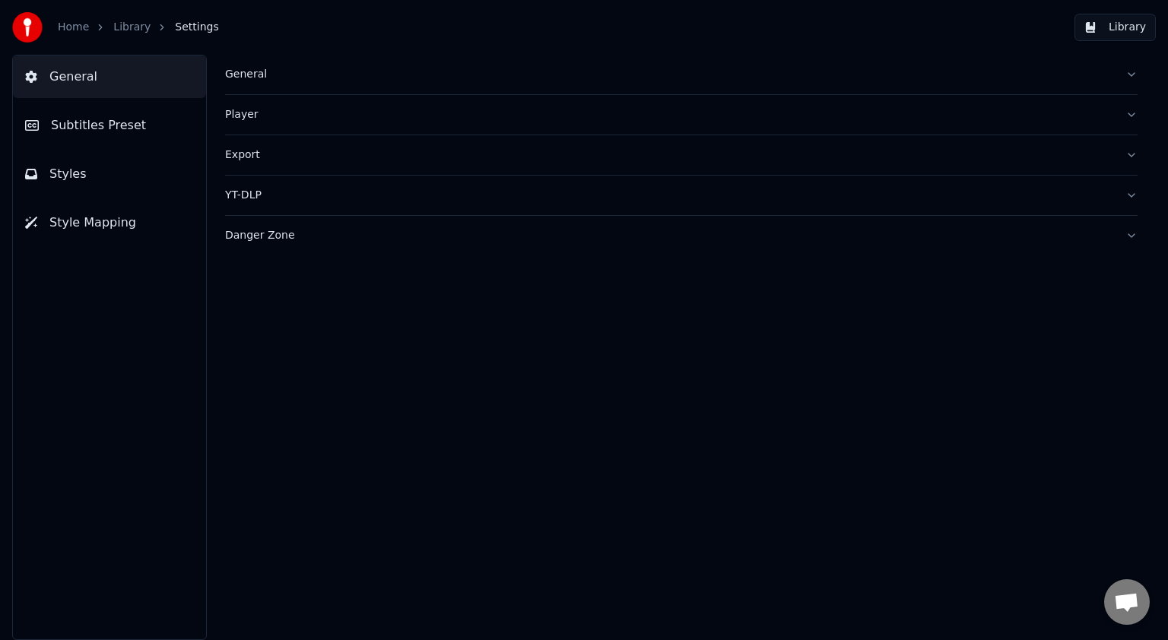
click at [288, 72] on div "General" at bounding box center [669, 74] width 888 height 15
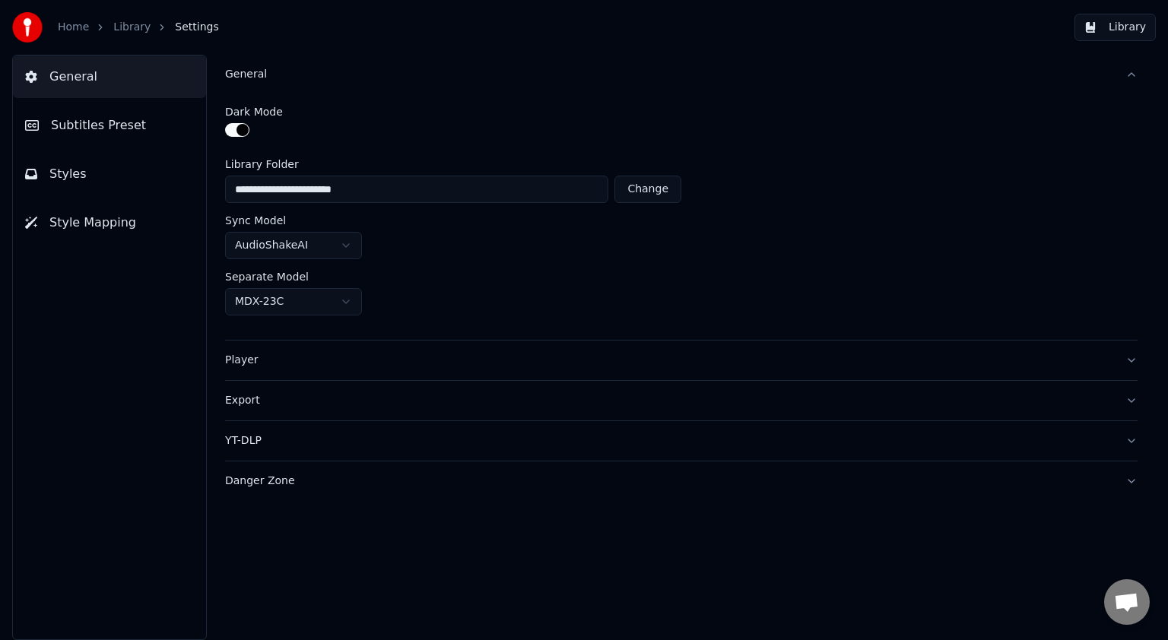
click at [658, 185] on button "Change" at bounding box center [648, 189] width 67 height 27
type input "********"
click at [313, 192] on input "********" at bounding box center [386, 189] width 322 height 27
click at [596, 193] on button "Change" at bounding box center [586, 189] width 67 height 27
click at [290, 195] on input "********" at bounding box center [386, 189] width 322 height 27
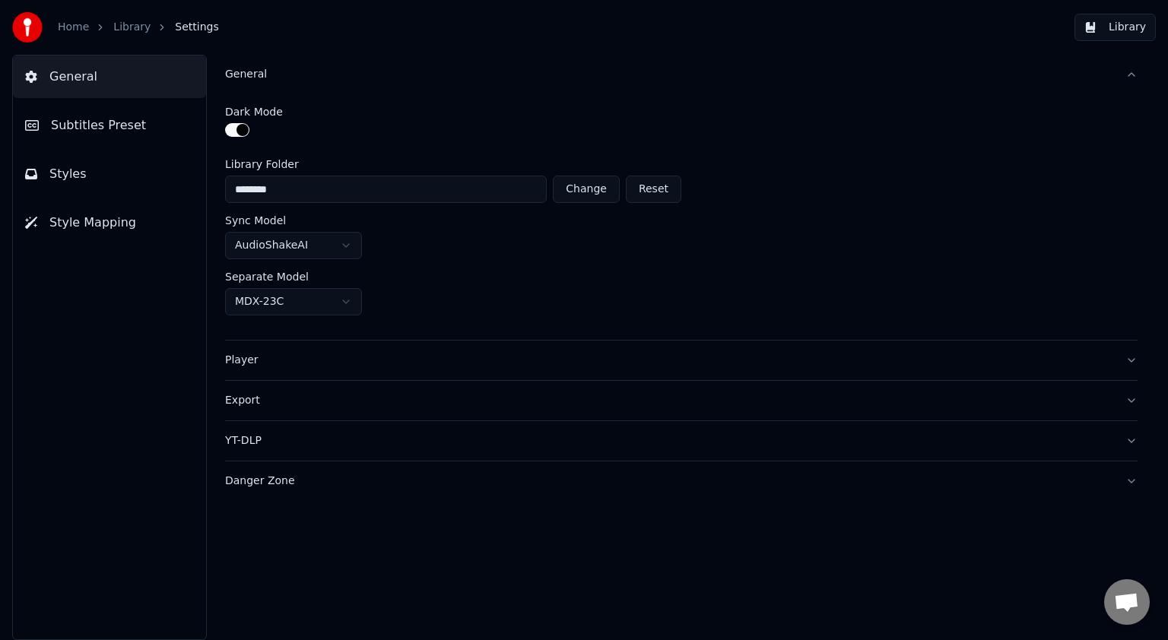
click at [650, 277] on div "Separate Model" at bounding box center [681, 277] width 913 height 11
click at [456, 353] on div "Player" at bounding box center [669, 360] width 888 height 15
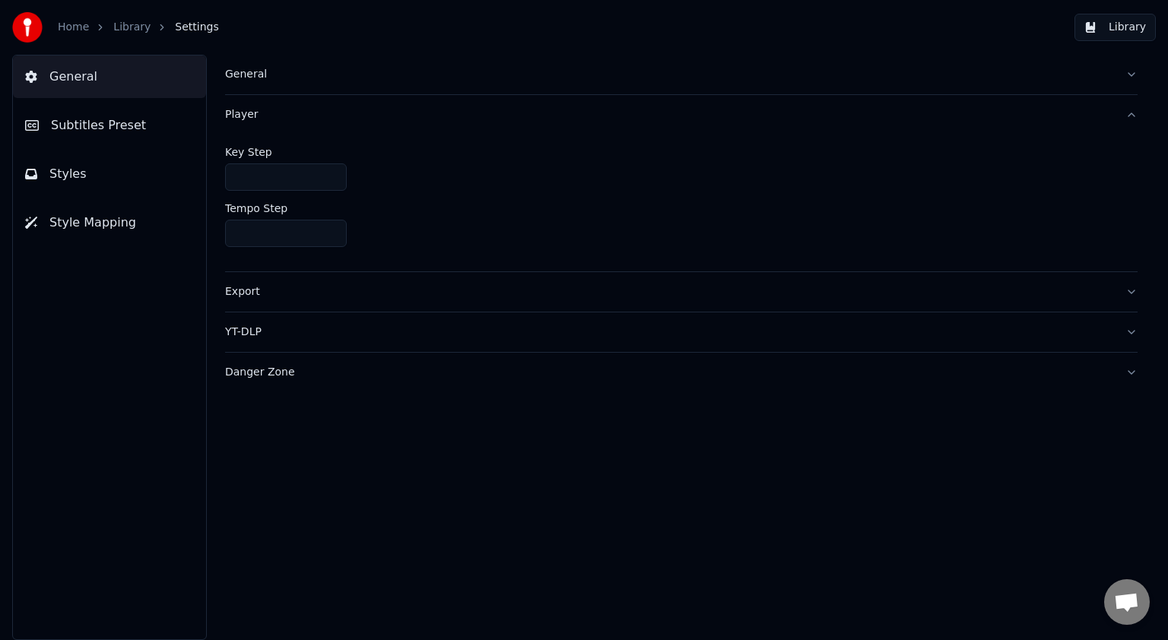
click at [462, 319] on button "YT-DLP" at bounding box center [681, 333] width 913 height 40
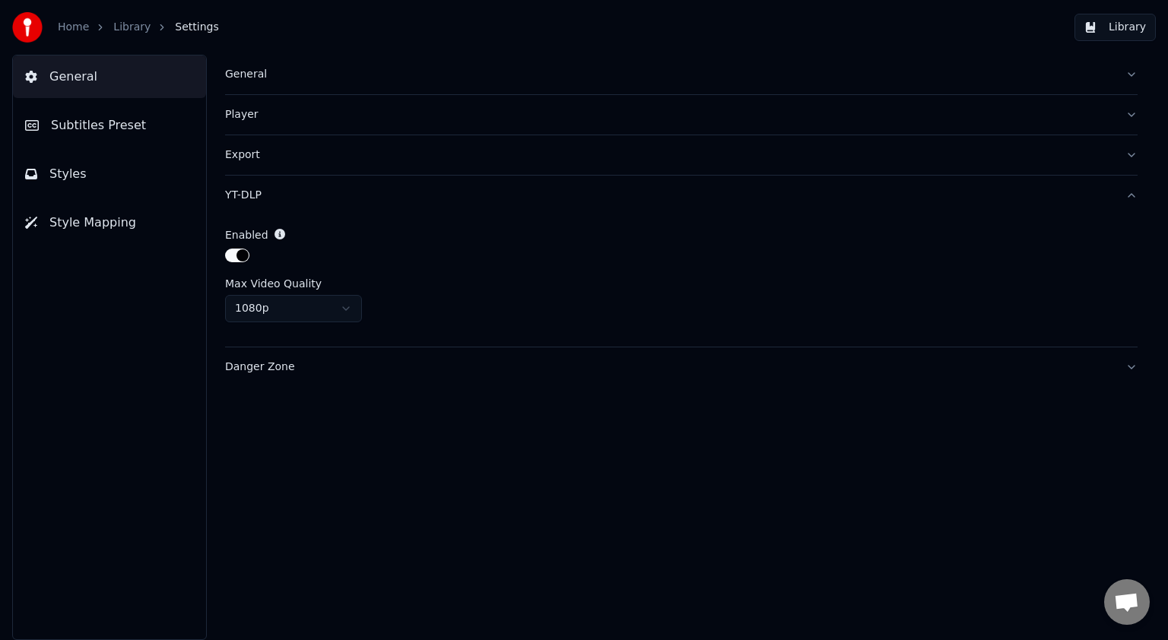
click at [286, 368] on div "Danger Zone" at bounding box center [669, 367] width 888 height 15
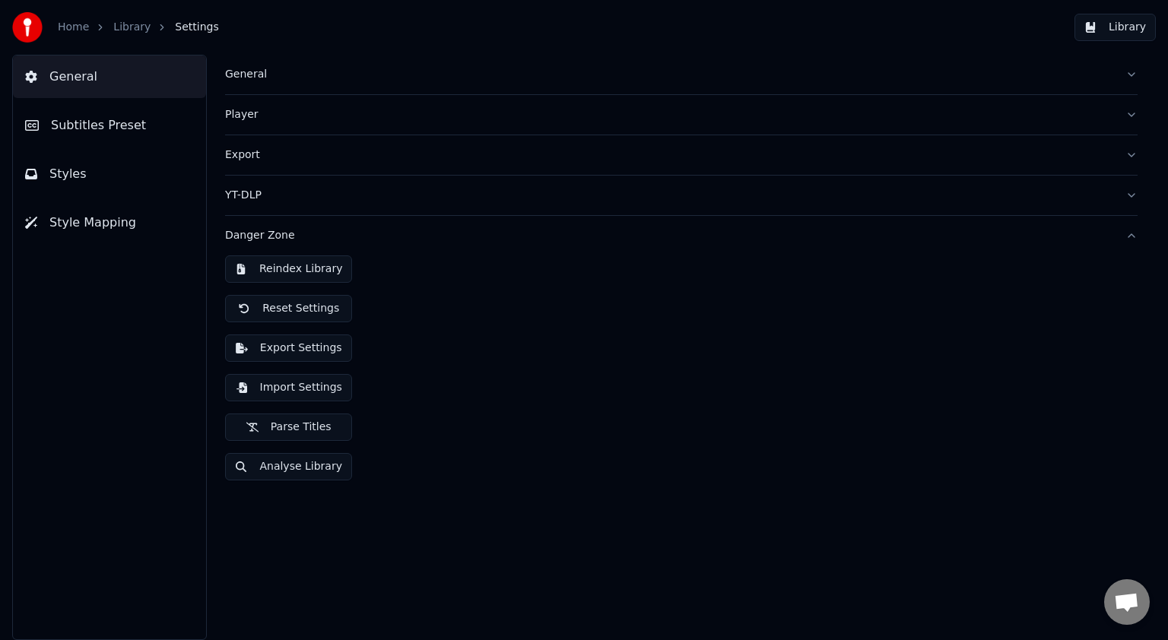
click at [313, 383] on button "Import Settings" at bounding box center [288, 387] width 127 height 27
click at [110, 122] on span "Subtitles Preset" at bounding box center [98, 125] width 95 height 18
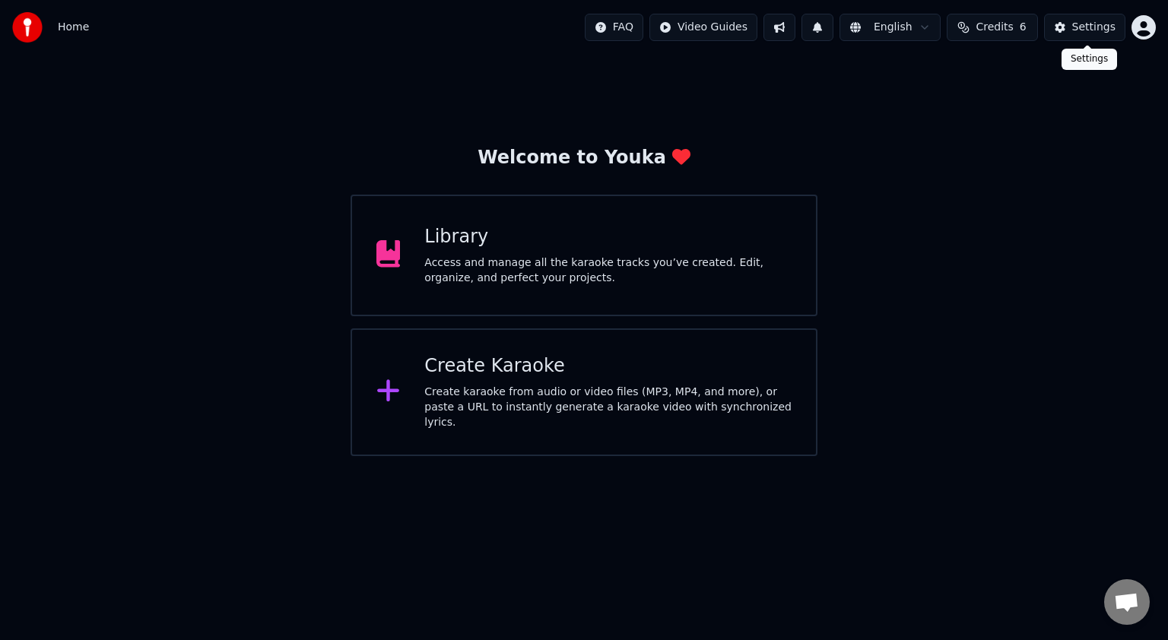
click at [1068, 30] on button "Settings" at bounding box center [1084, 27] width 81 height 27
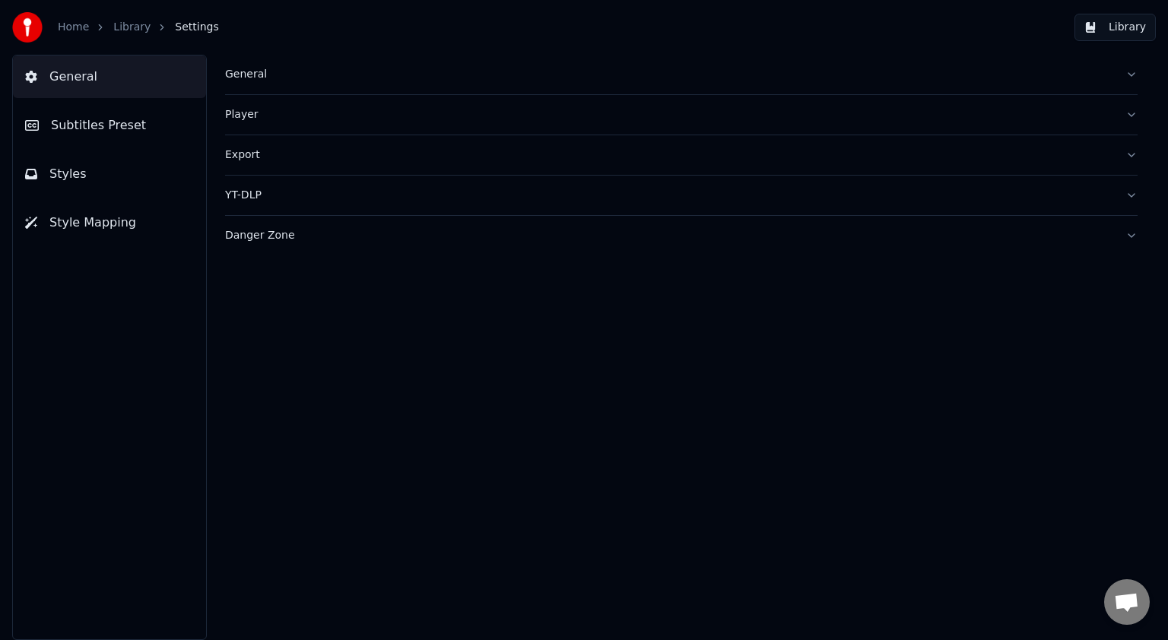
click at [262, 79] on div "General" at bounding box center [669, 74] width 888 height 15
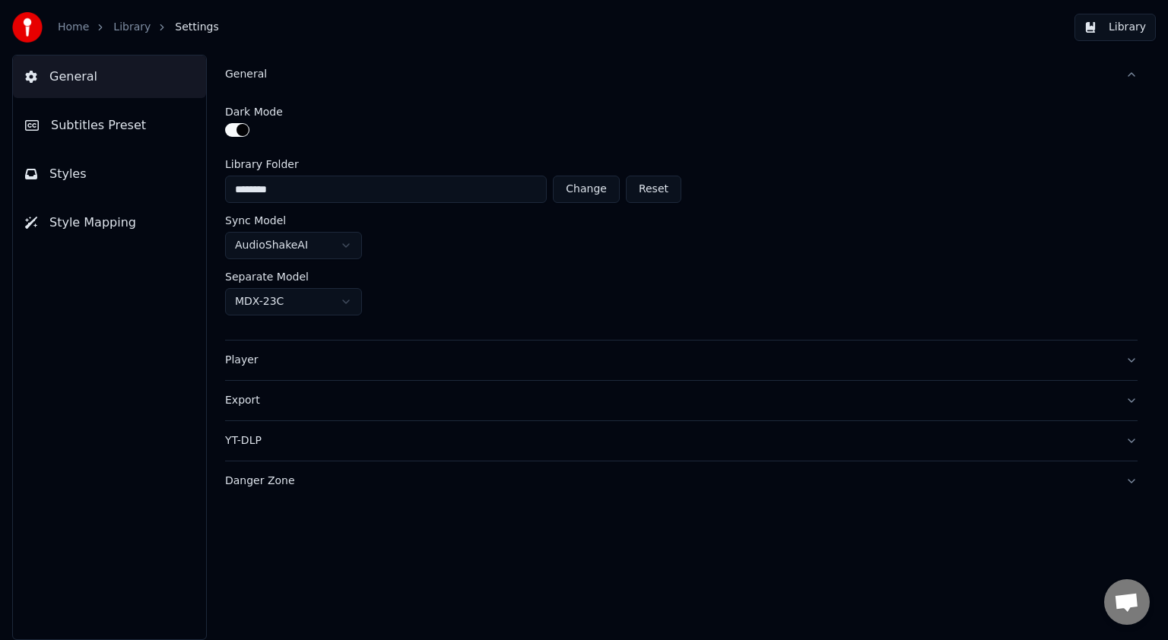
click at [597, 187] on button "Change" at bounding box center [586, 189] width 67 height 27
type input "**********"
